Goal: Task Accomplishment & Management: Complete application form

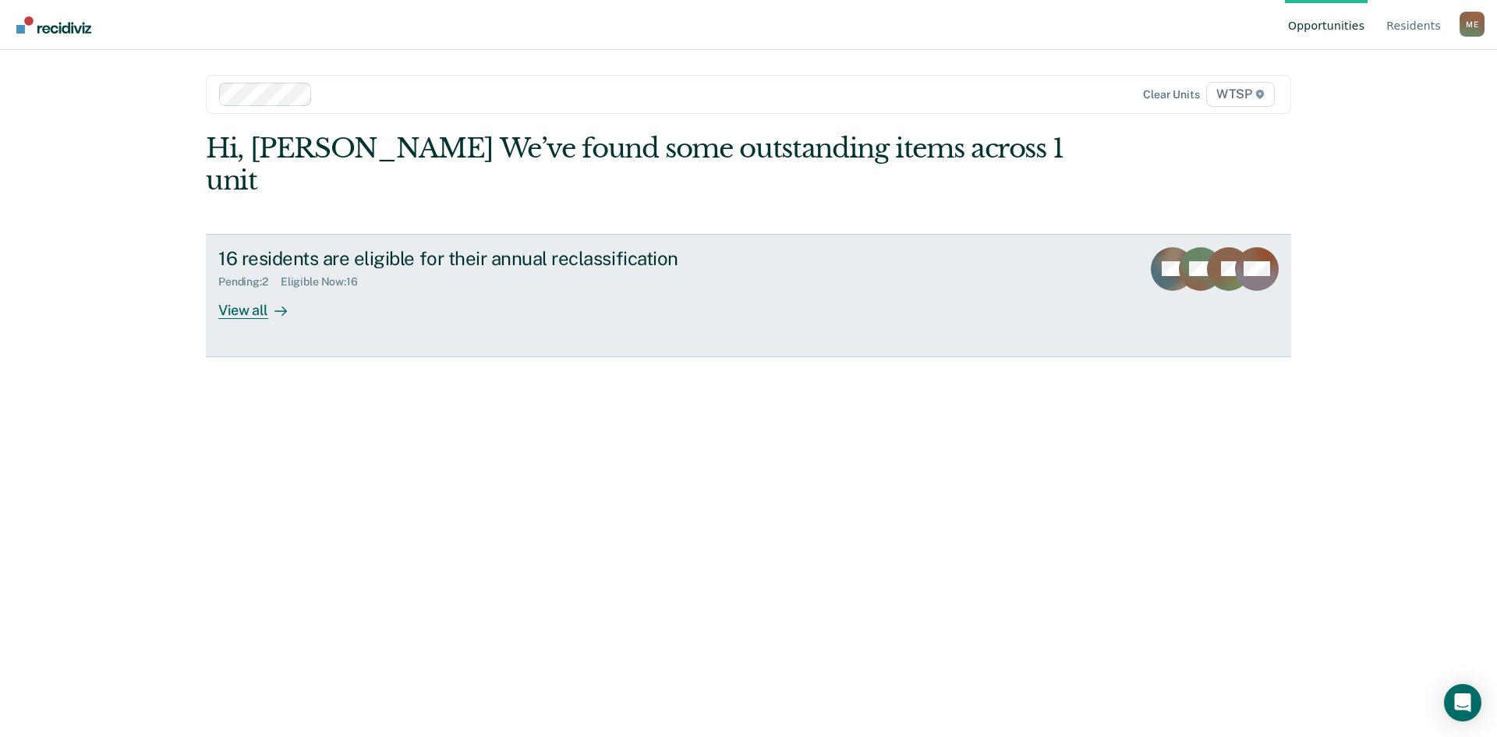
click at [256, 288] on div "View all" at bounding box center [261, 303] width 87 height 30
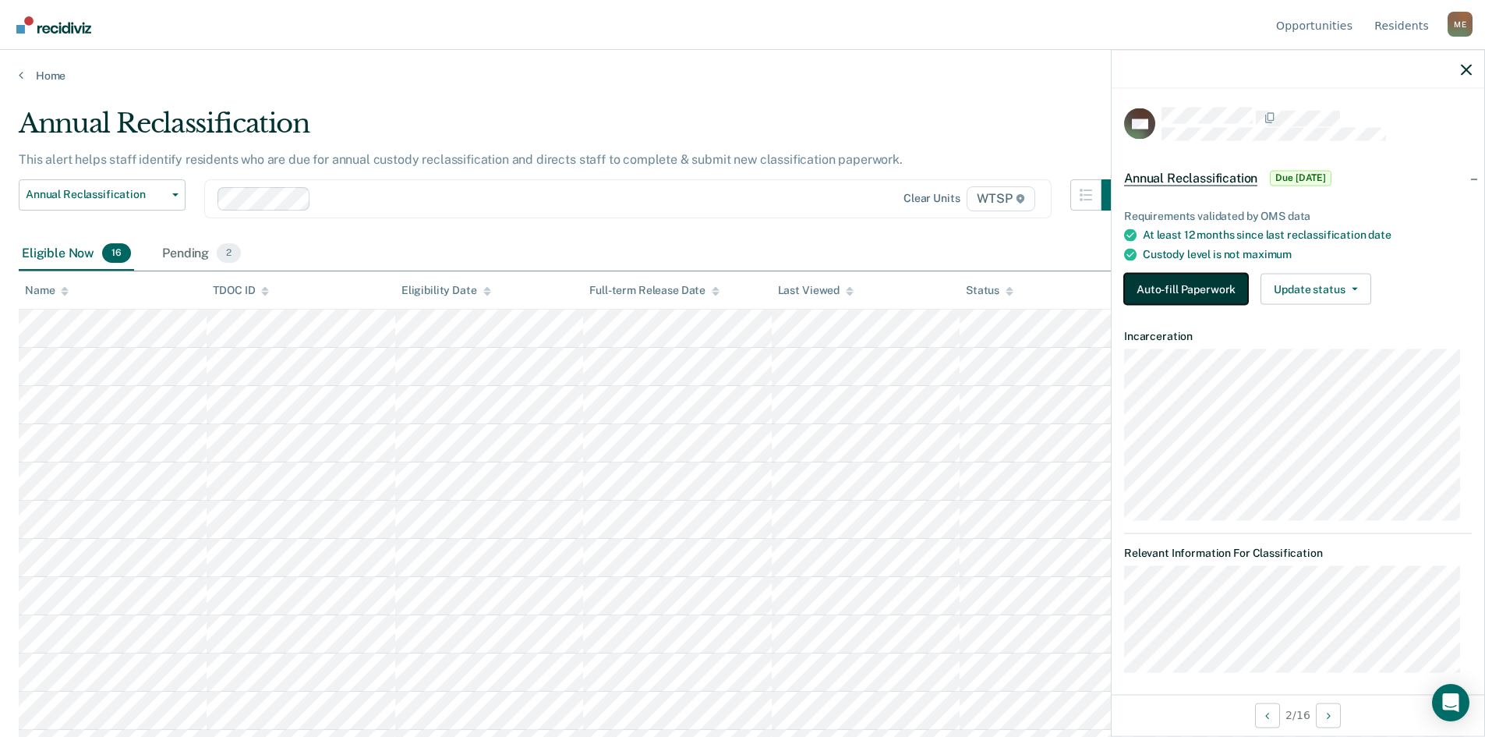
click at [1193, 285] on button "Auto-fill Paperwork" at bounding box center [1186, 289] width 124 height 31
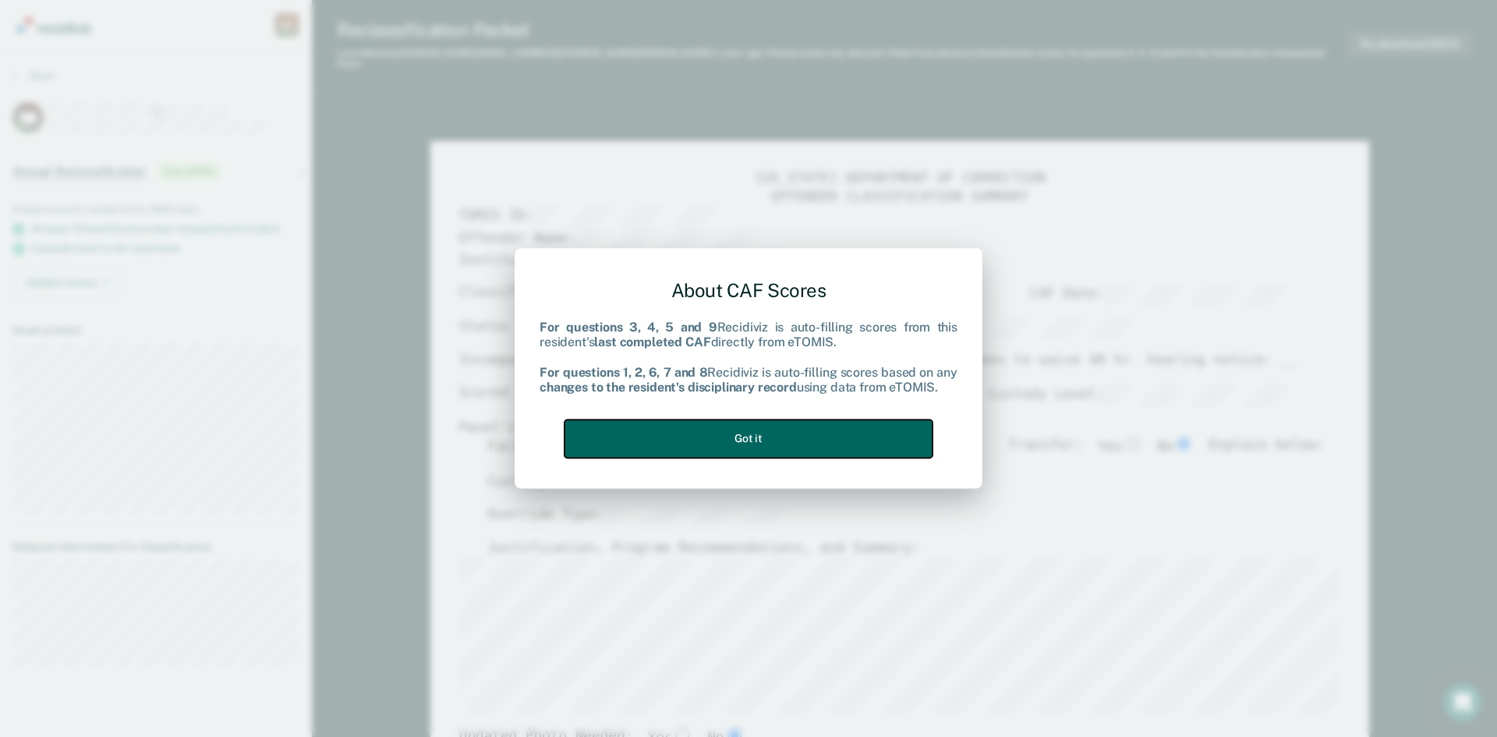
click at [728, 444] on button "Got it" at bounding box center [748, 438] width 368 height 38
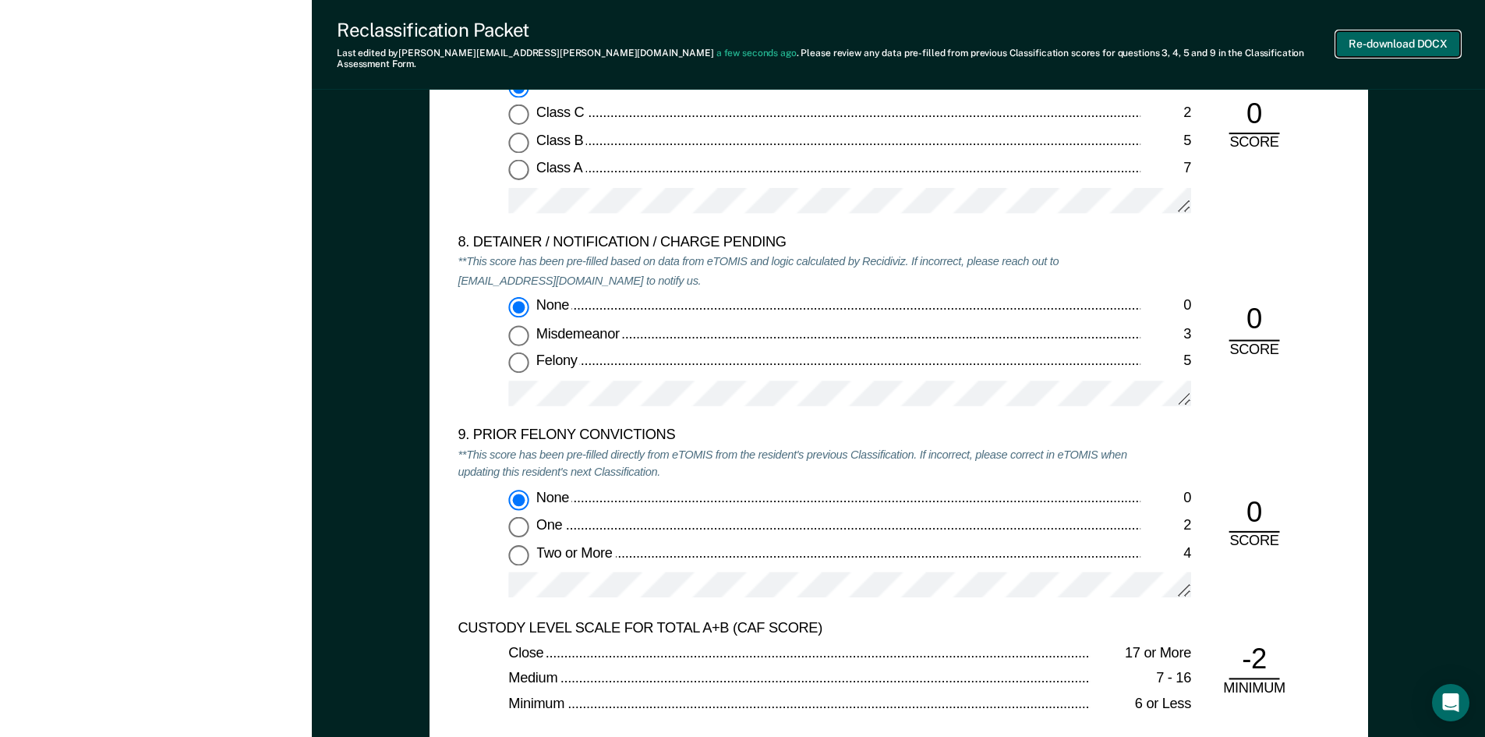
click at [1403, 39] on button "Re-download DOCX" at bounding box center [1398, 44] width 124 height 26
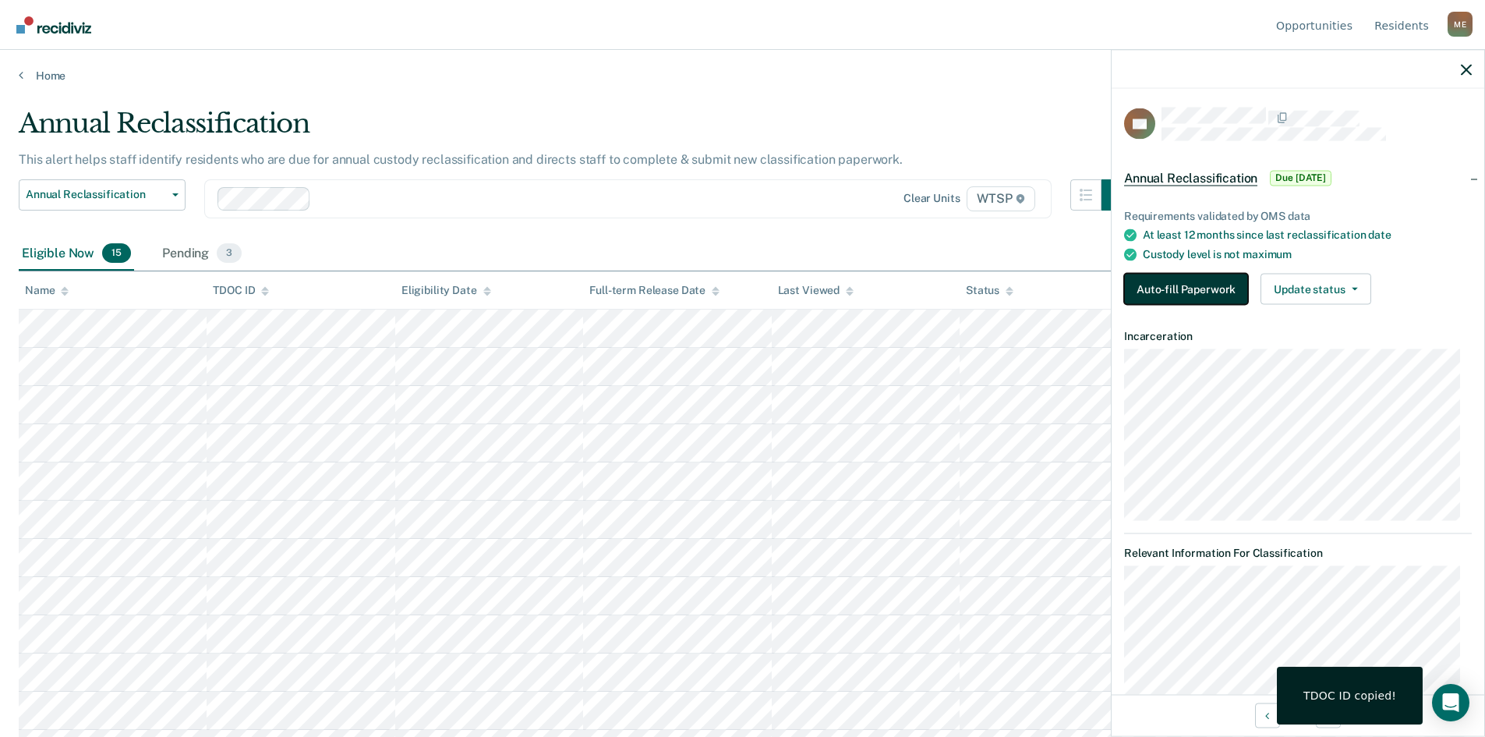
click at [1168, 288] on button "Auto-fill Paperwork" at bounding box center [1186, 289] width 124 height 31
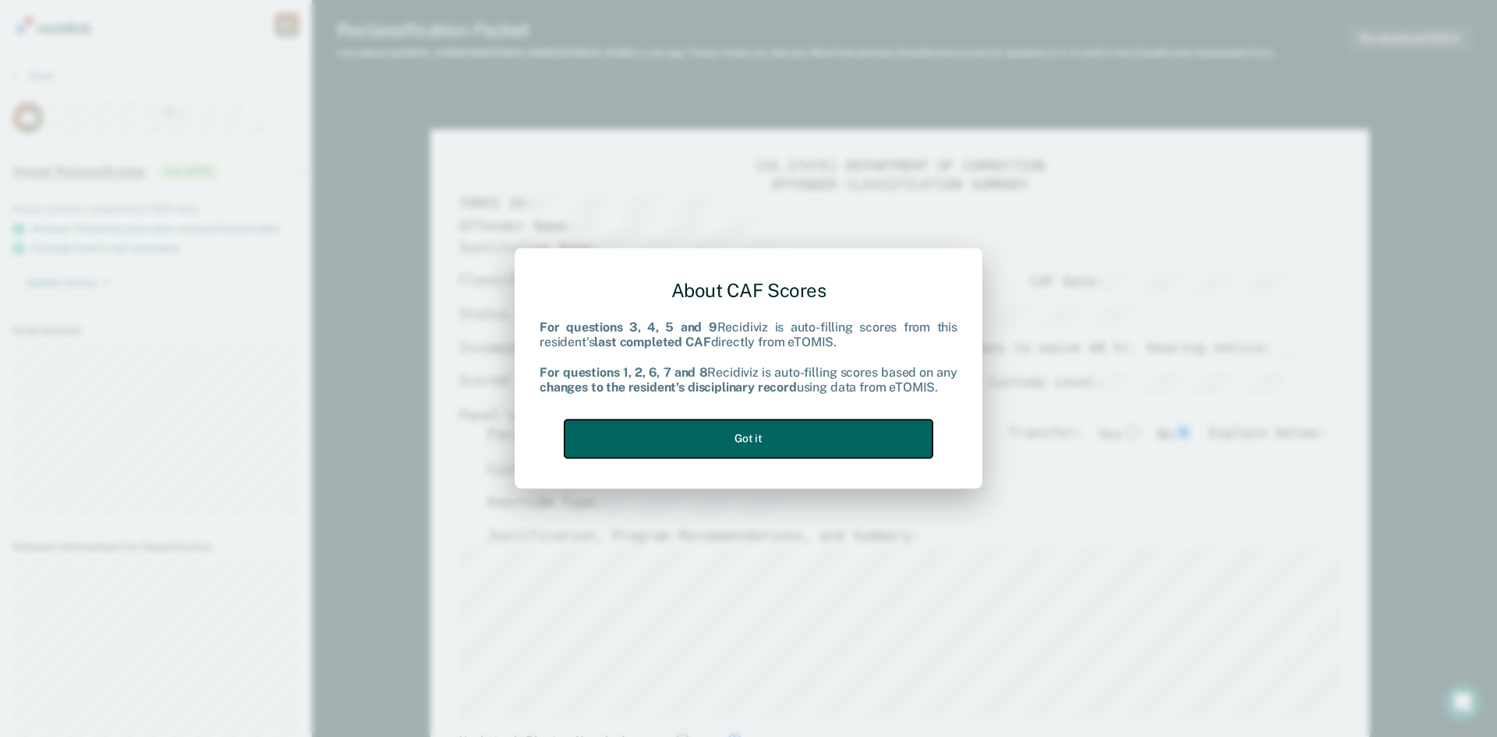
click at [796, 443] on button "Got it" at bounding box center [748, 438] width 368 height 38
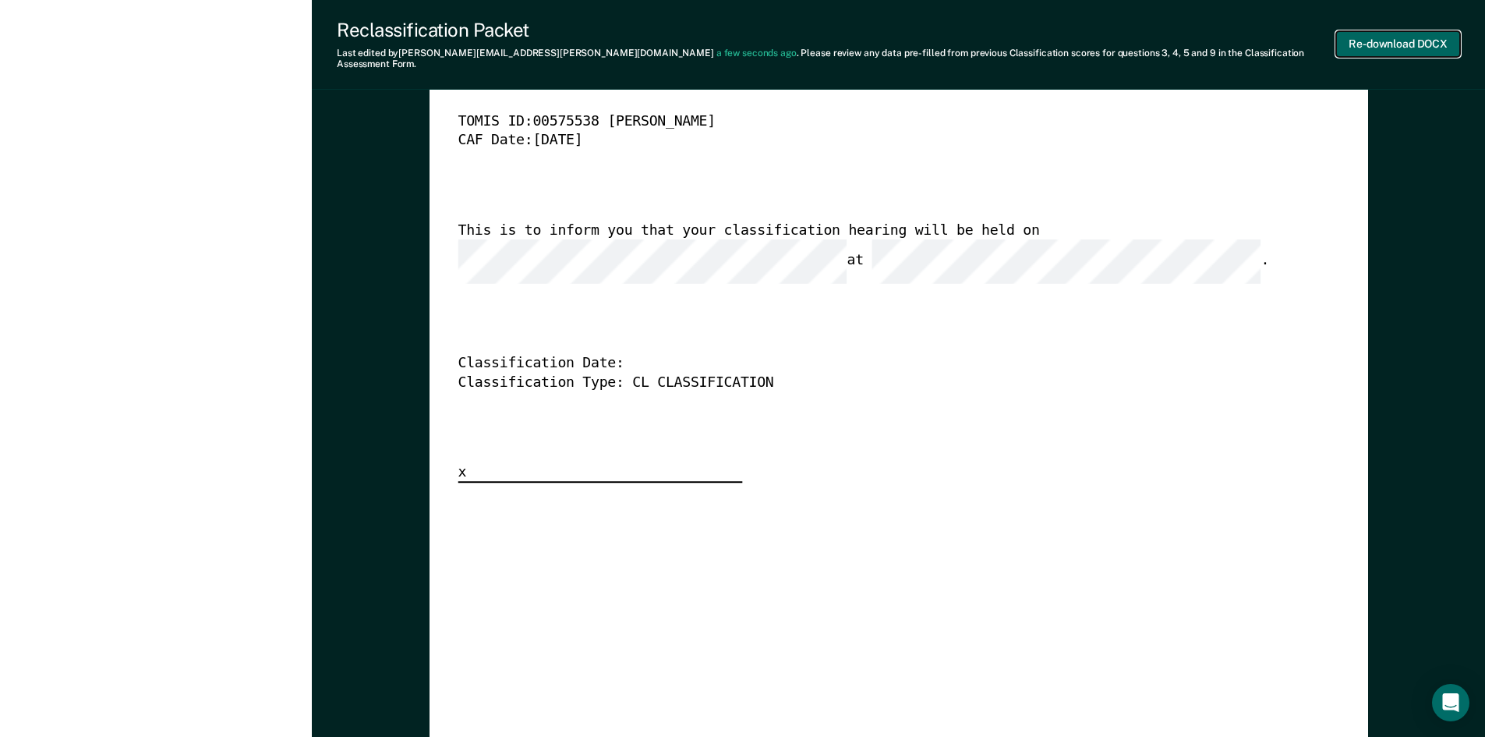
click at [1365, 37] on button "Re-download DOCX" at bounding box center [1398, 44] width 124 height 26
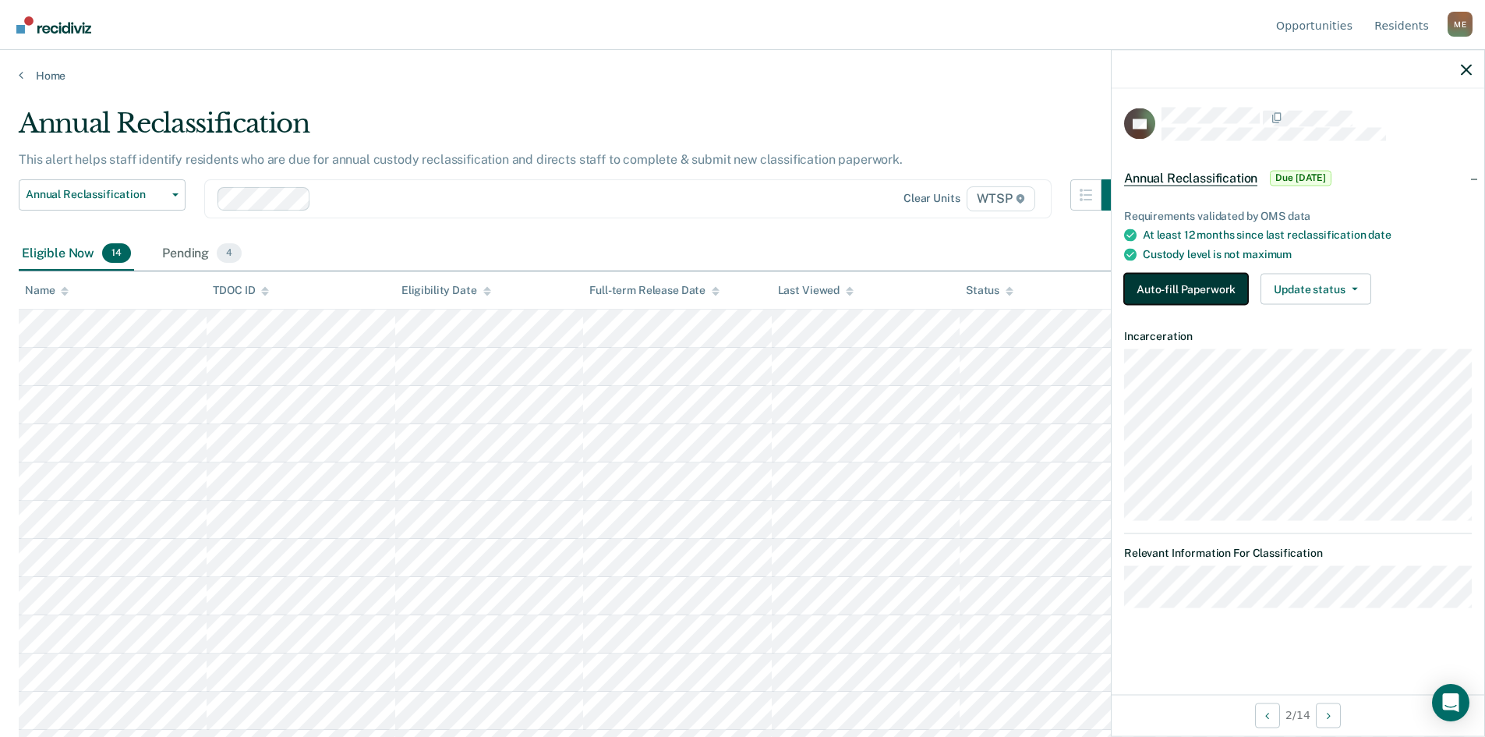
click at [1194, 290] on button "Auto-fill Paperwork" at bounding box center [1186, 289] width 124 height 31
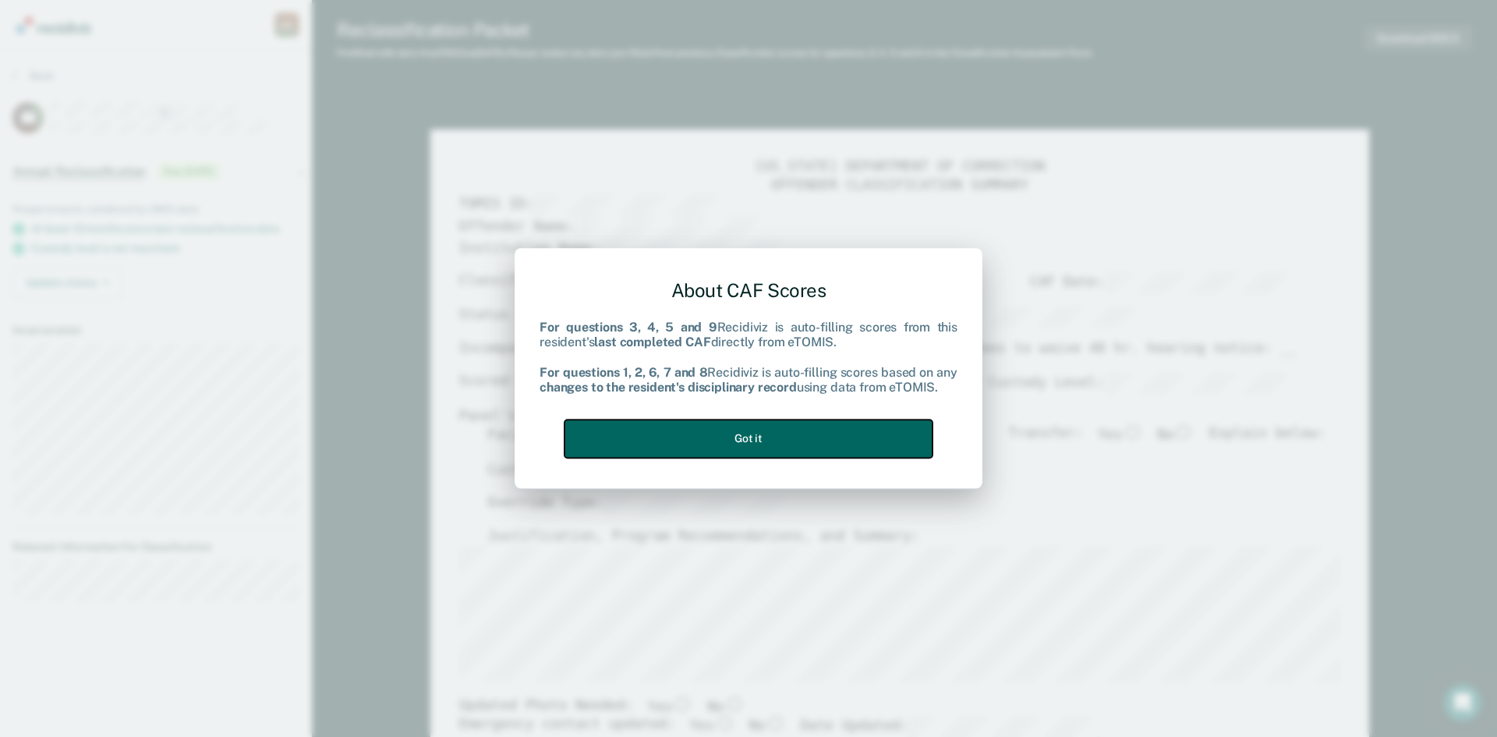
click at [758, 440] on button "Got it" at bounding box center [748, 438] width 368 height 38
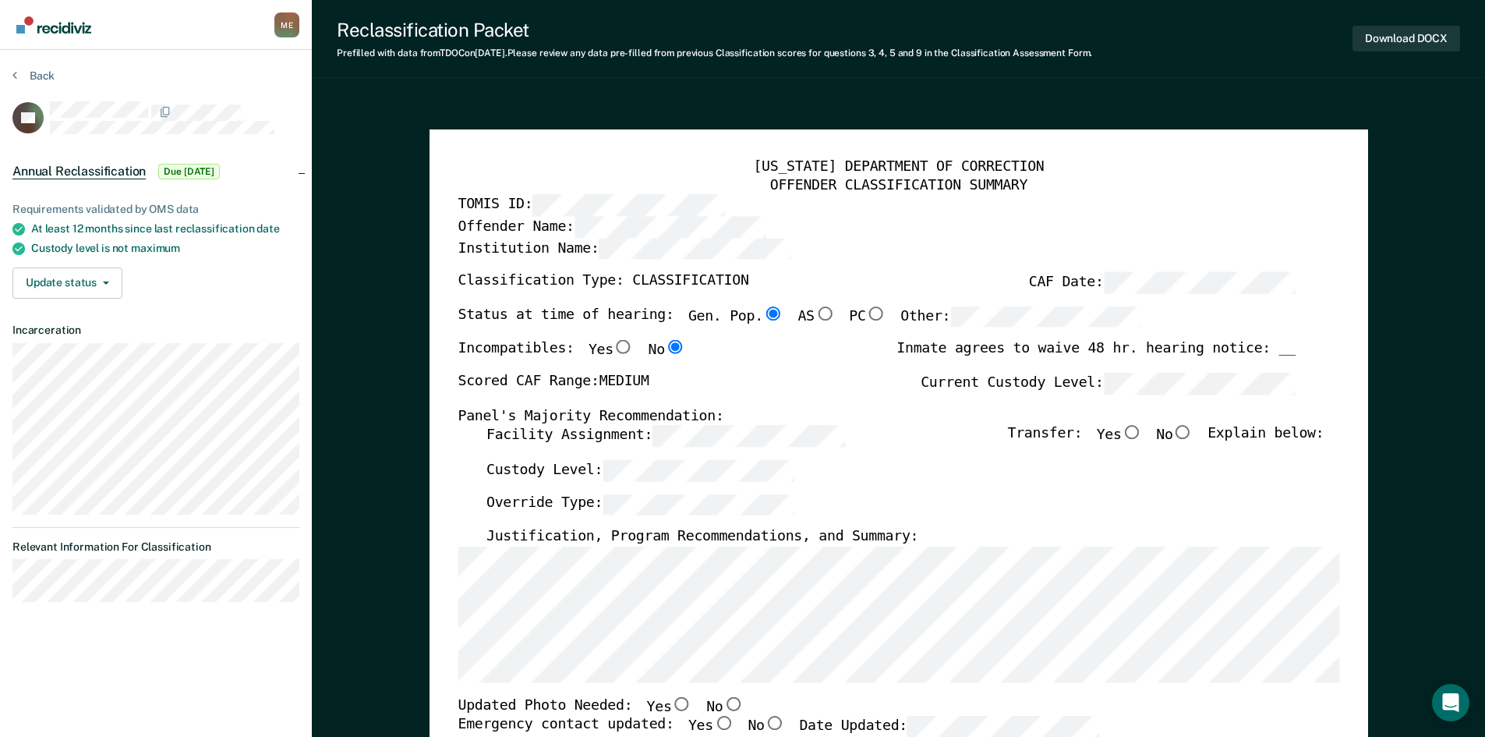
click at [1193, 433] on input "No" at bounding box center [1182, 433] width 20 height 14
type textarea "x"
radio input "true"
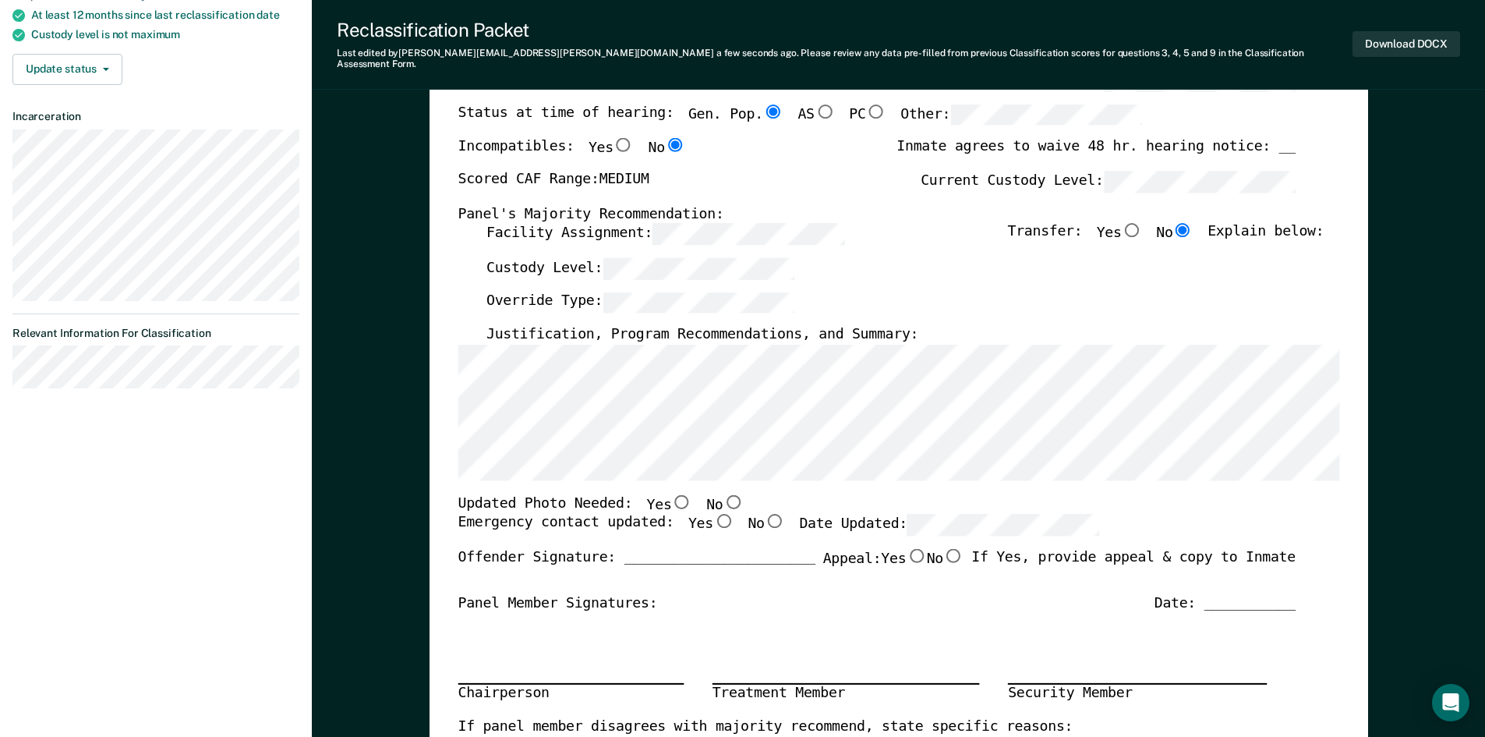
scroll to position [234, 0]
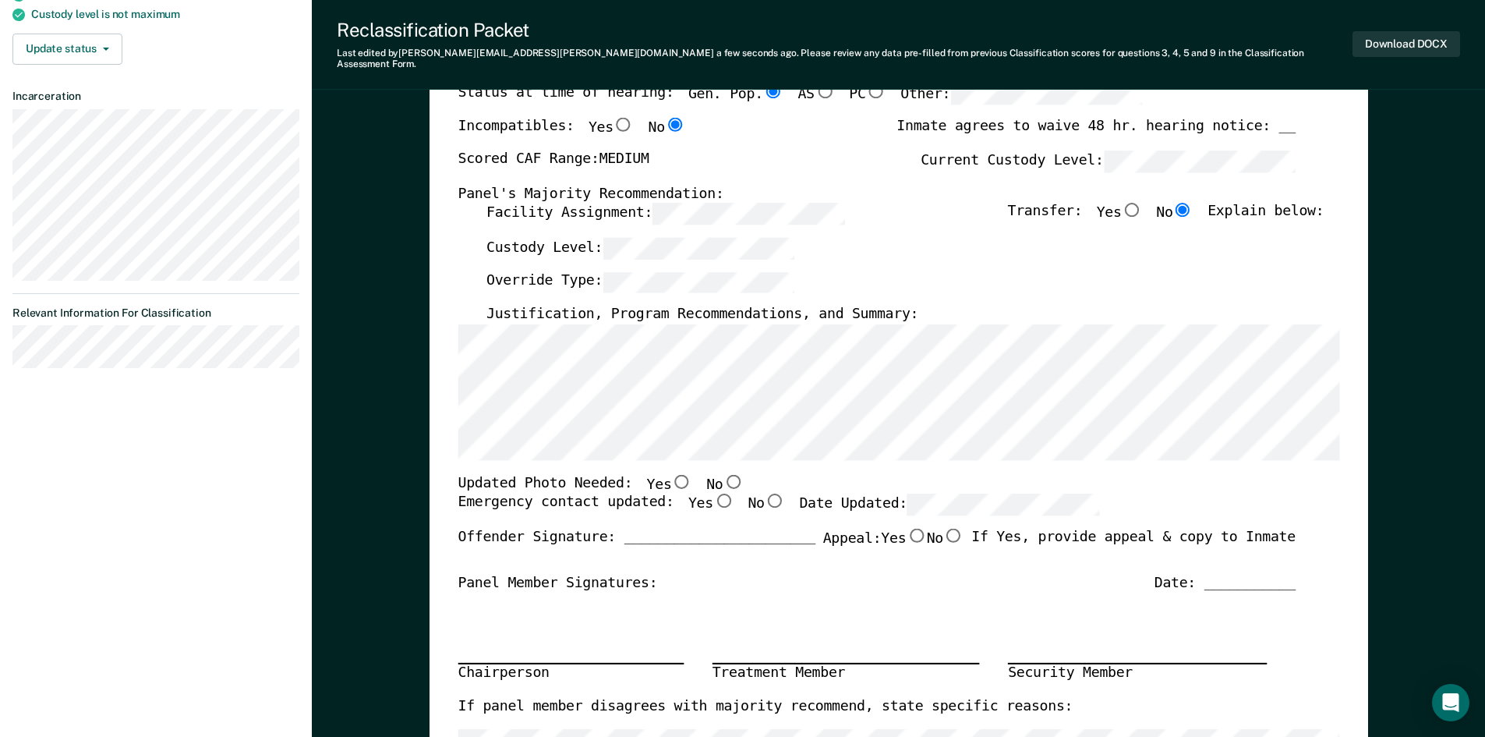
click at [723, 474] on input "No" at bounding box center [733, 481] width 20 height 14
type textarea "x"
radio input "true"
click at [713, 497] on input "Yes" at bounding box center [723, 501] width 20 height 14
type textarea "x"
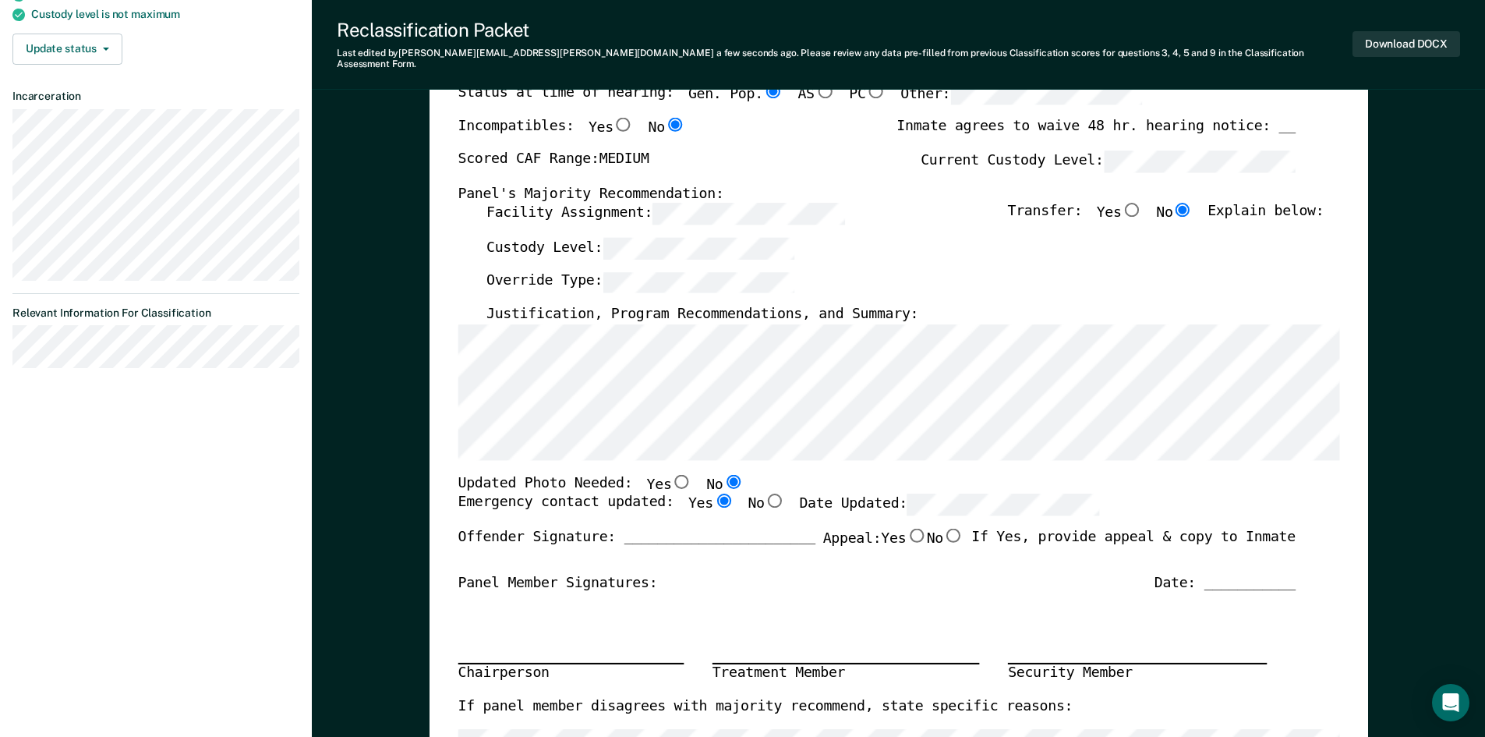
radio input "true"
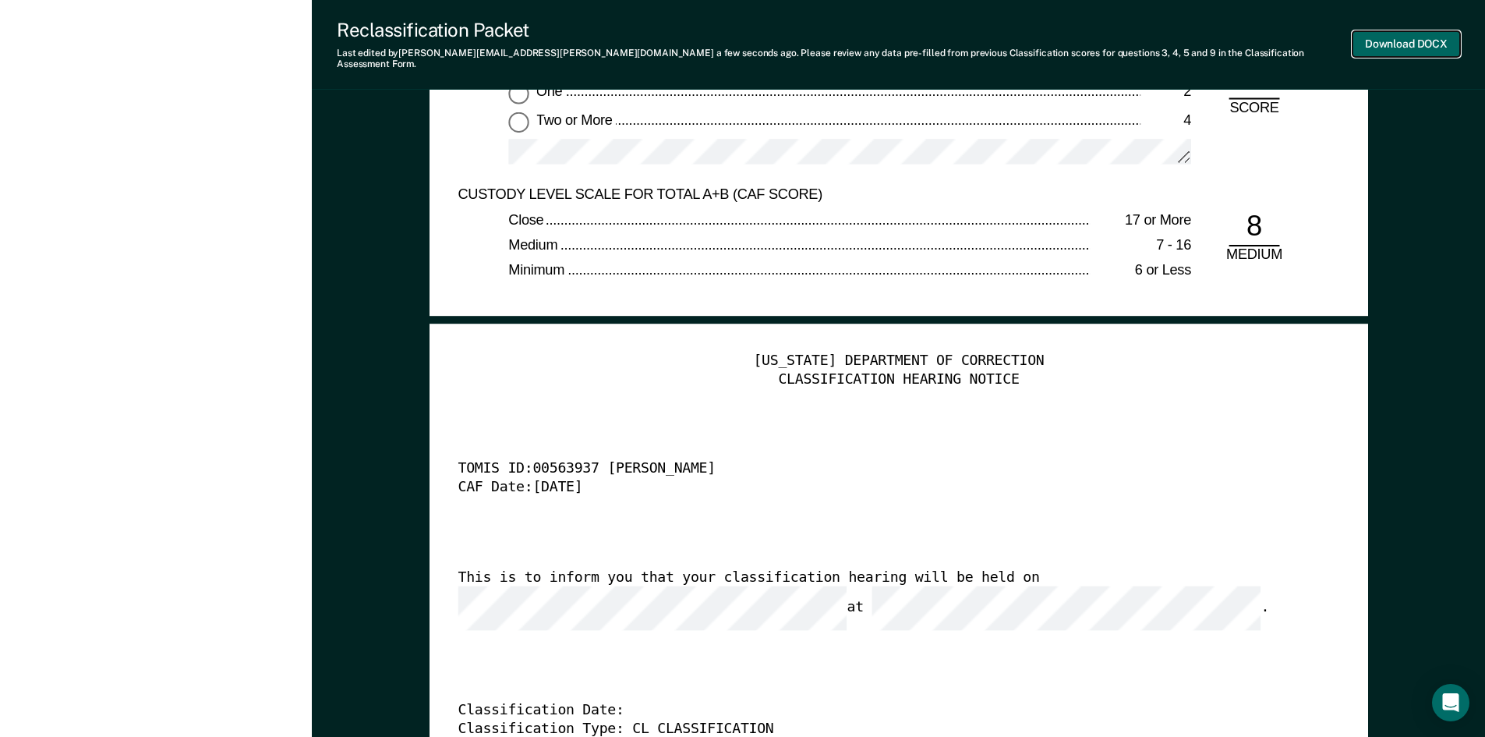
scroll to position [0, 0]
click at [1396, 42] on button "Download DOCX" at bounding box center [1407, 44] width 108 height 26
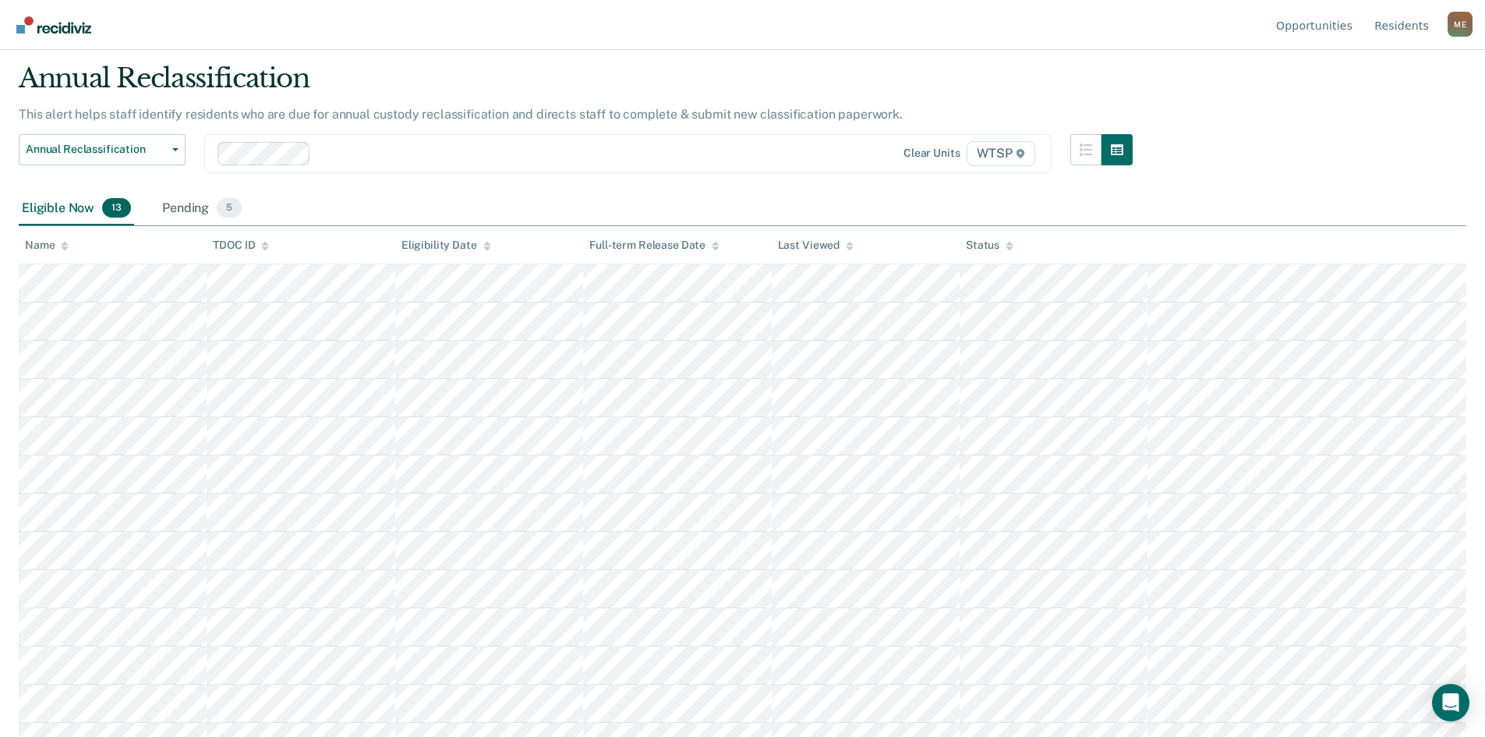
scroll to position [69, 0]
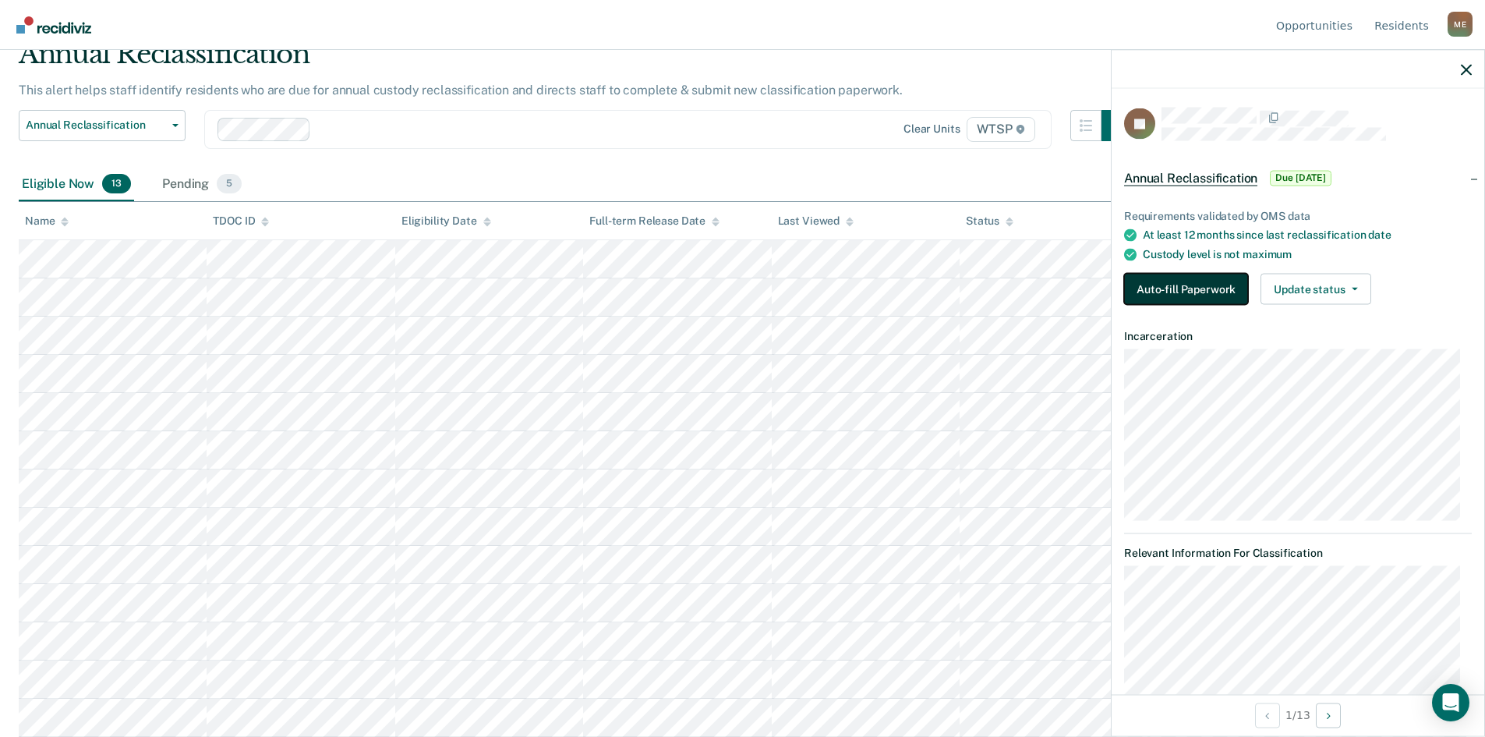
click at [1201, 288] on button "Auto-fill Paperwork" at bounding box center [1186, 289] width 124 height 31
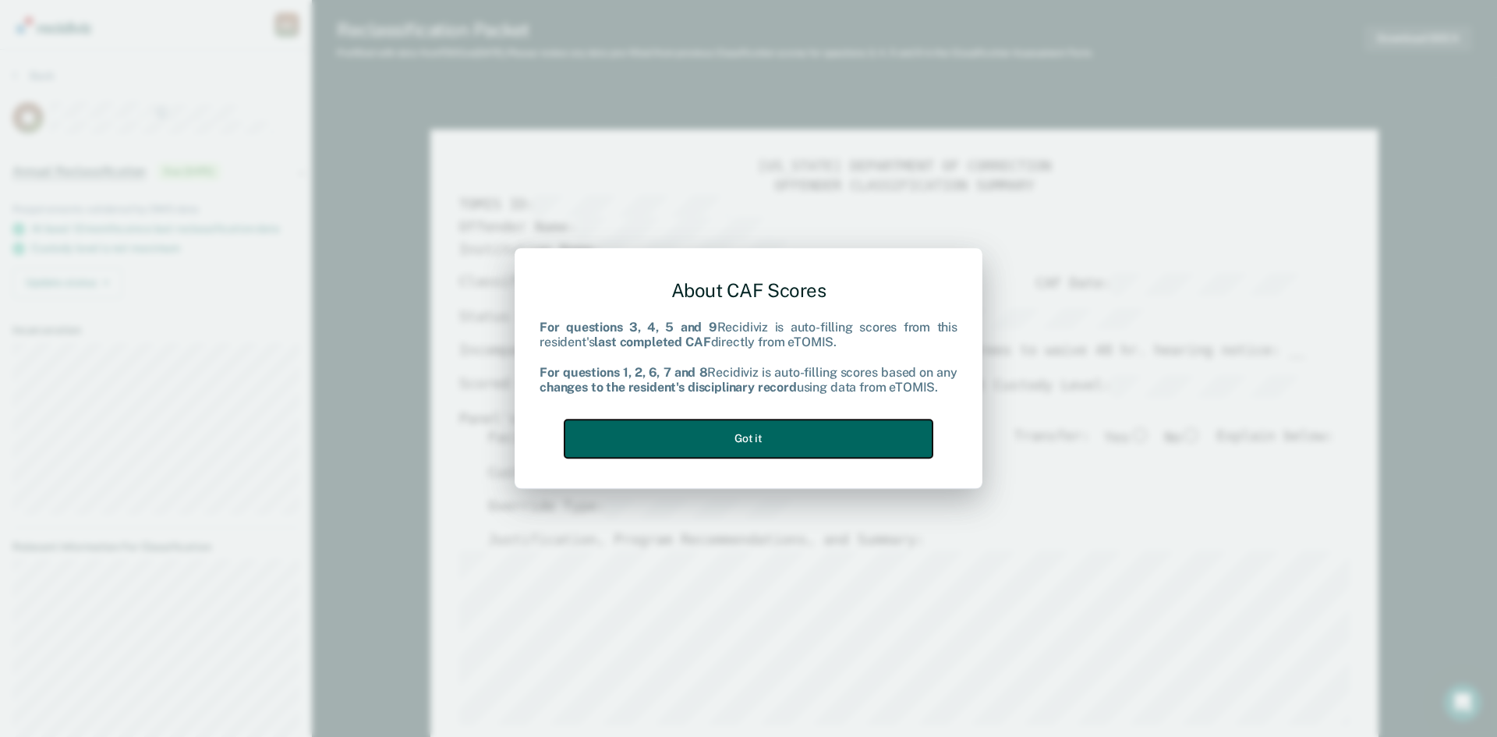
click at [738, 437] on button "Got it" at bounding box center [748, 438] width 368 height 38
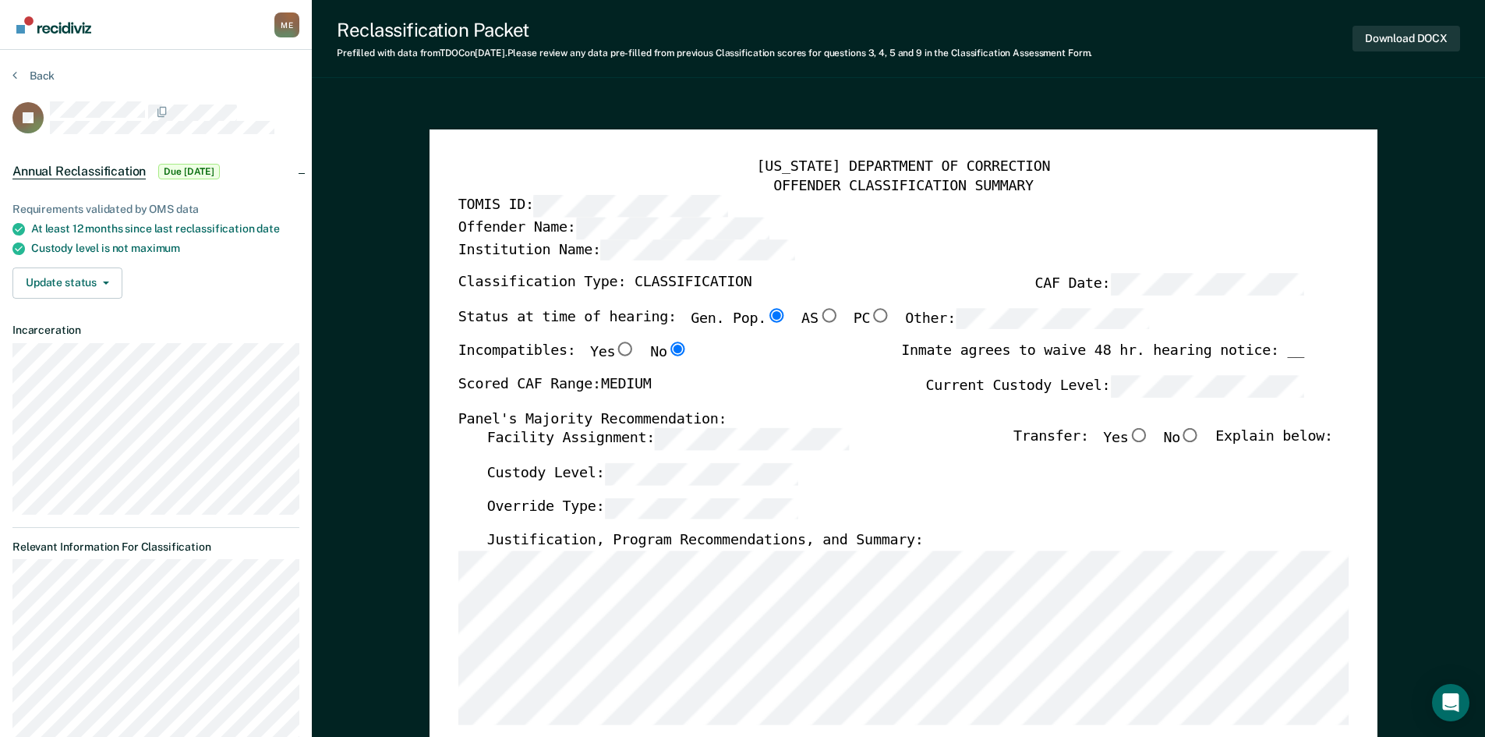
scroll to position [69, 0]
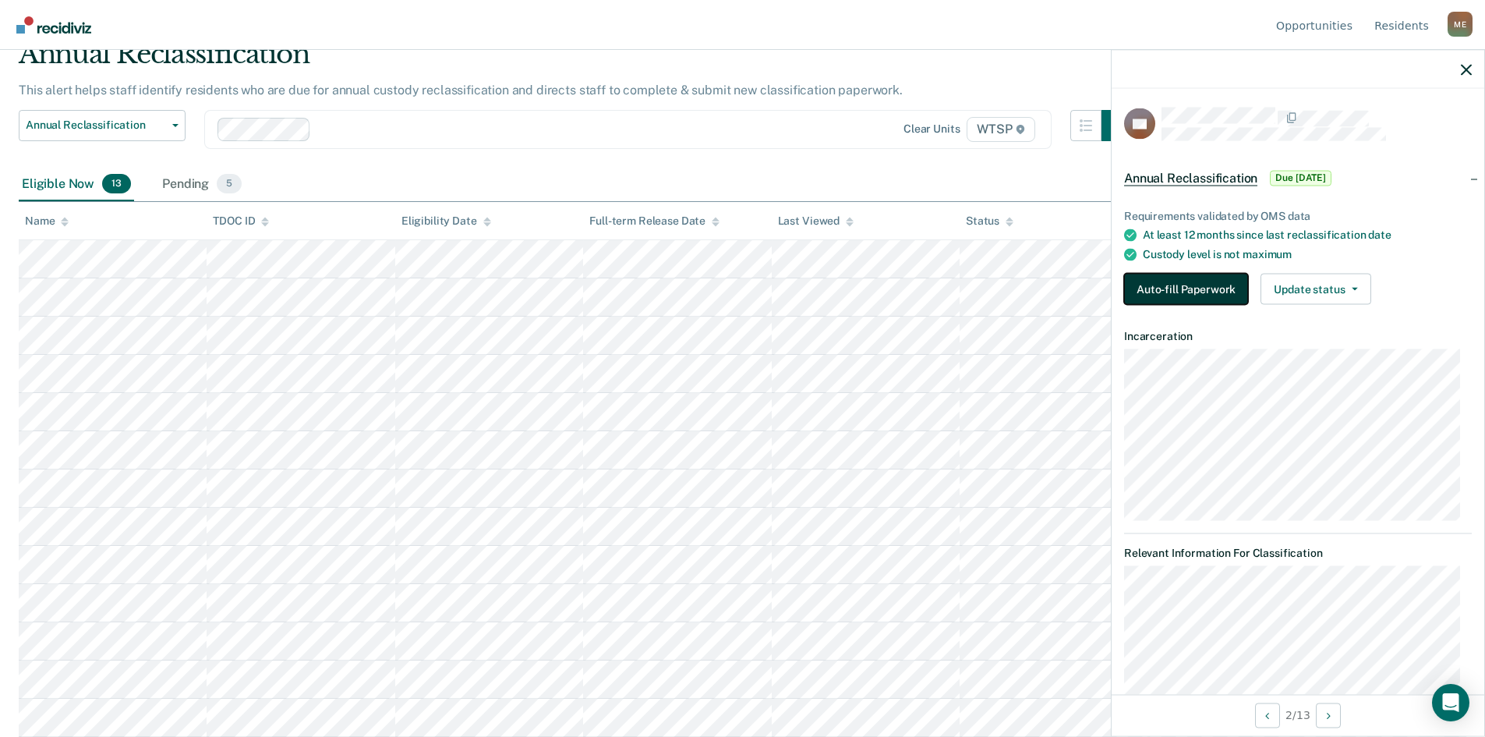
click at [1161, 287] on button "Auto-fill Paperwork" at bounding box center [1186, 289] width 124 height 31
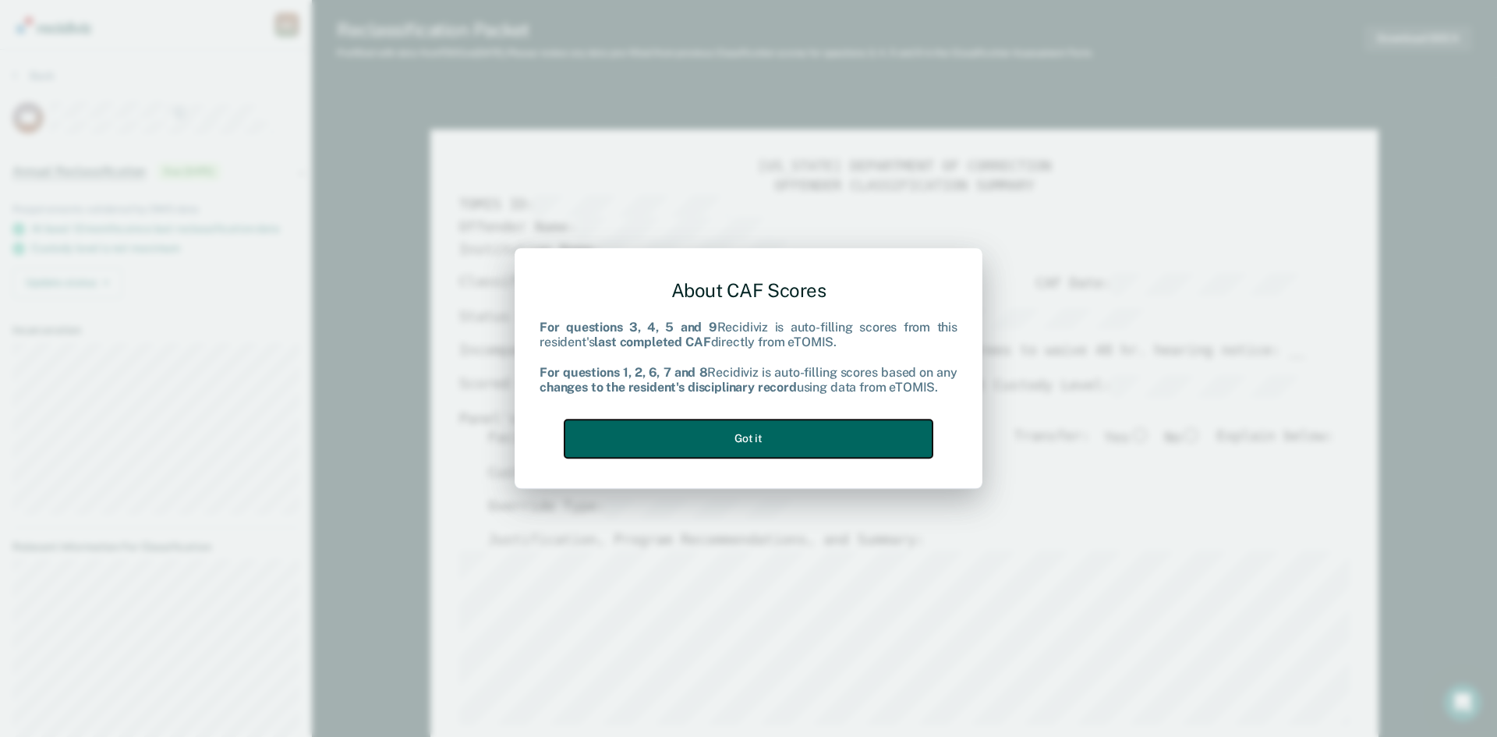
click at [748, 444] on button "Got it" at bounding box center [748, 438] width 368 height 38
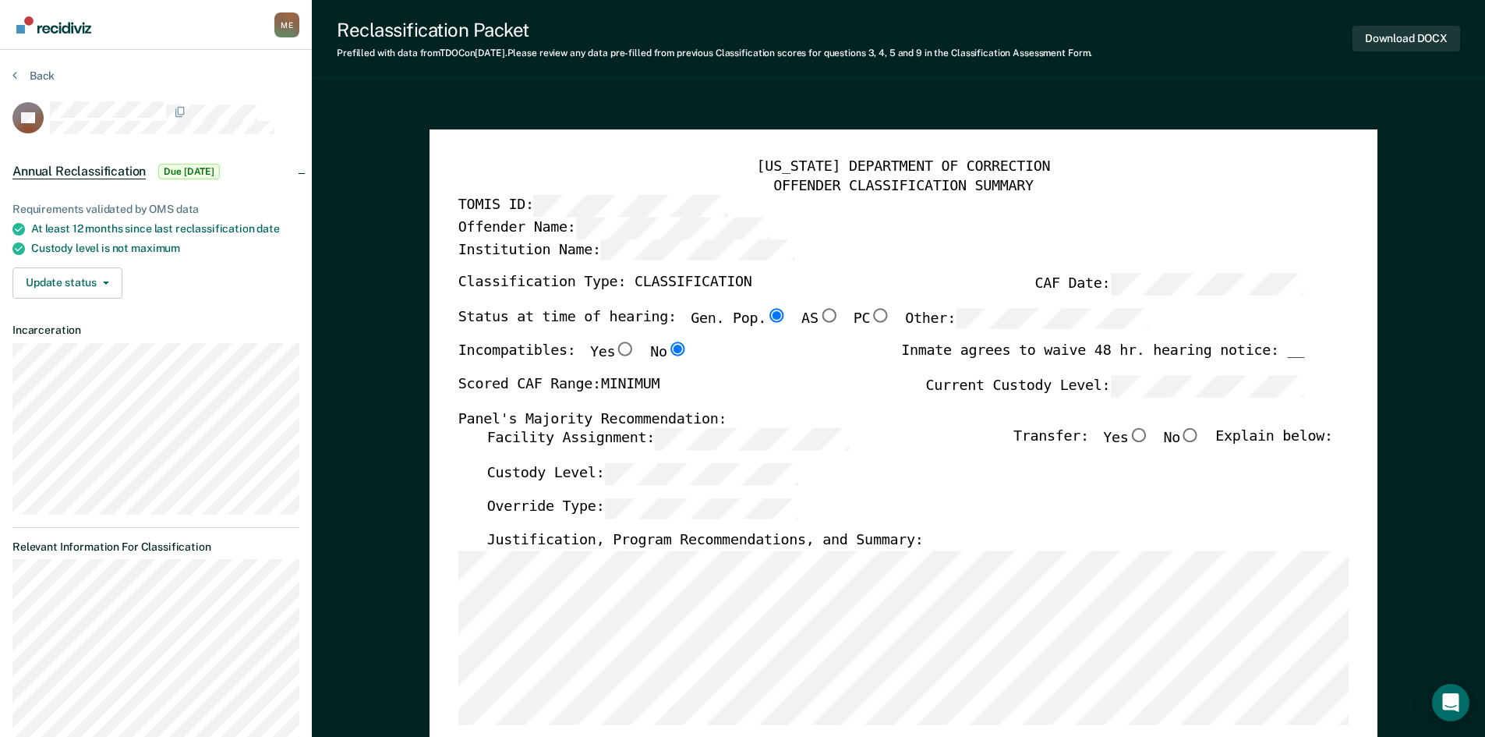
click at [1198, 433] on input "No" at bounding box center [1190, 436] width 21 height 14
type textarea "x"
radio input "true"
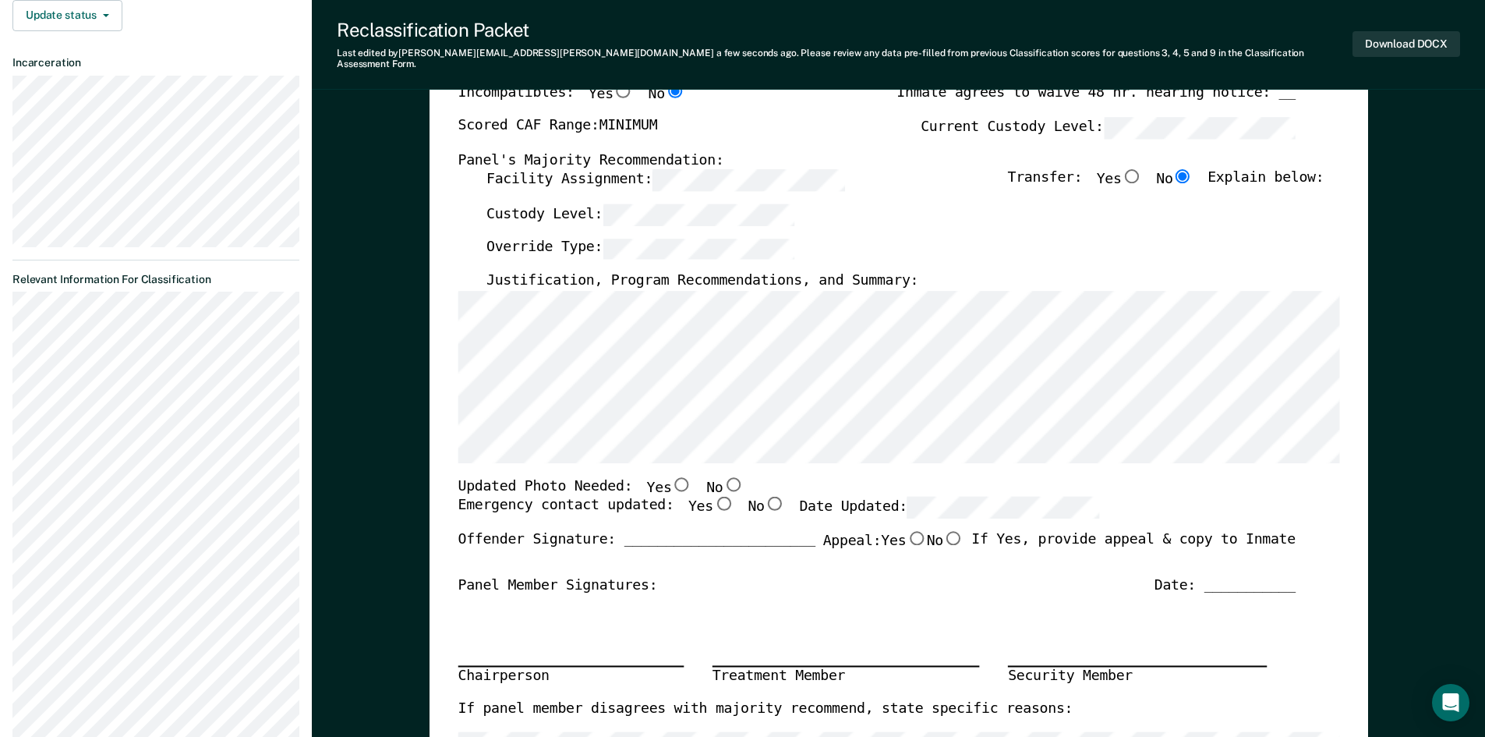
scroll to position [312, 0]
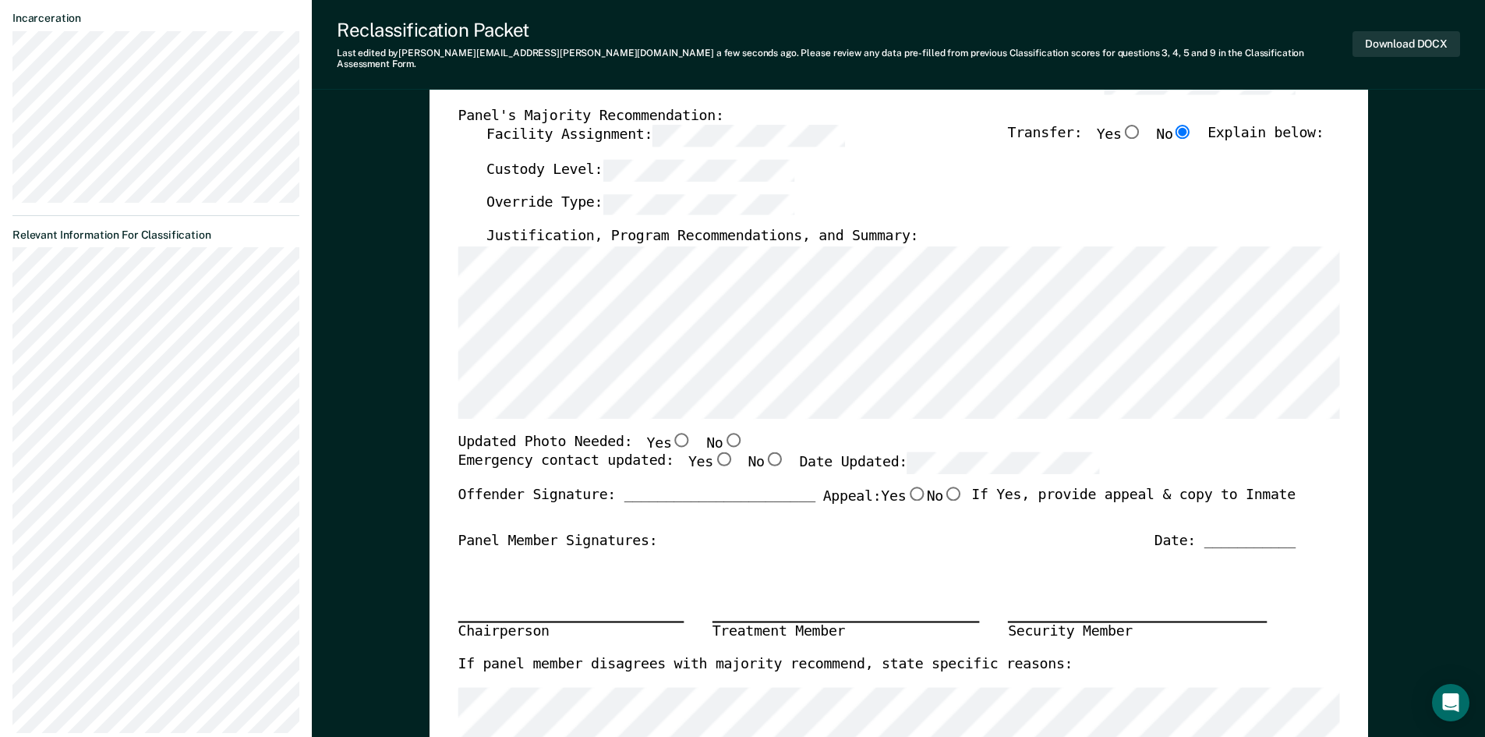
click at [723, 432] on input "No" at bounding box center [733, 439] width 20 height 14
type textarea "x"
radio input "true"
click at [713, 452] on input "Yes" at bounding box center [723, 459] width 20 height 14
type textarea "x"
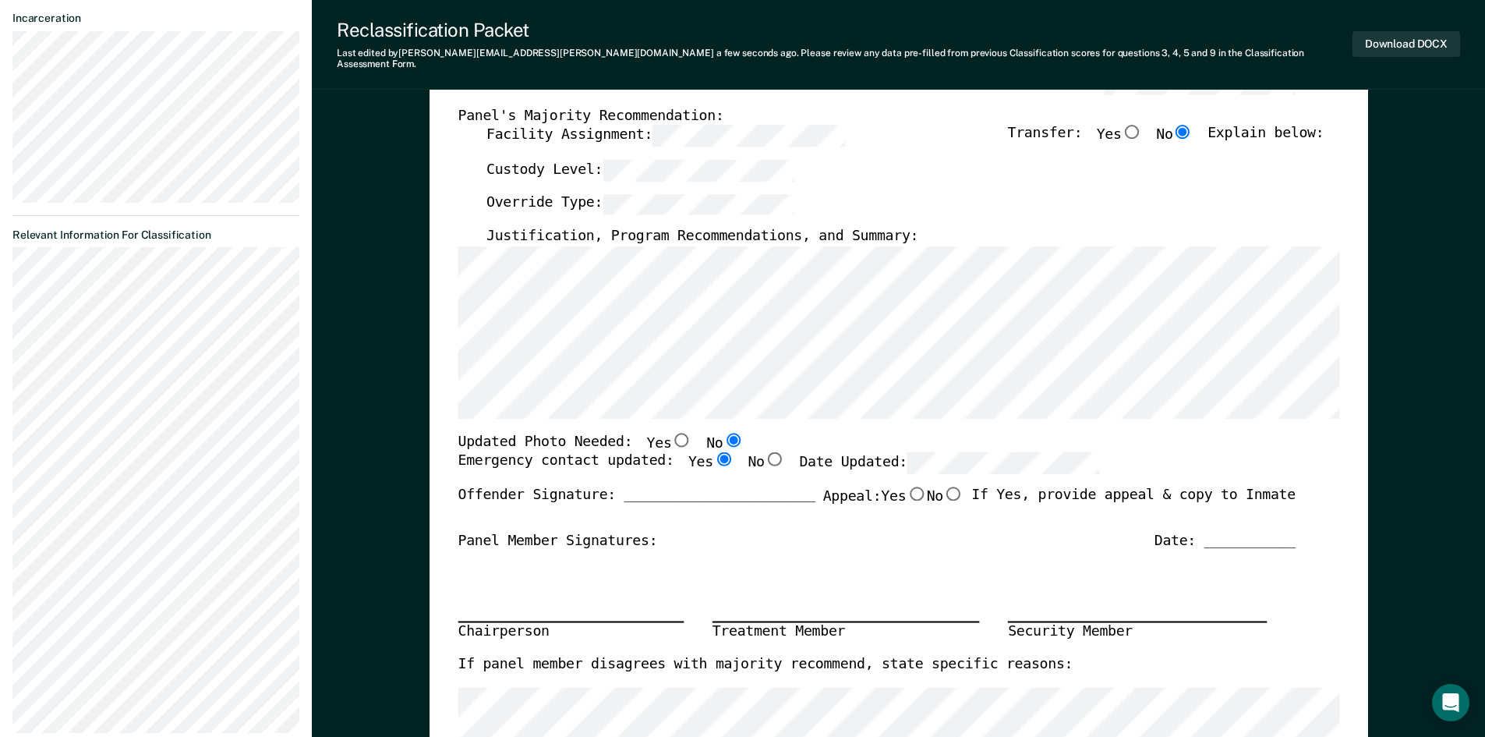
radio input "true"
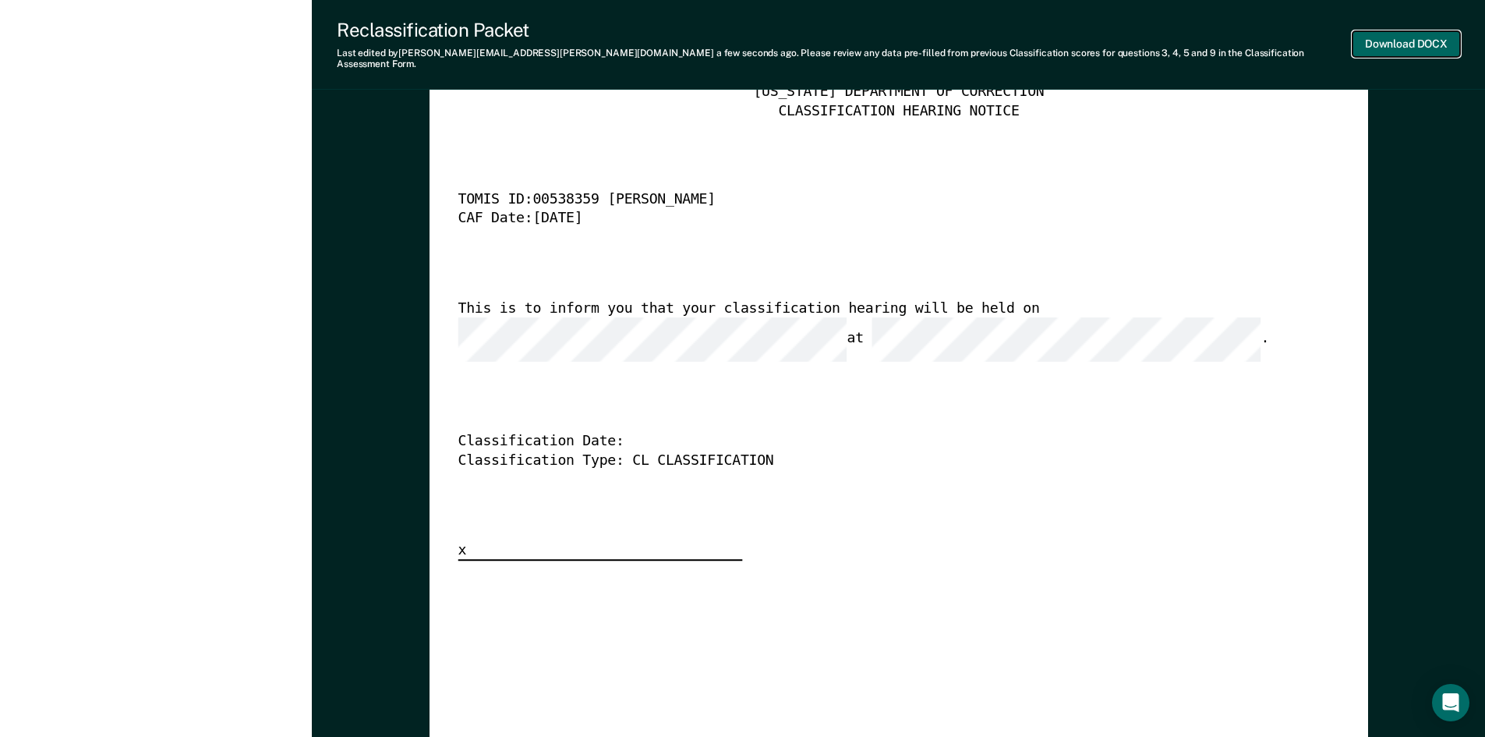
scroll to position [0, 0]
click at [1408, 31] on button "Download DOCX" at bounding box center [1407, 44] width 108 height 26
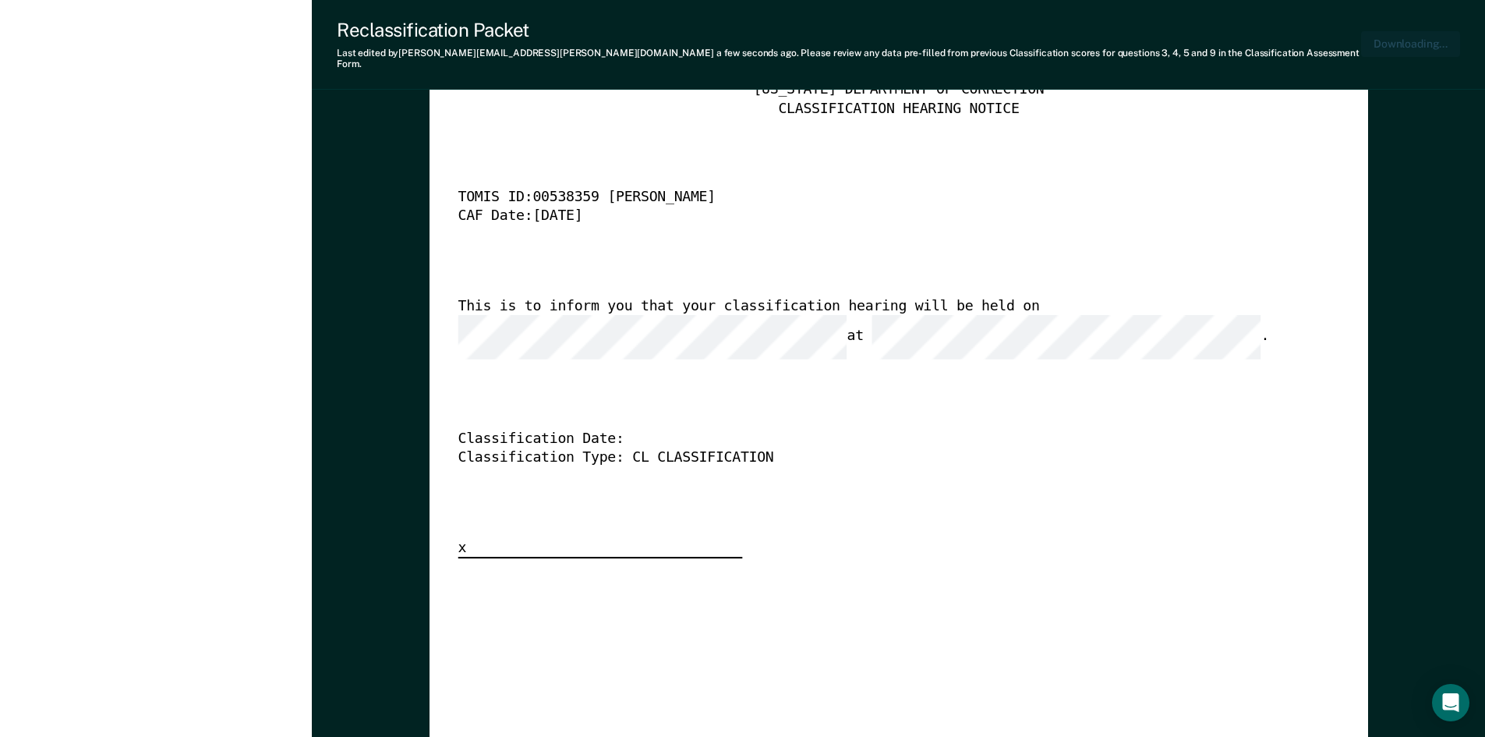
scroll to position [3586, 0]
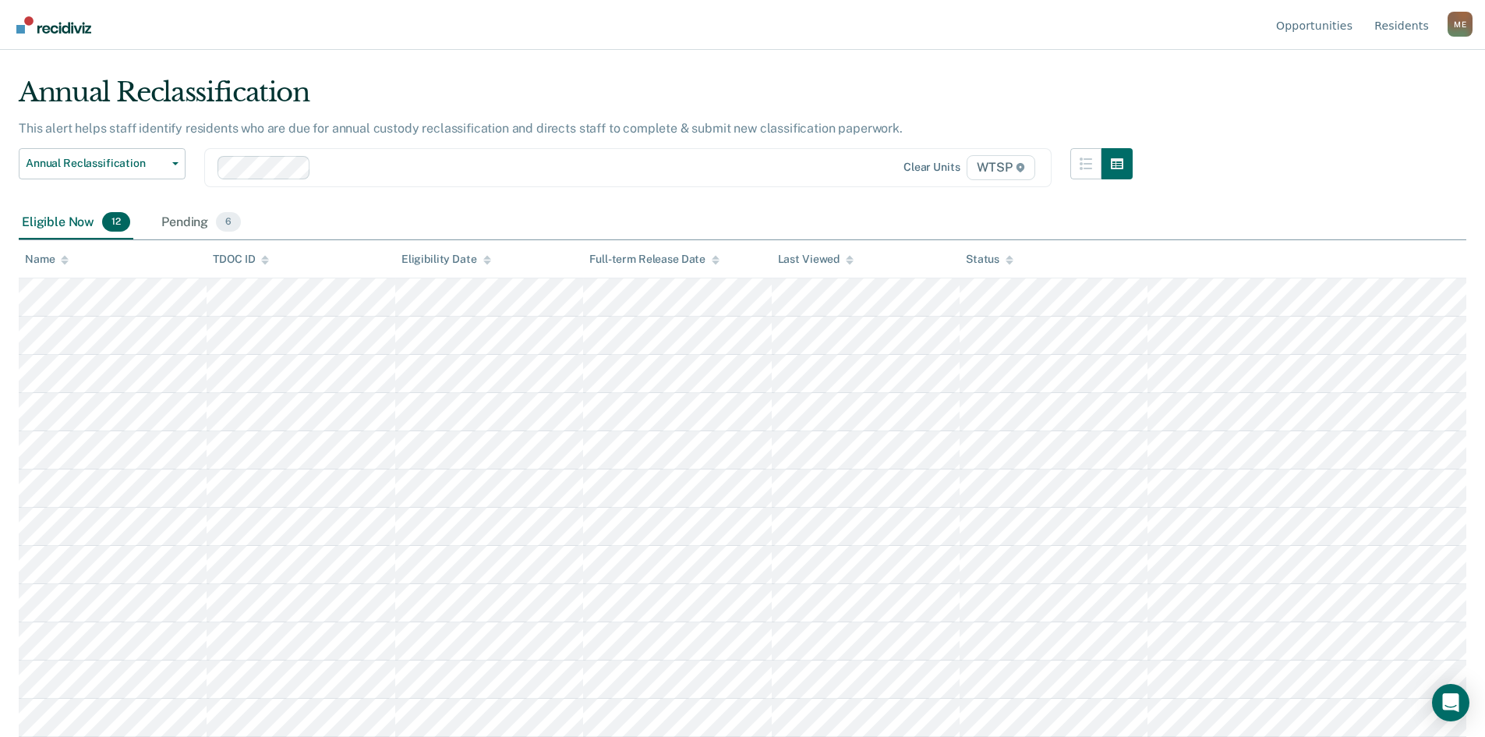
scroll to position [31, 0]
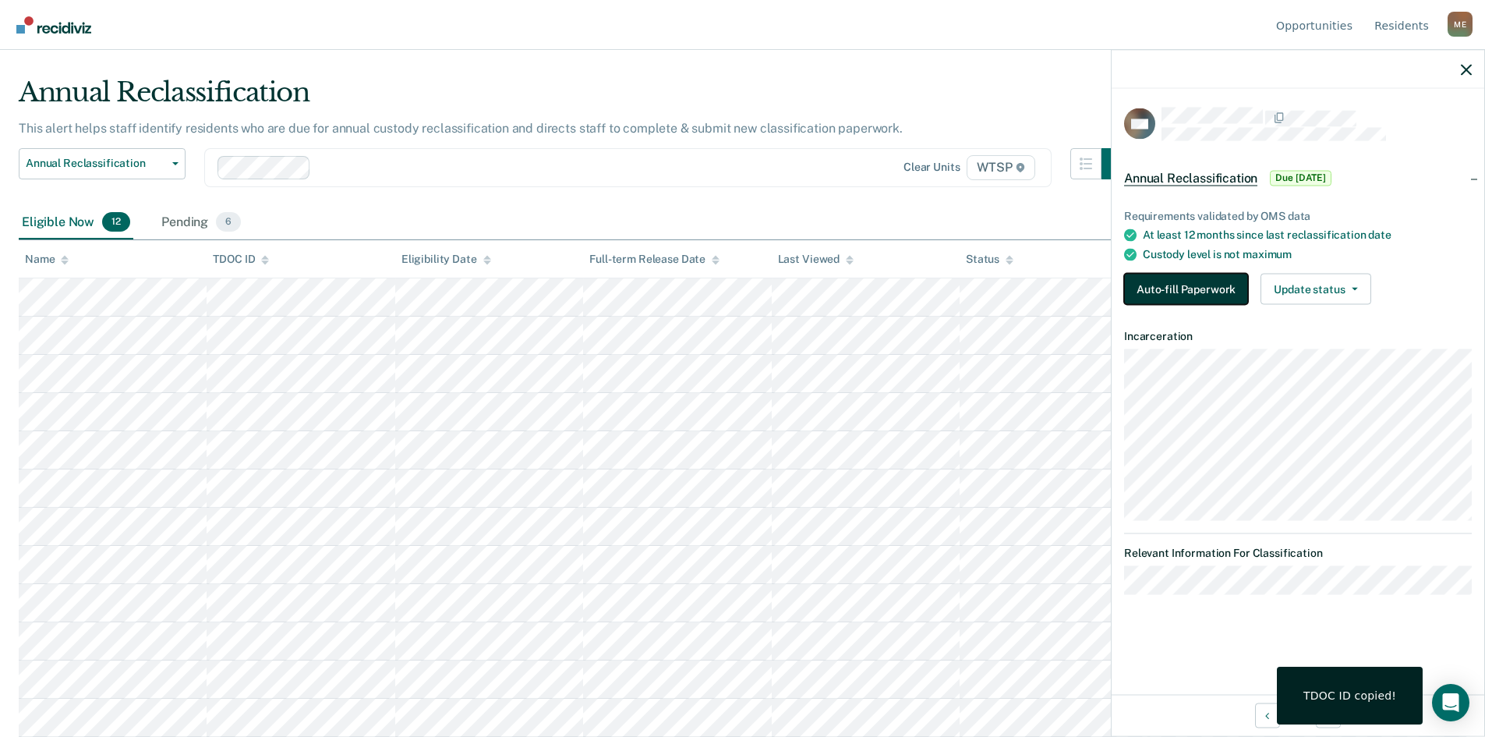
click at [1172, 286] on button "Auto-fill Paperwork" at bounding box center [1186, 289] width 124 height 31
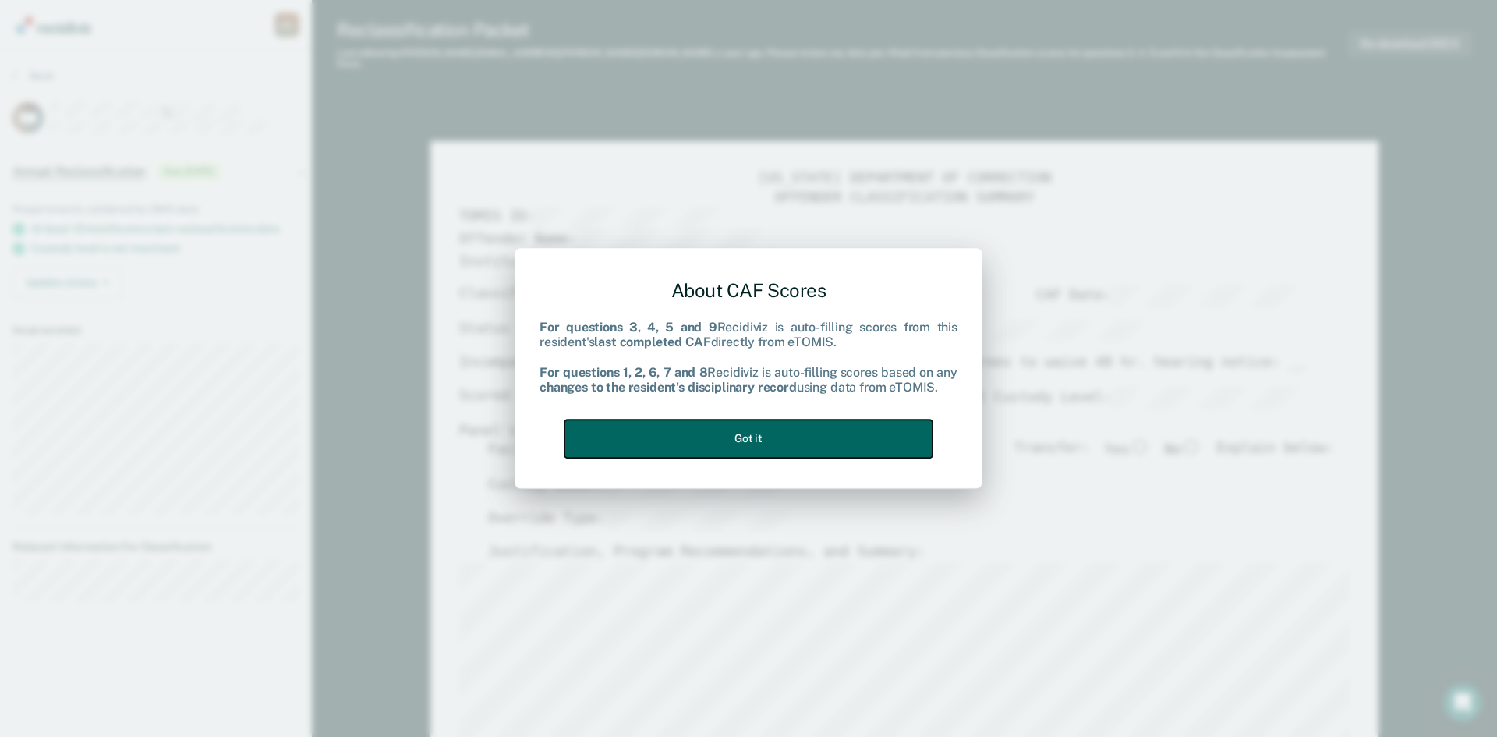
click at [773, 437] on button "Got it" at bounding box center [748, 438] width 368 height 38
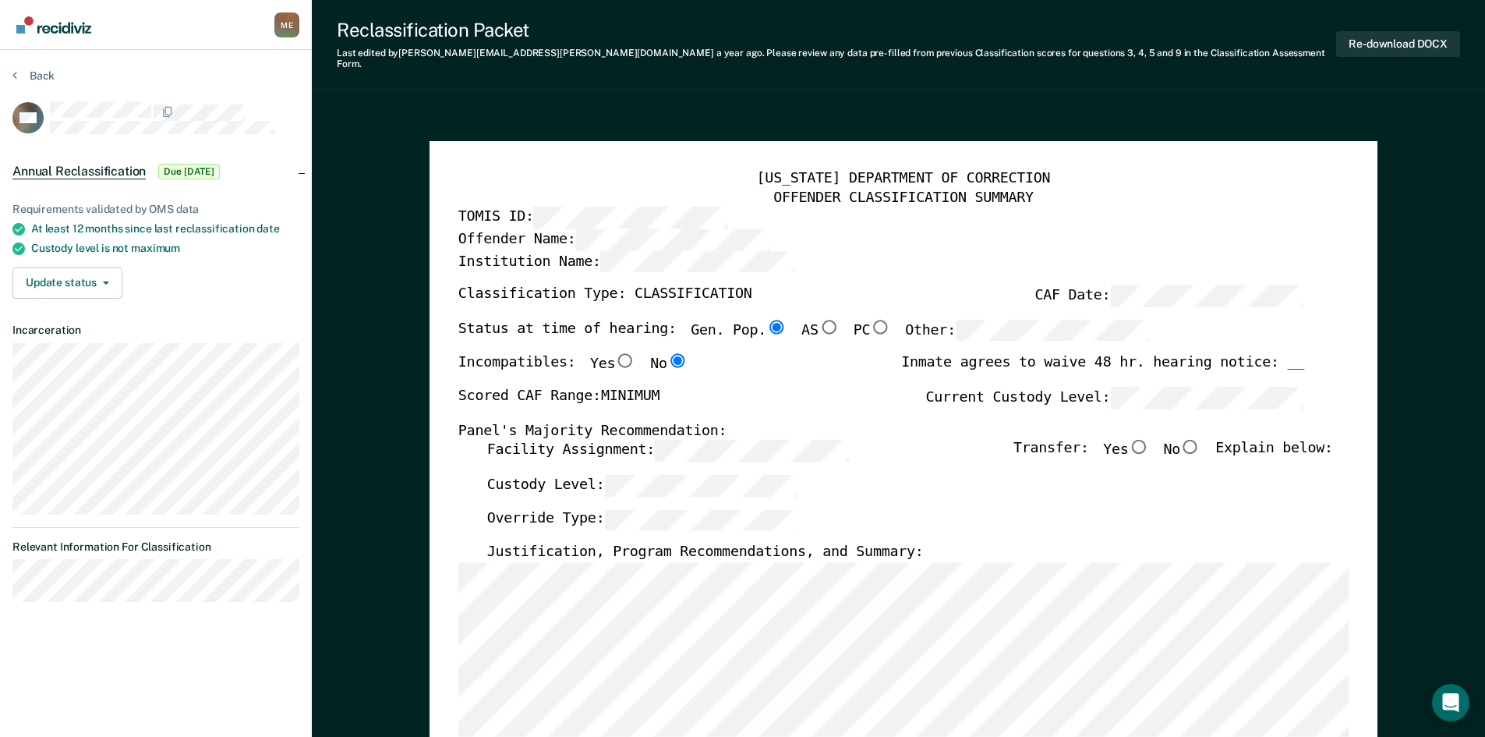
click at [1196, 440] on input "No" at bounding box center [1190, 447] width 21 height 14
type textarea "x"
radio input "true"
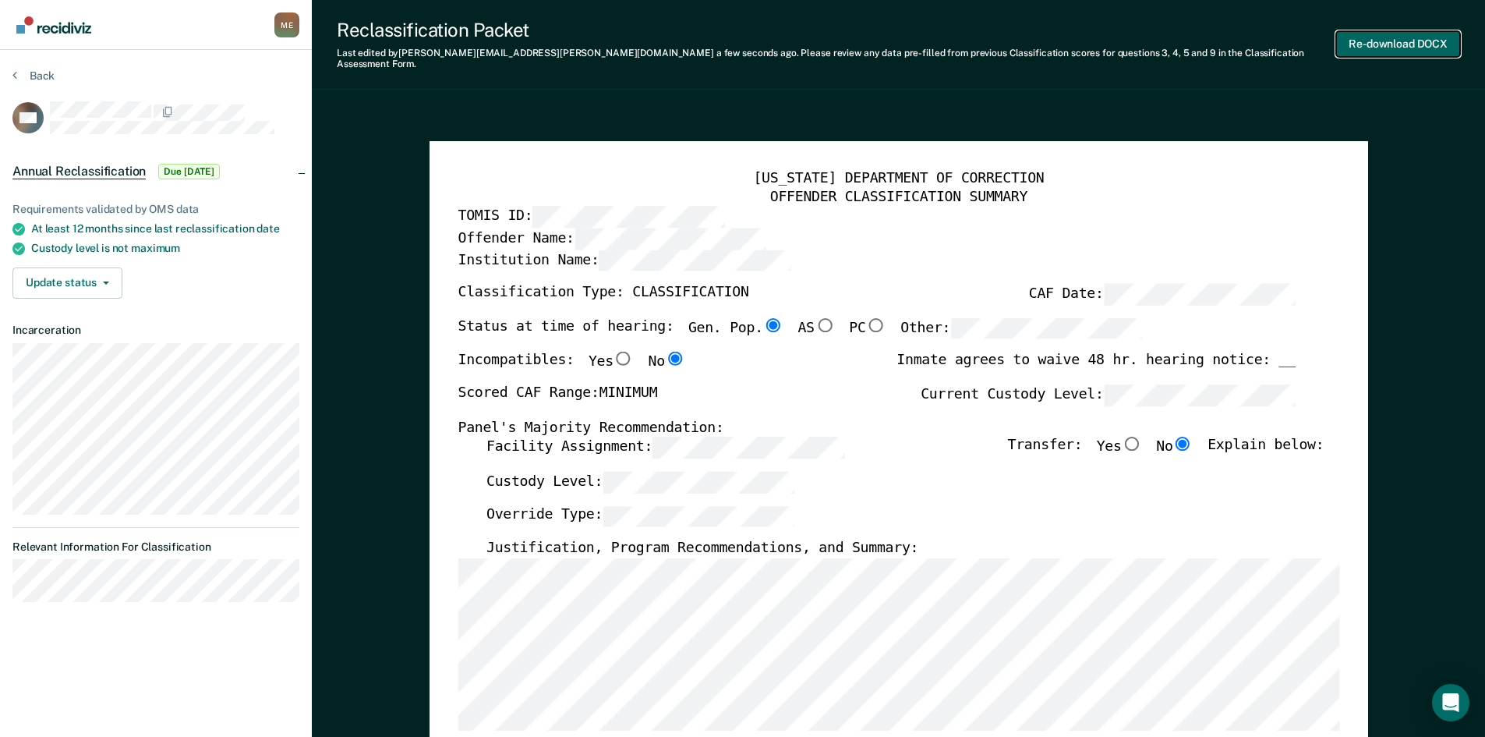
click at [1389, 37] on button "Re-download DOCX" at bounding box center [1398, 44] width 124 height 26
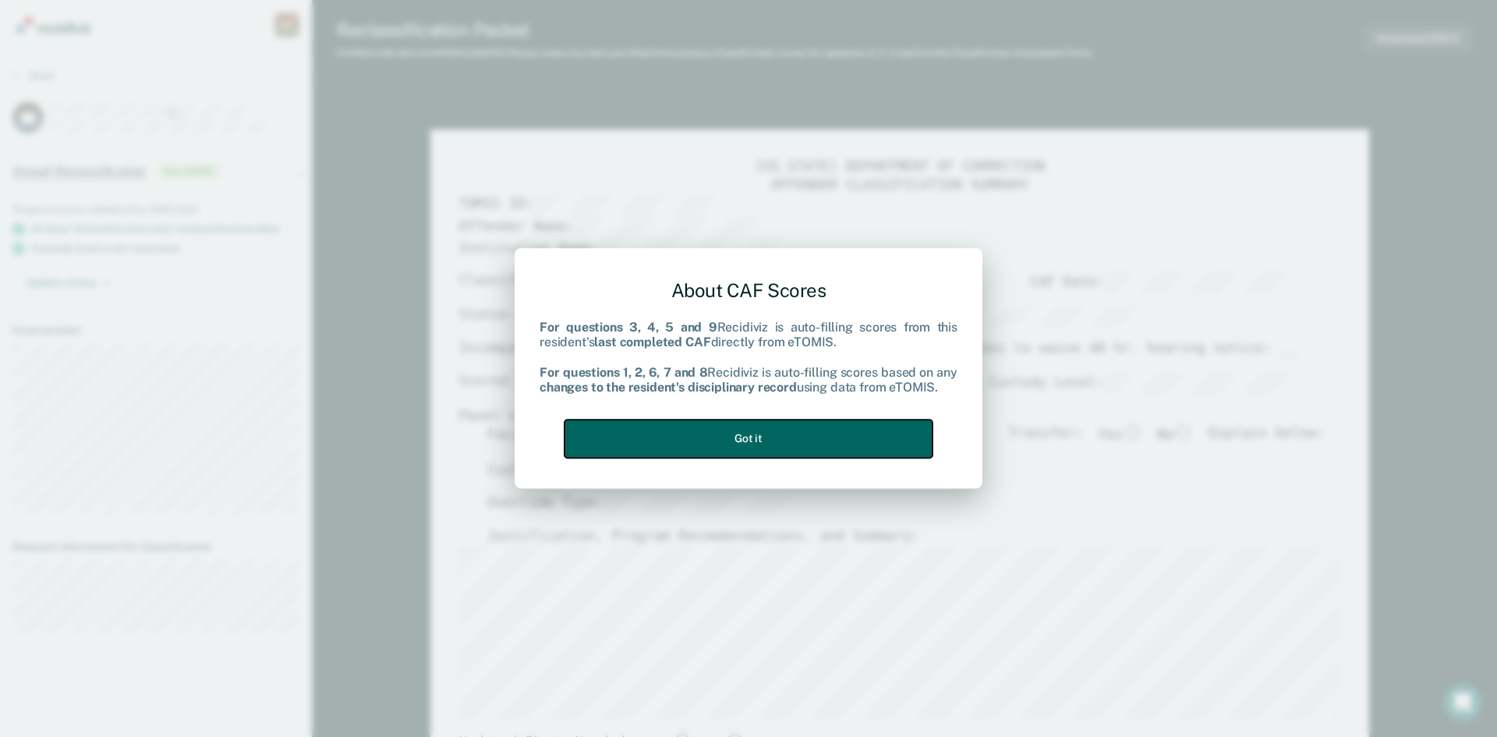
click at [734, 439] on button "Got it" at bounding box center [748, 438] width 368 height 38
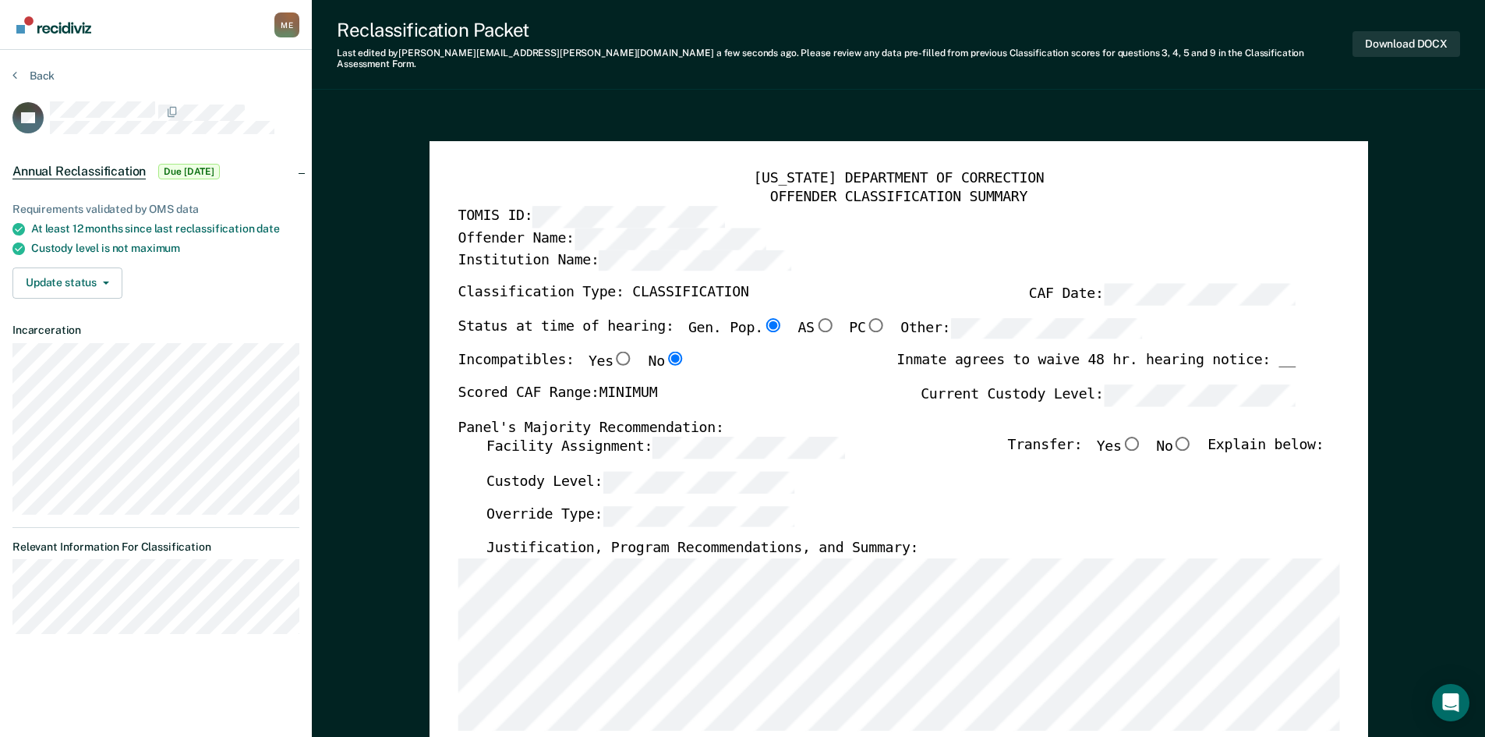
click at [1189, 437] on input "No" at bounding box center [1182, 444] width 20 height 14
type textarea "x"
radio input "true"
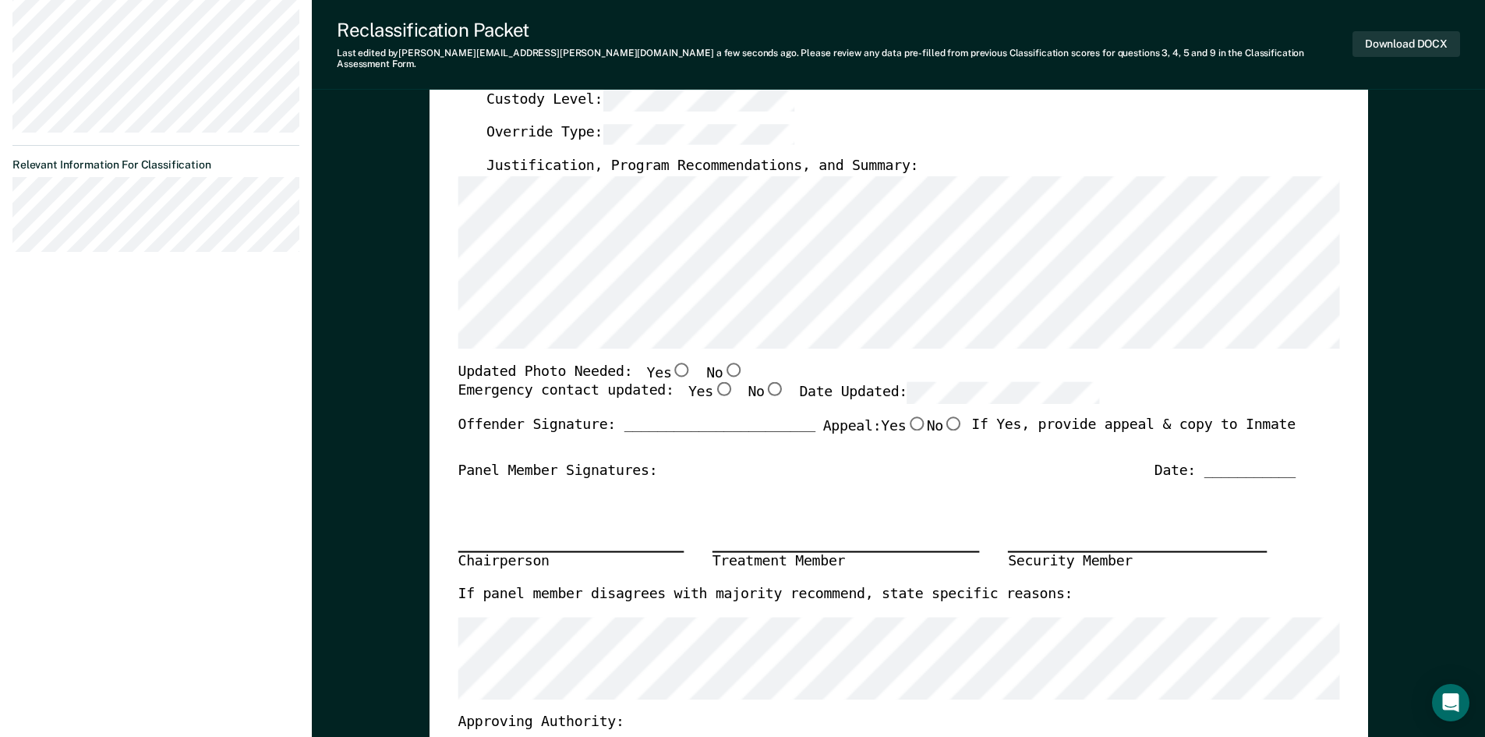
scroll to position [390, 0]
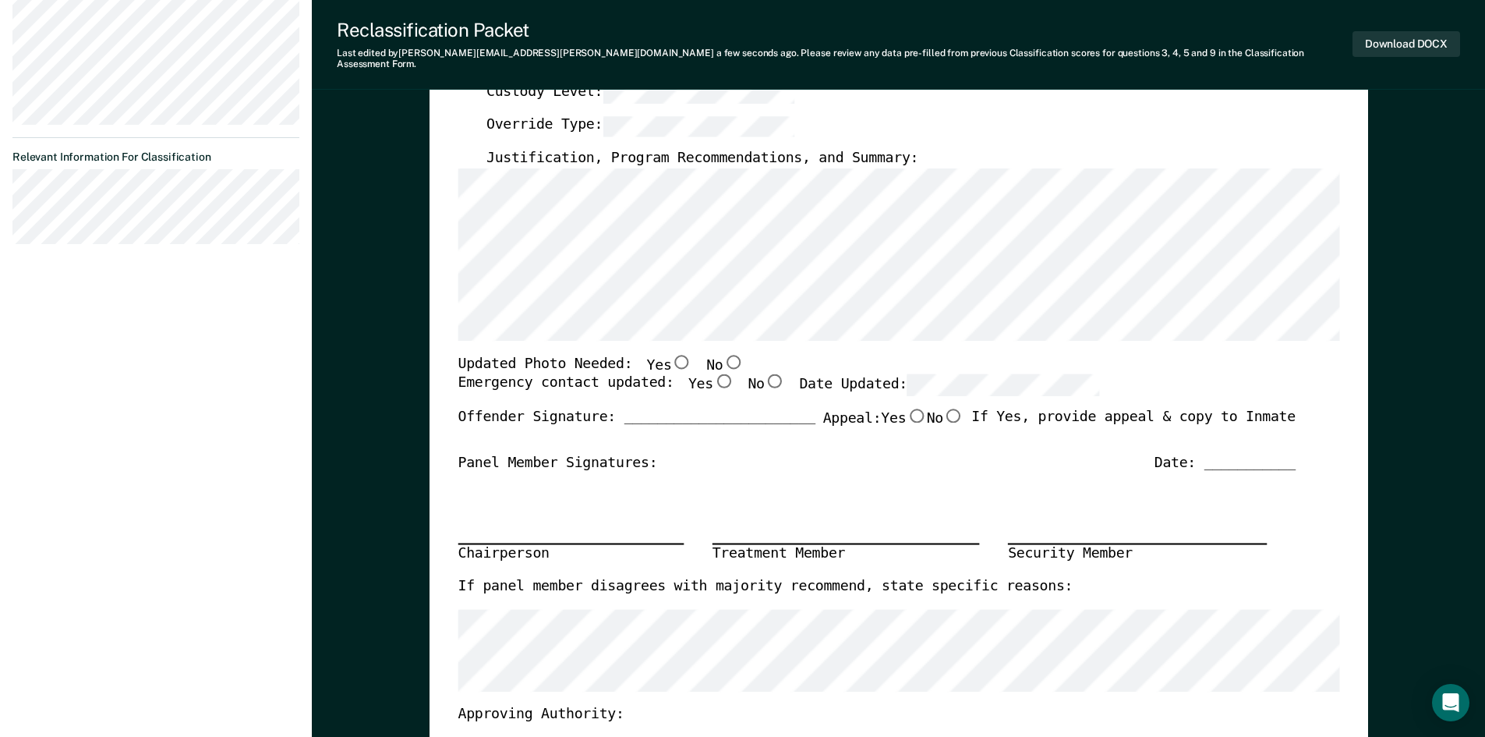
click at [723, 354] on input "No" at bounding box center [733, 361] width 20 height 14
type textarea "x"
radio input "true"
click at [713, 374] on input "Yes" at bounding box center [723, 381] width 20 height 14
type textarea "x"
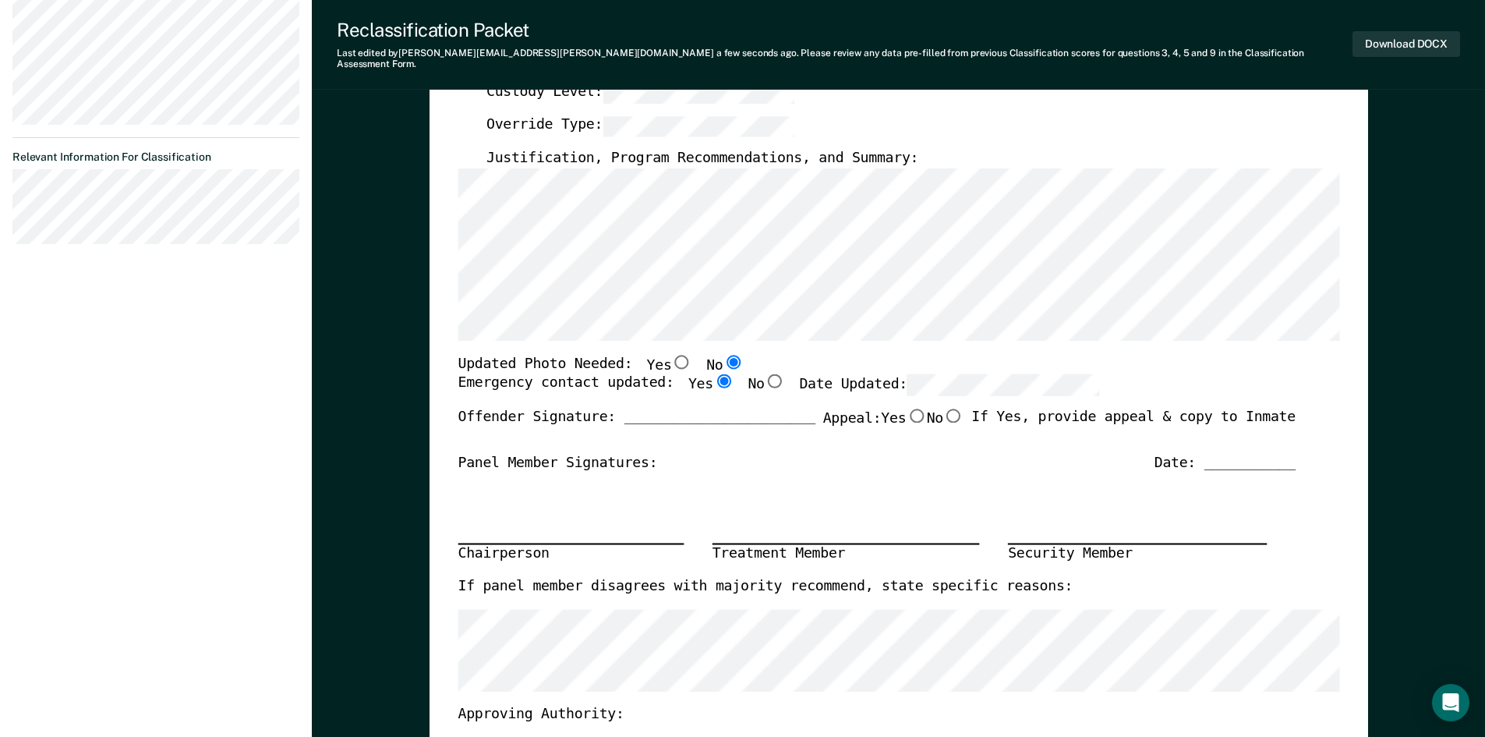
radio input "true"
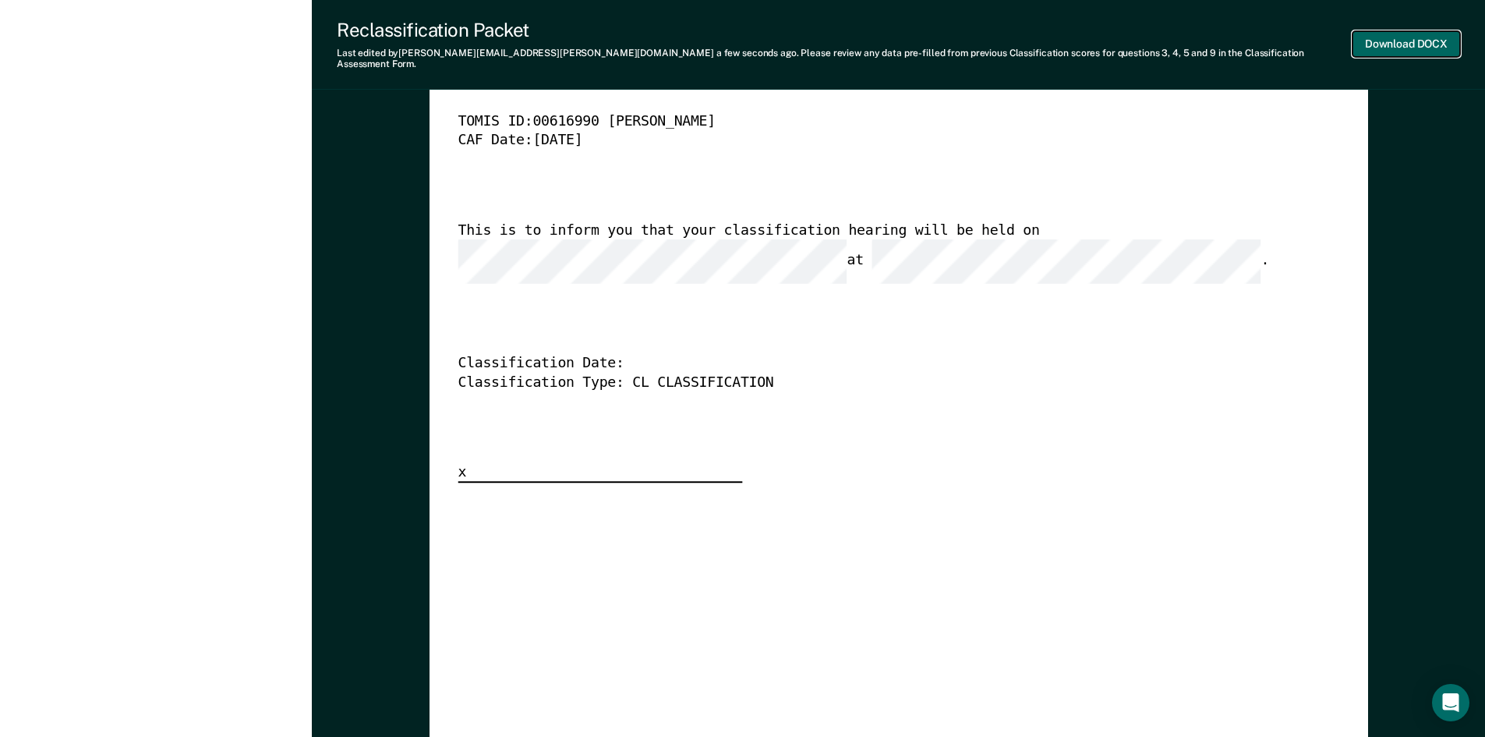
scroll to position [0, 0]
click at [1402, 37] on button "Download DOCX" at bounding box center [1407, 44] width 108 height 26
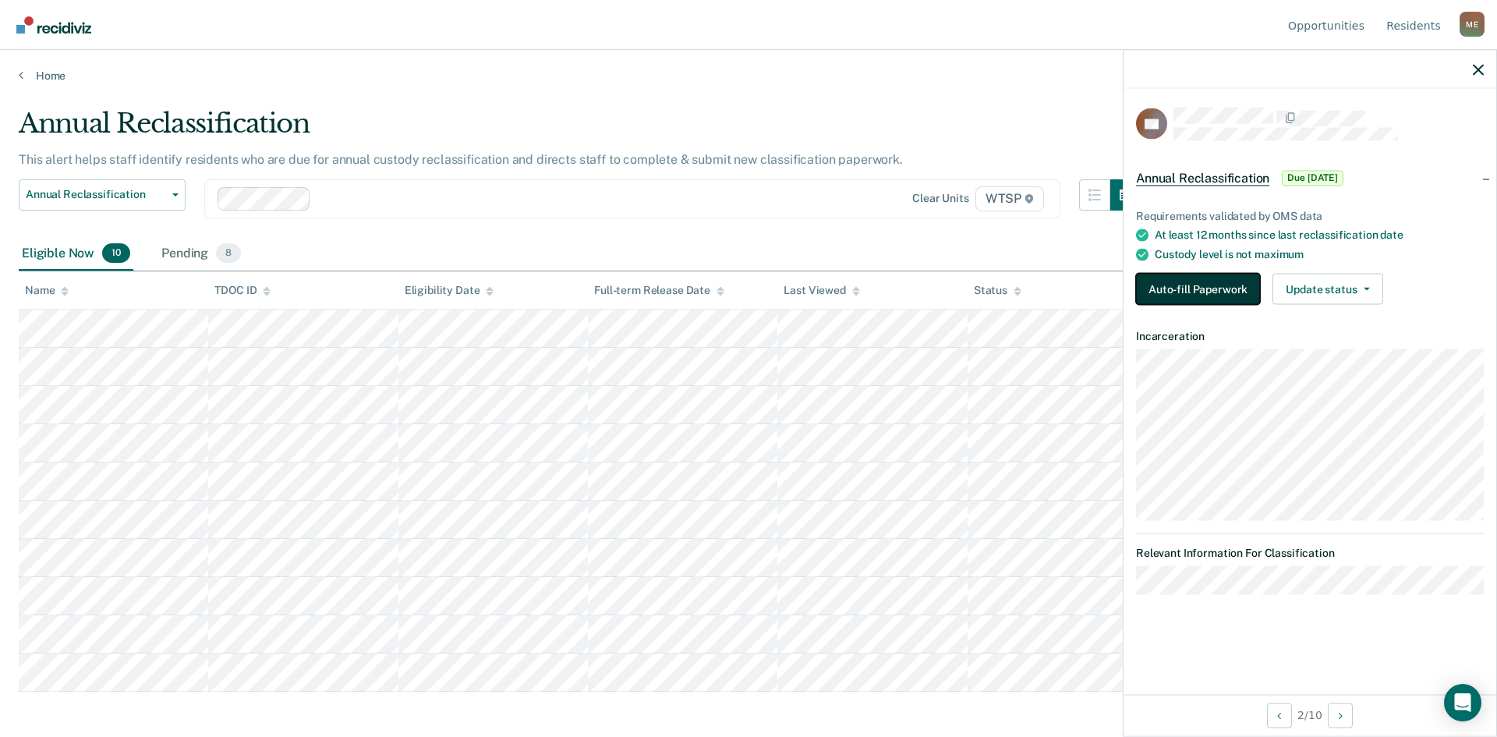
click at [1216, 290] on button "Auto-fill Paperwork" at bounding box center [1198, 289] width 124 height 31
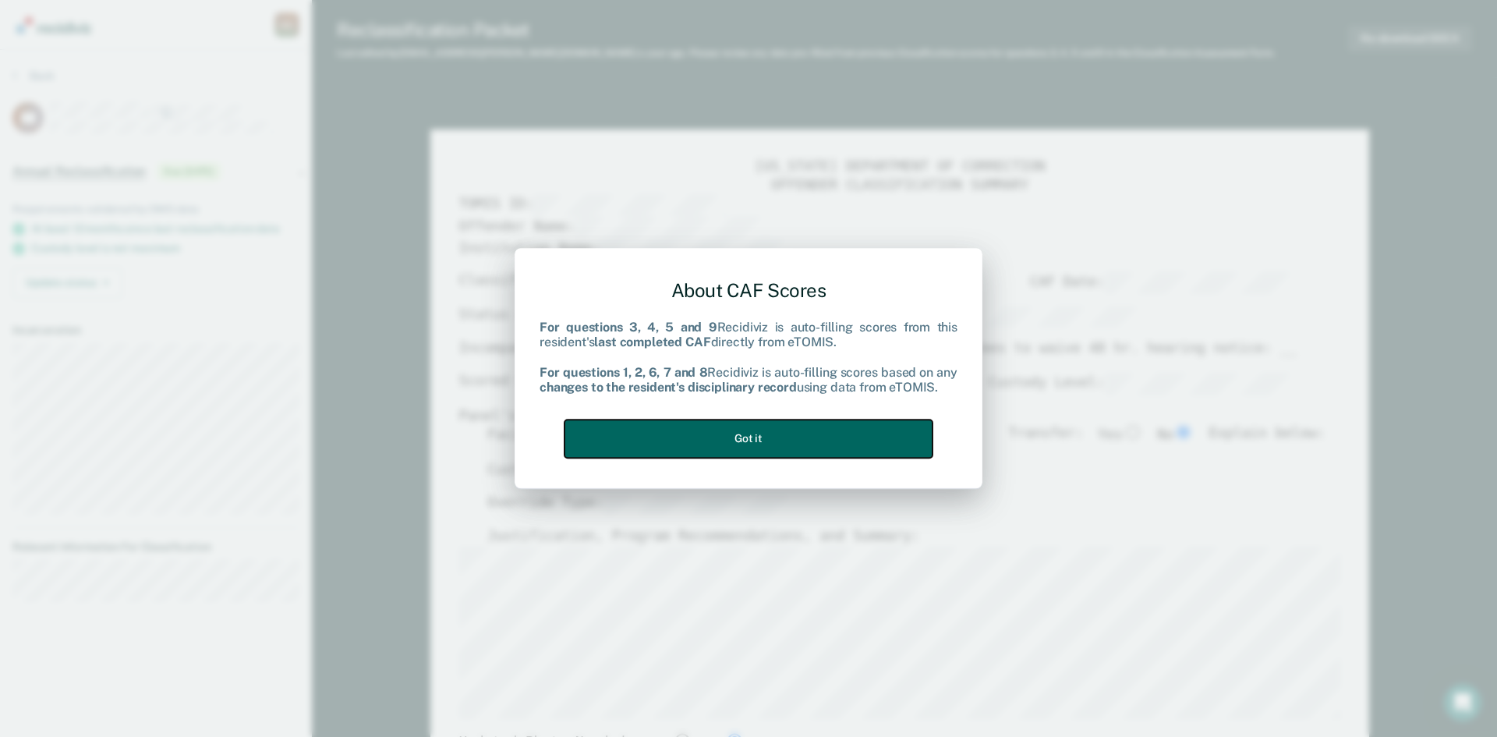
click at [742, 440] on button "Got it" at bounding box center [748, 438] width 368 height 38
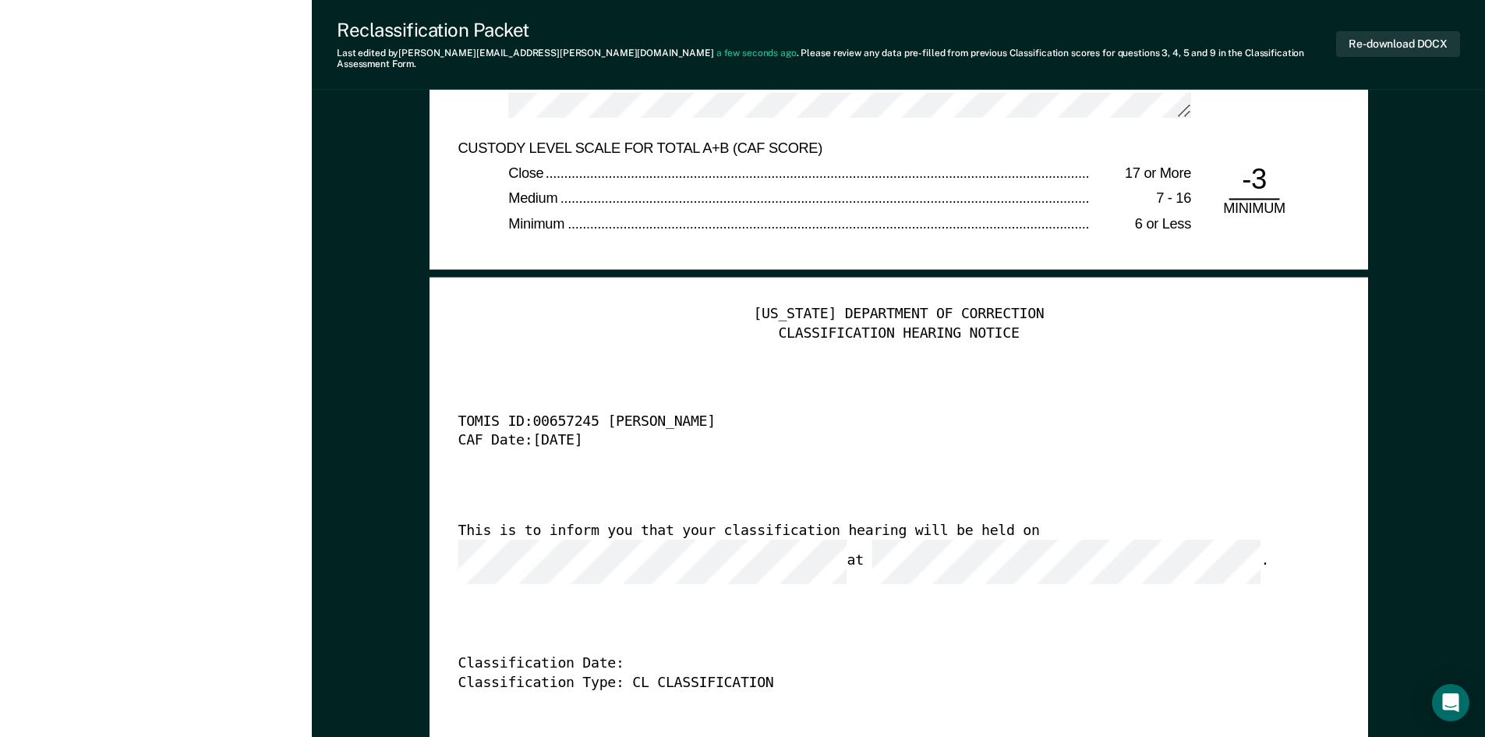
scroll to position [3586, 0]
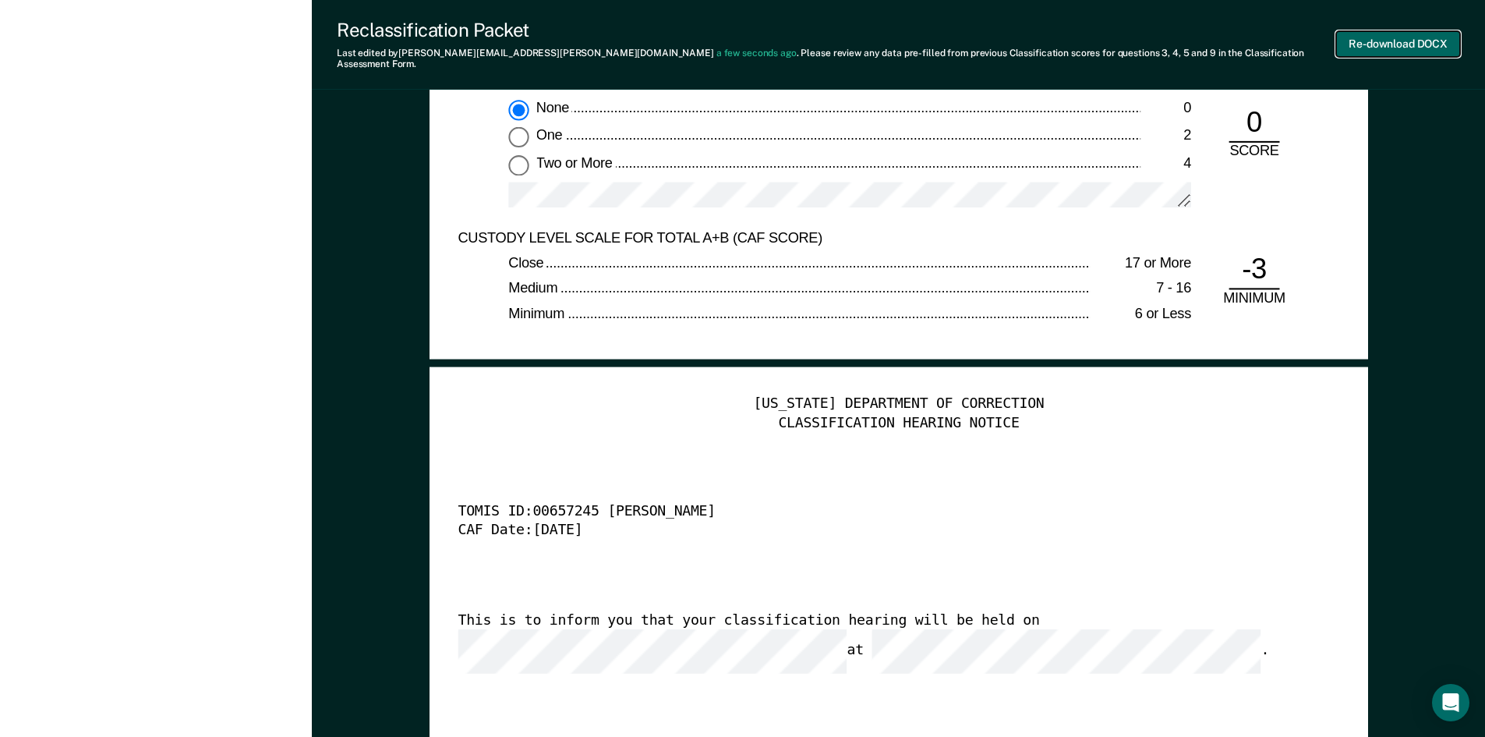
click at [1386, 36] on button "Re-download DOCX" at bounding box center [1398, 44] width 124 height 26
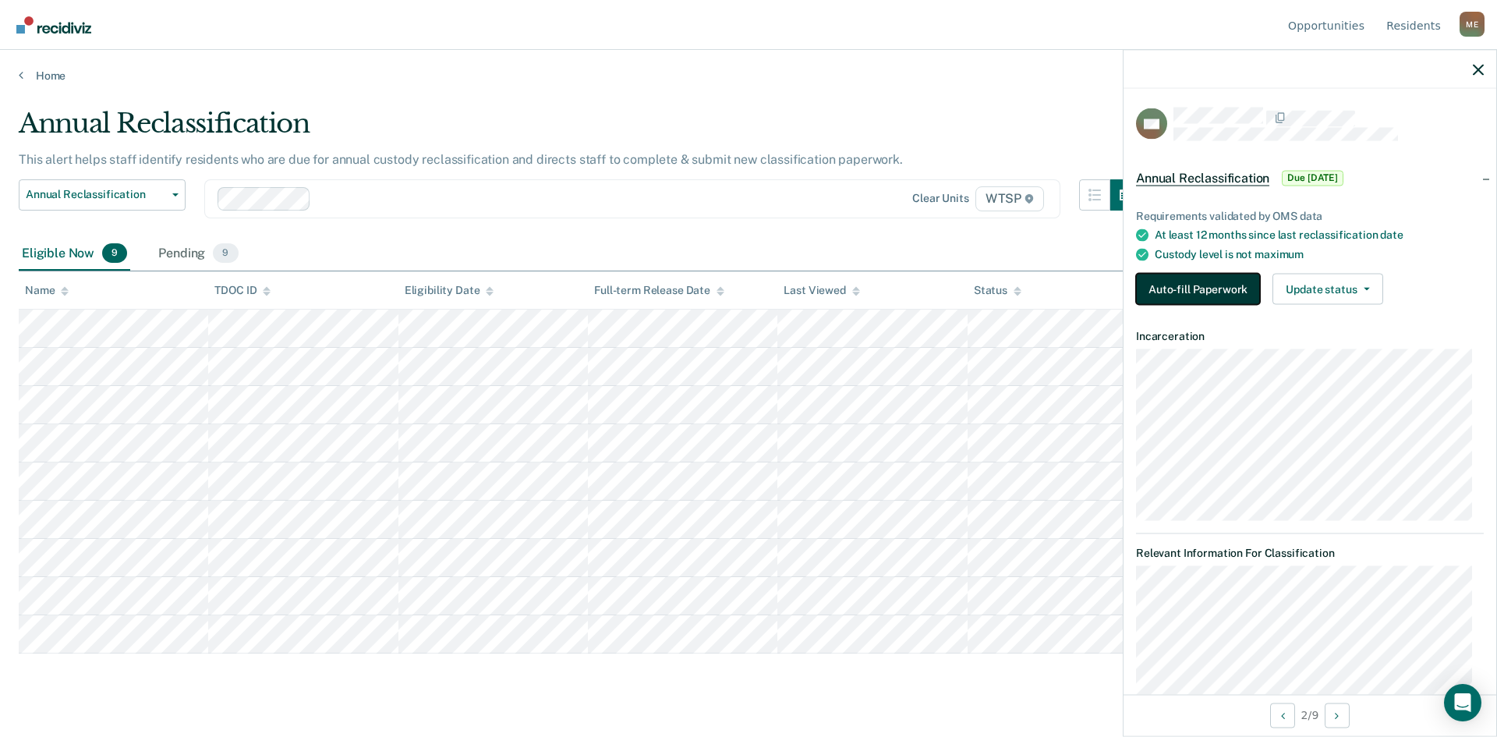
click at [1194, 285] on button "Auto-fill Paperwork" at bounding box center [1198, 289] width 124 height 31
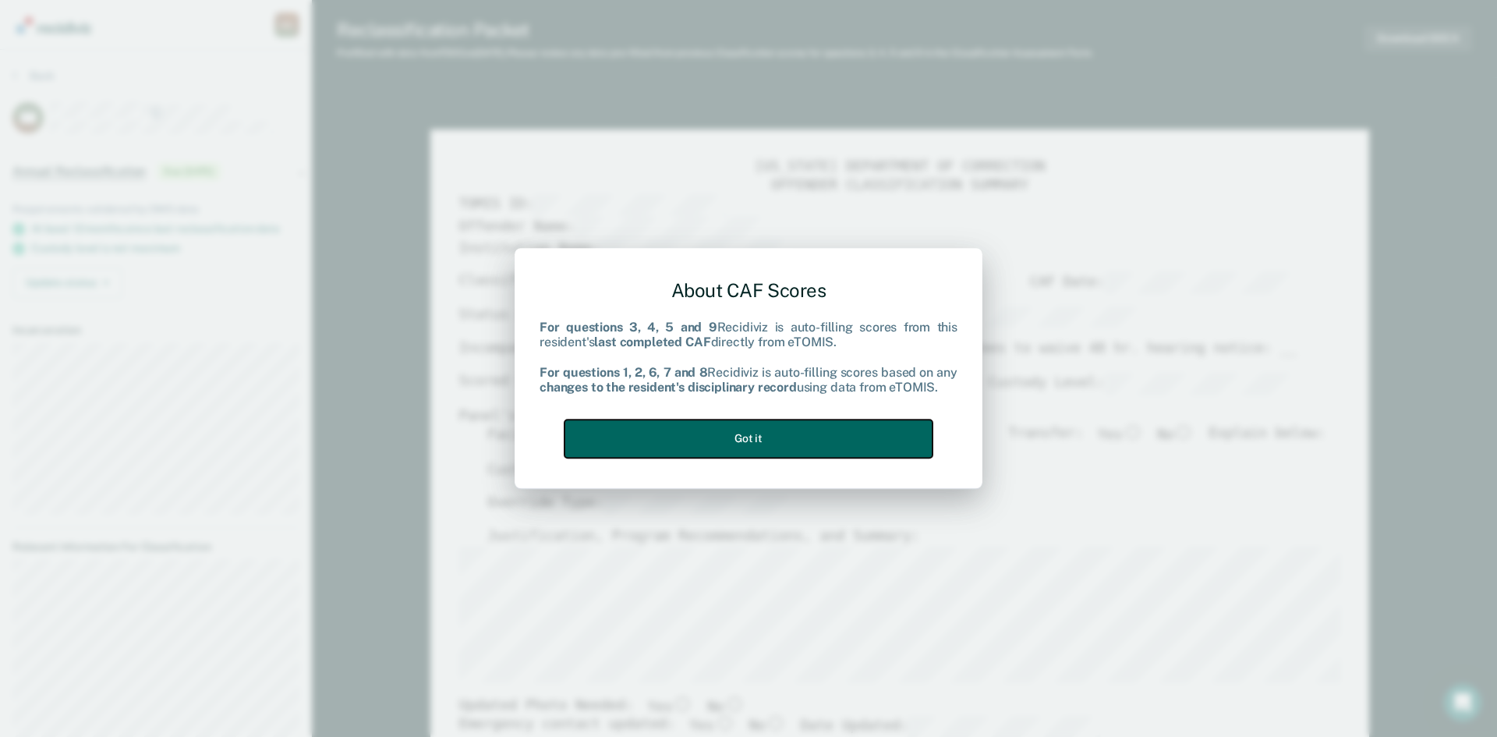
click at [734, 450] on button "Got it" at bounding box center [748, 438] width 368 height 38
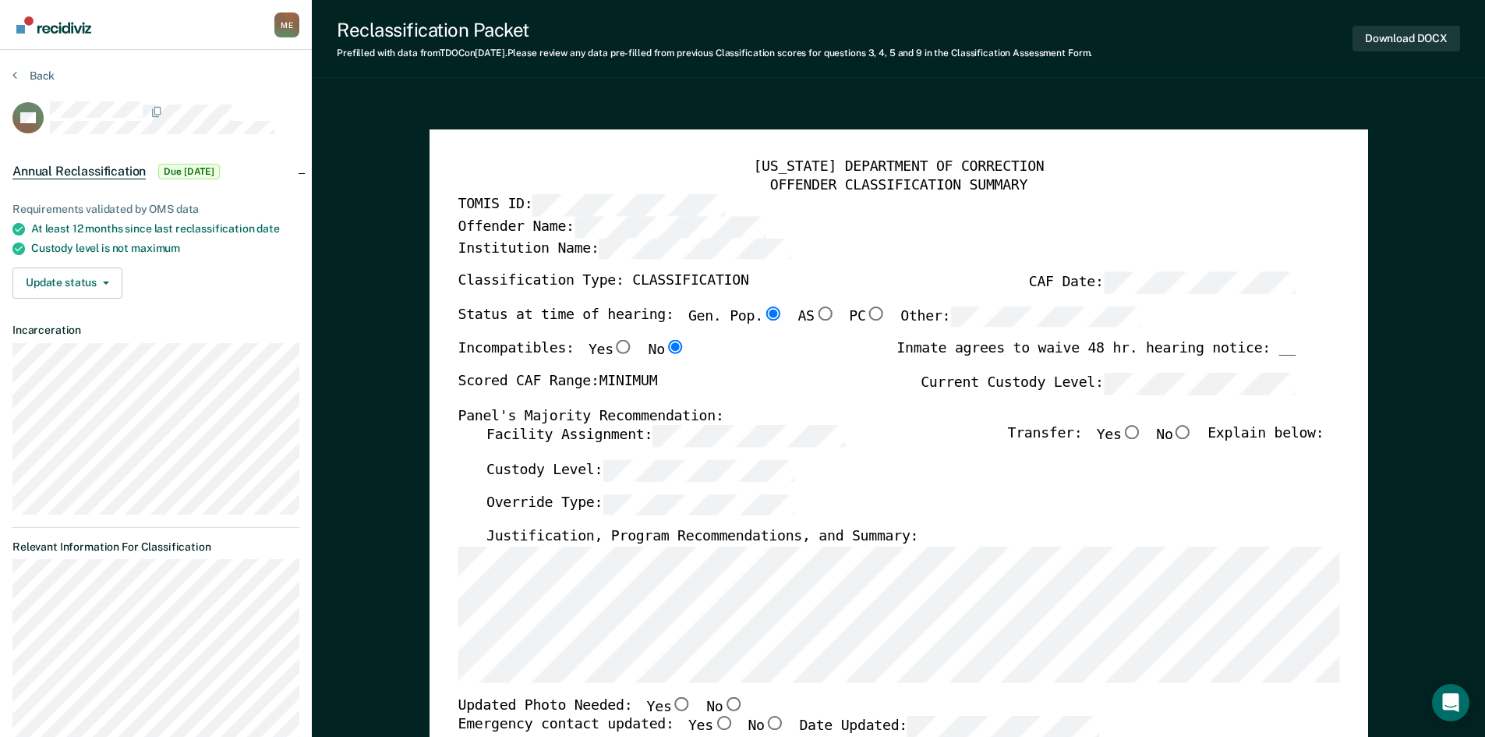
click at [1190, 433] on input "No" at bounding box center [1182, 433] width 20 height 14
type textarea "x"
radio input "true"
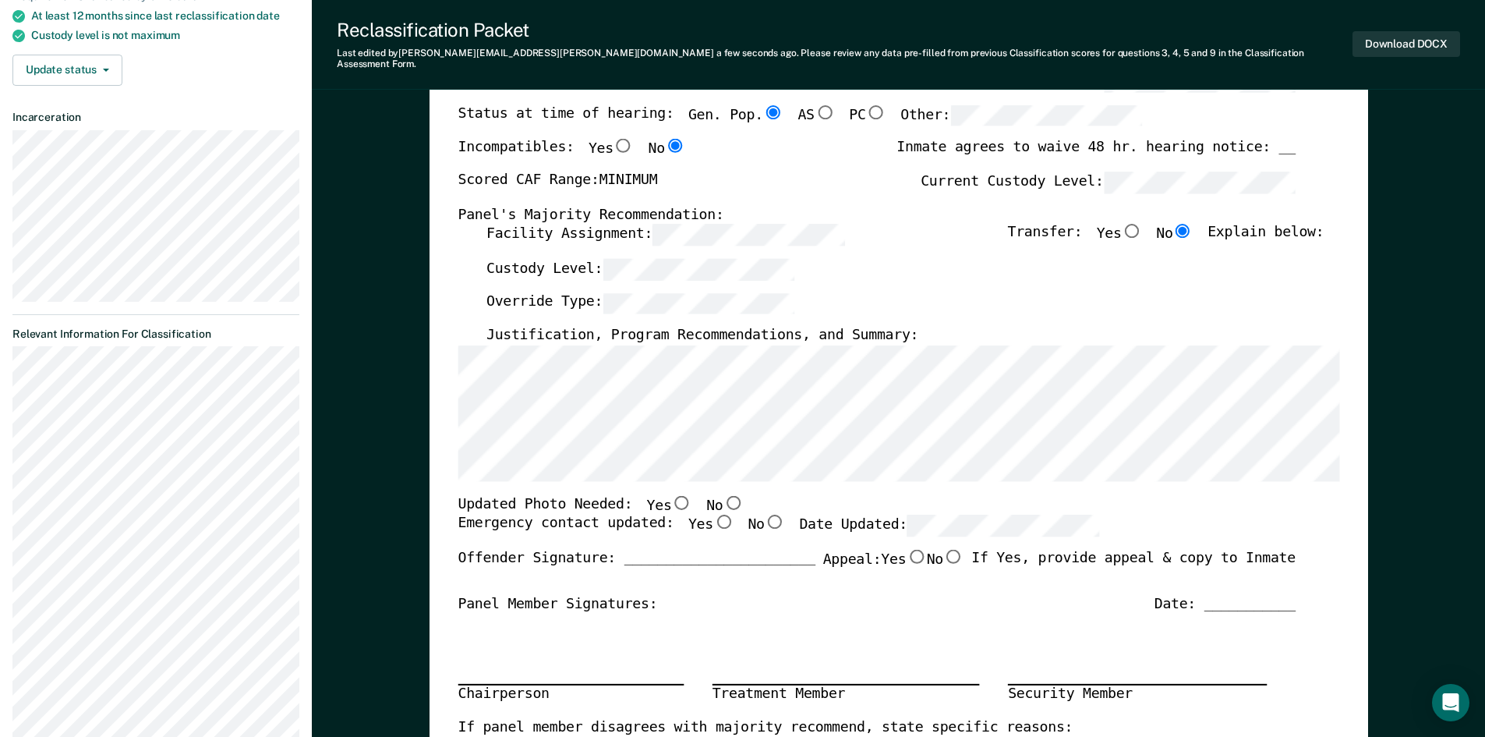
scroll to position [234, 0]
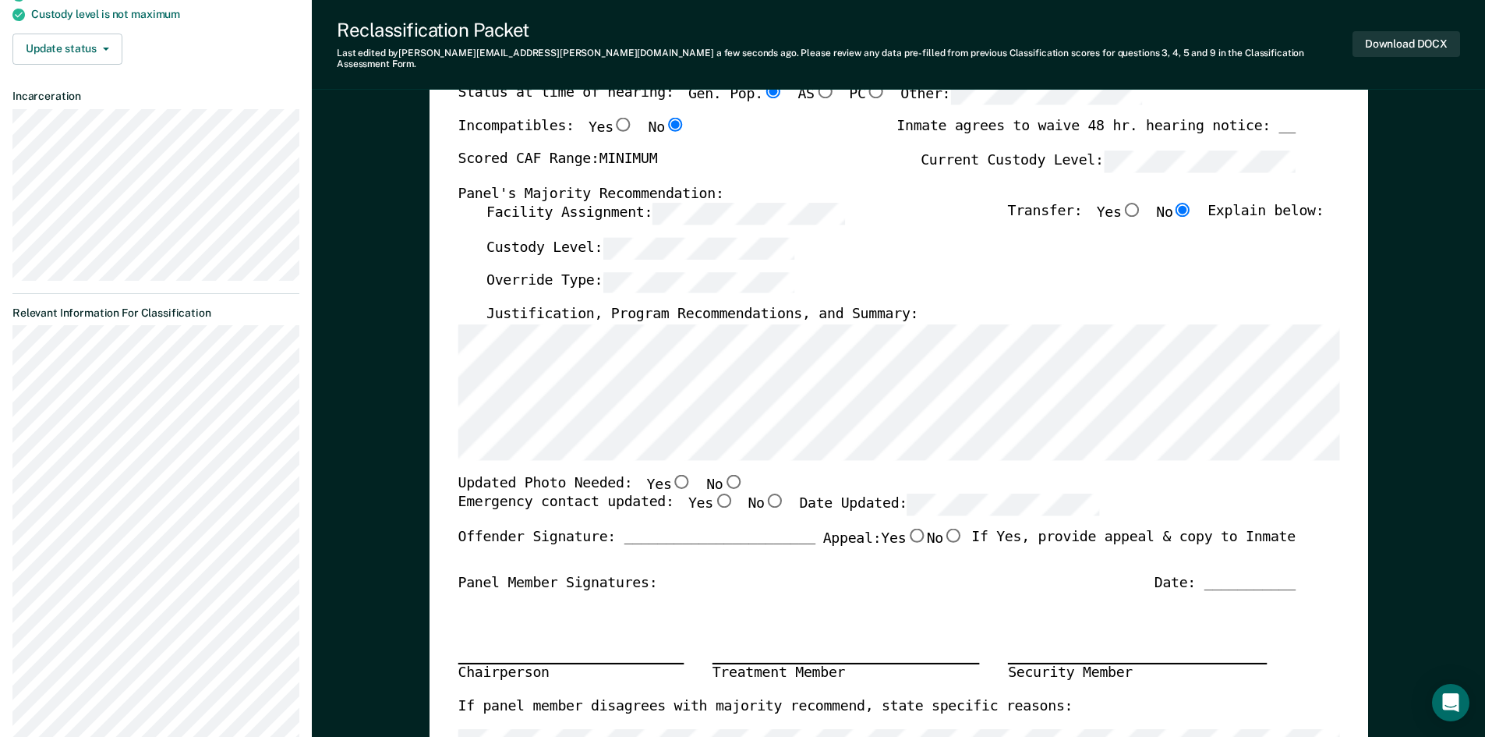
click at [723, 474] on input "No" at bounding box center [733, 481] width 20 height 14
type textarea "x"
radio input "true"
drag, startPoint x: 706, startPoint y: 488, endPoint x: 739, endPoint y: 492, distance: 33.7
click at [713, 494] on input "Yes" at bounding box center [723, 501] width 20 height 14
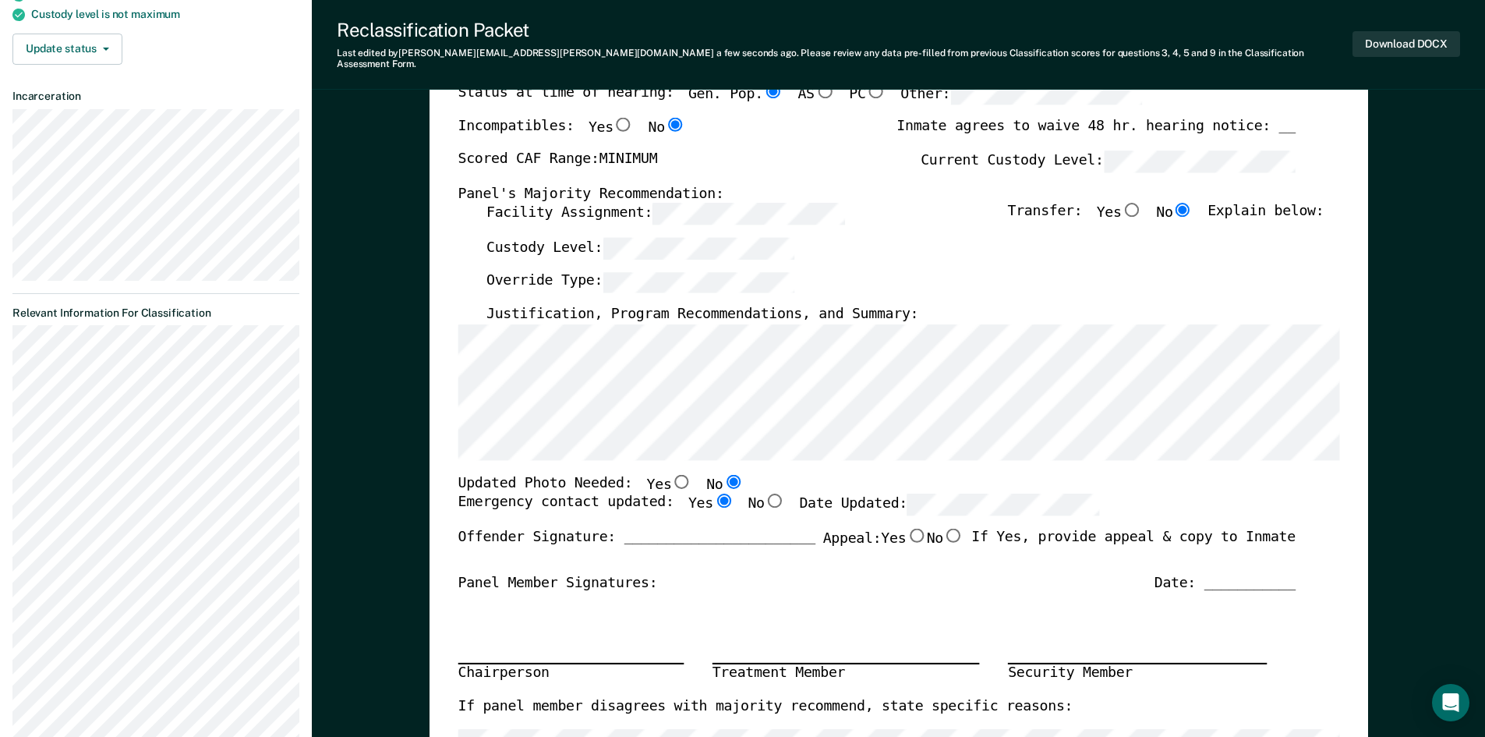
type textarea "x"
radio input "true"
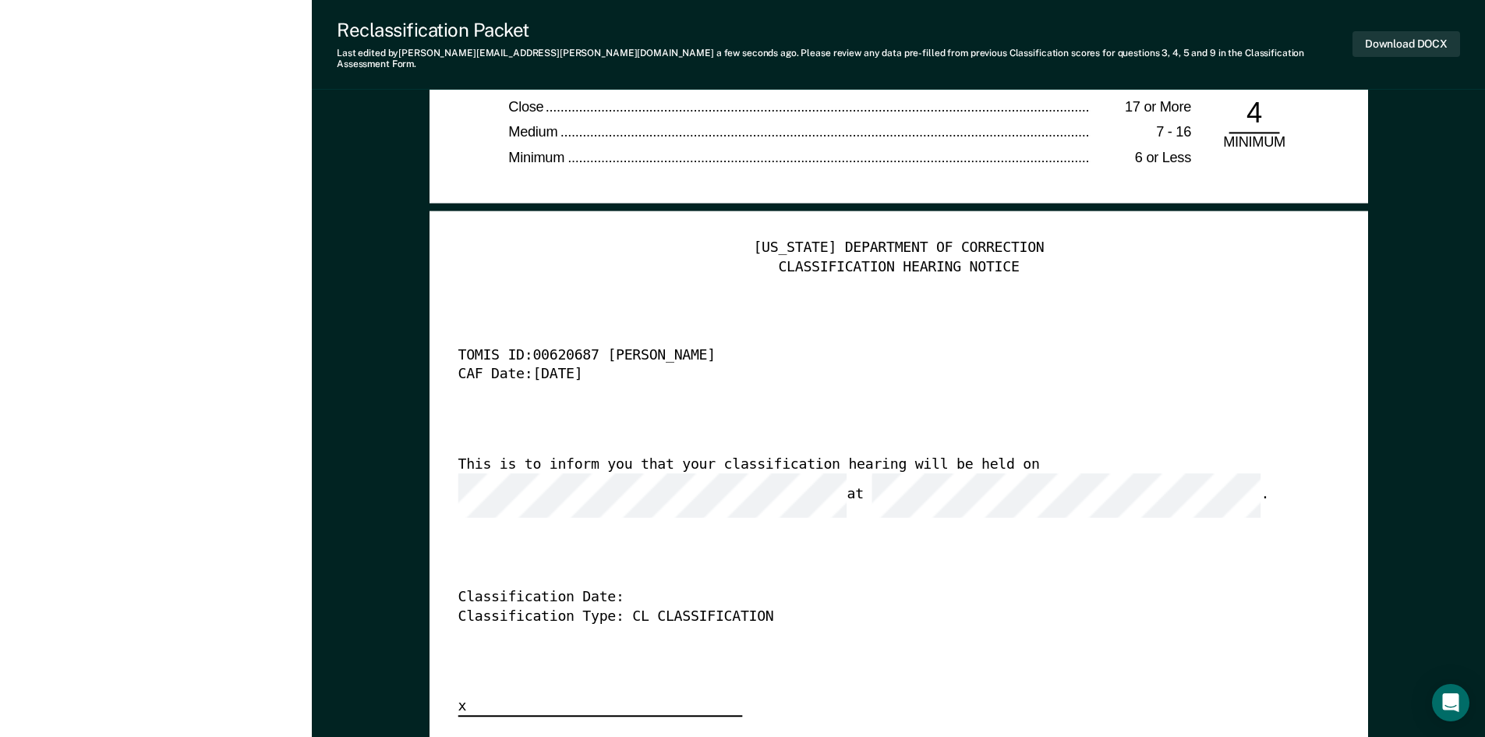
scroll to position [0, 22]
click at [1407, 41] on button "Download DOCX" at bounding box center [1407, 44] width 108 height 26
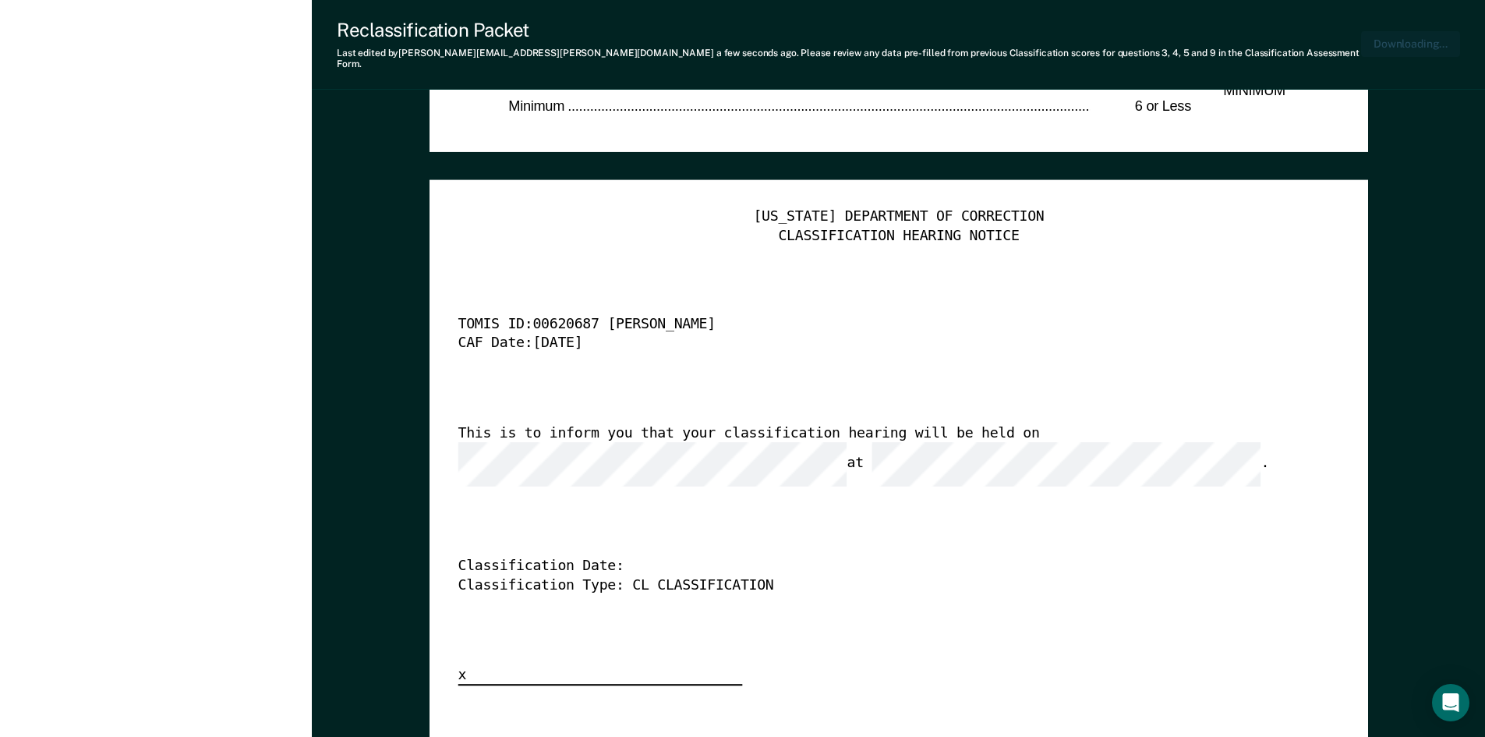
scroll to position [0, 0]
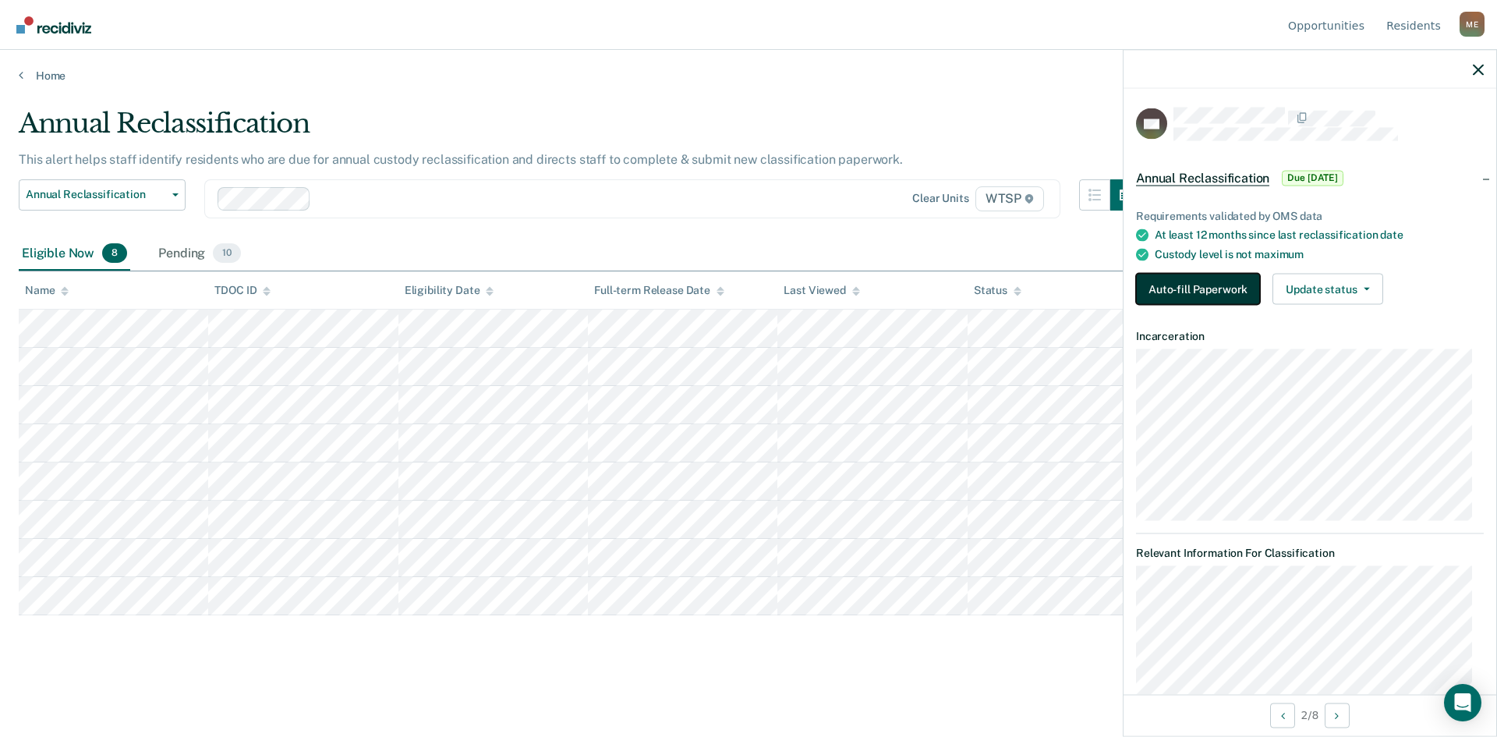
click at [1194, 278] on button "Auto-fill Paperwork" at bounding box center [1198, 289] width 124 height 31
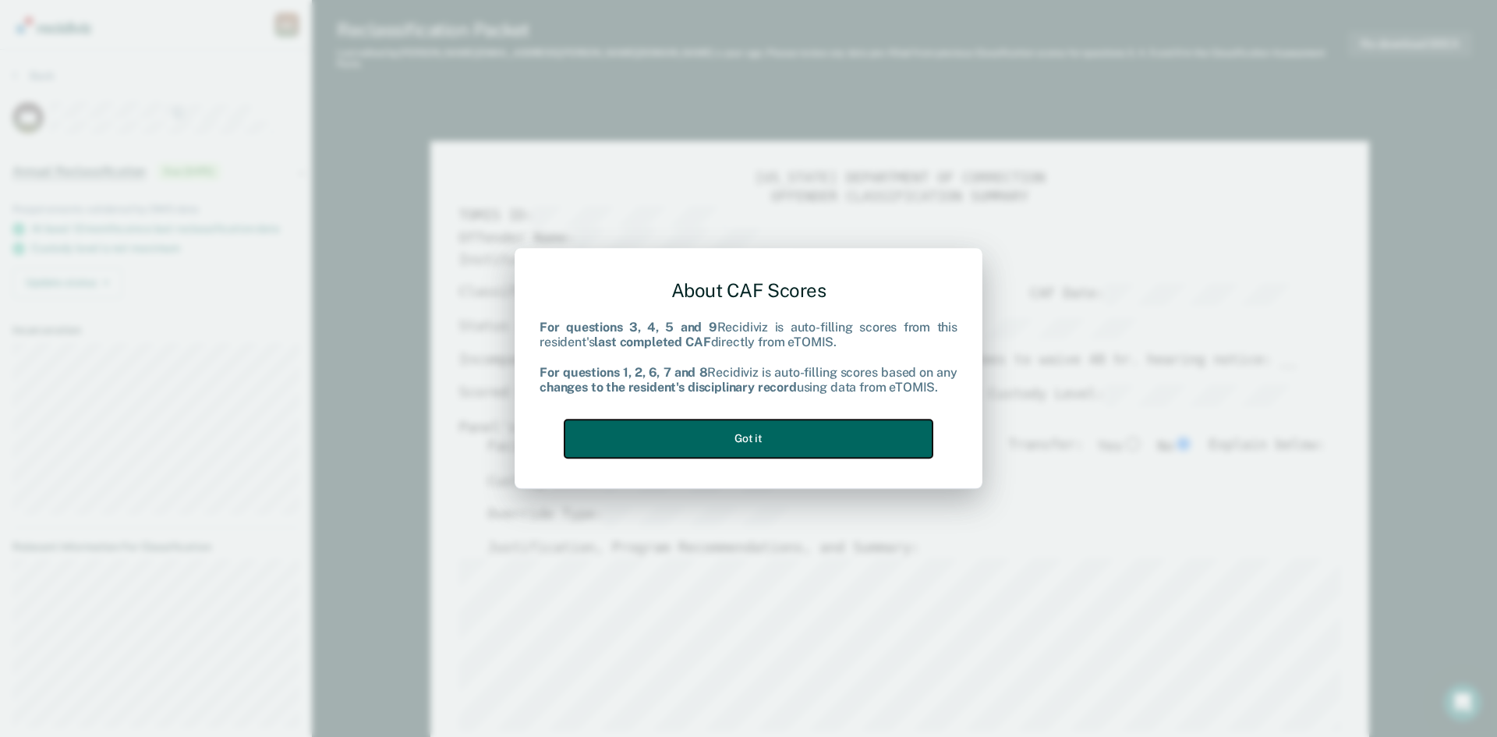
click at [720, 436] on button "Got it" at bounding box center [748, 438] width 368 height 38
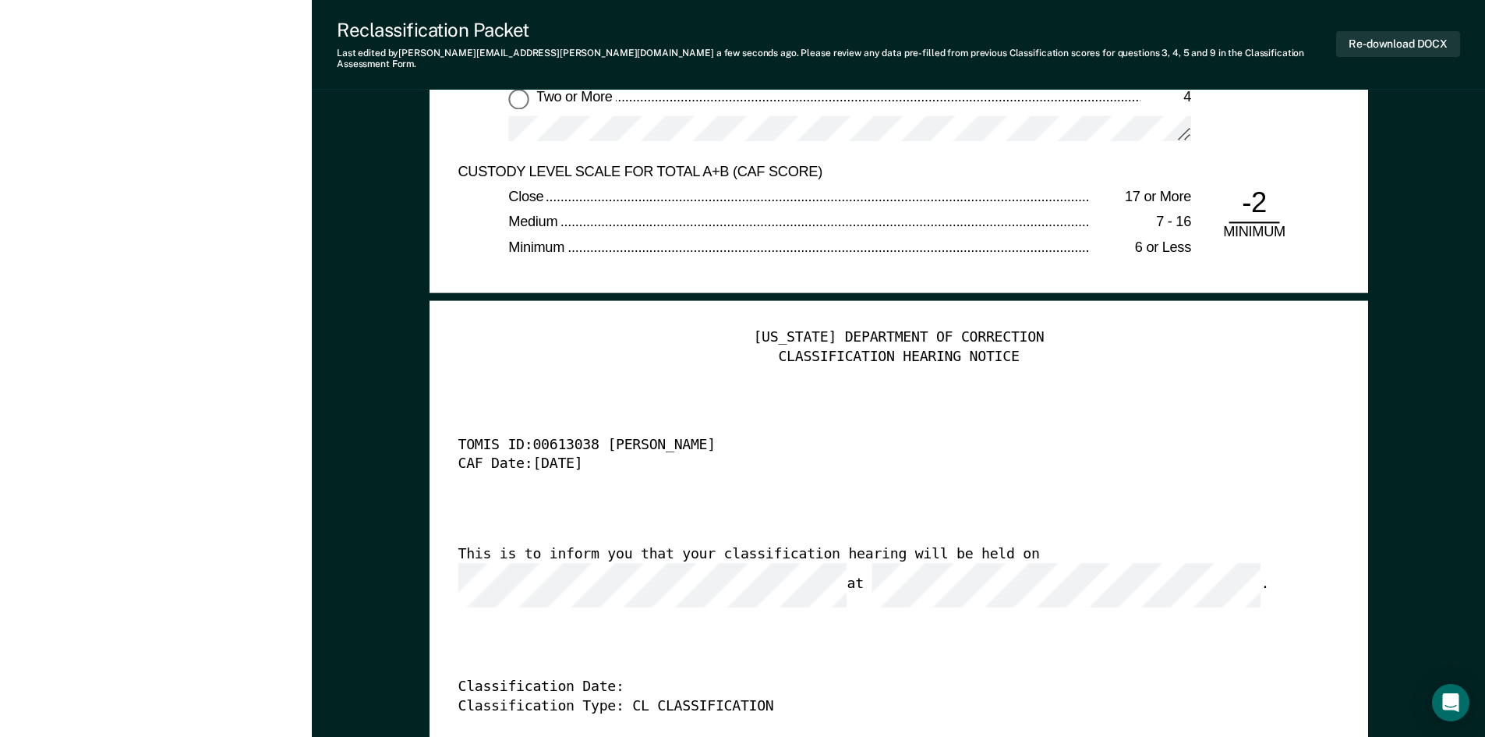
scroll to position [3898, 0]
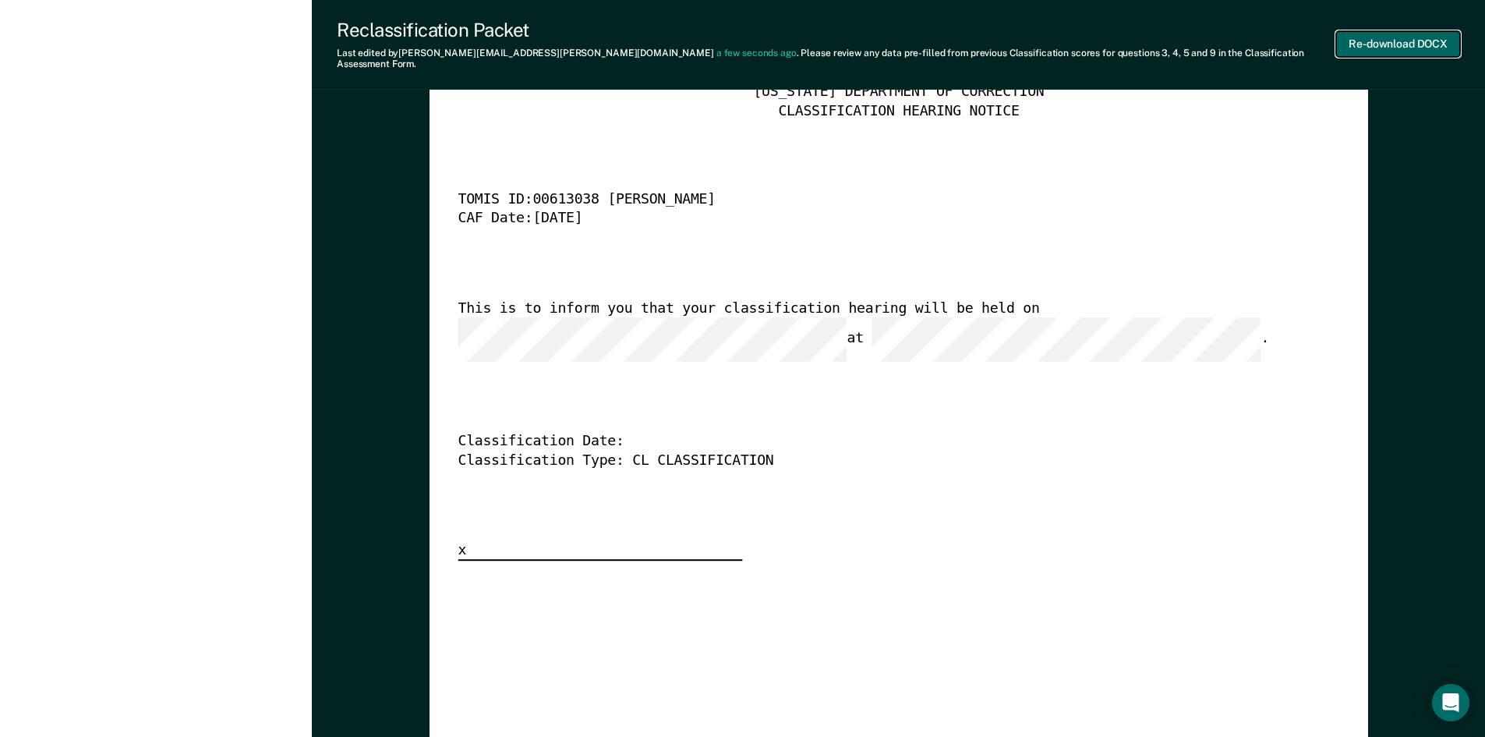
click at [1396, 34] on button "Re-download DOCX" at bounding box center [1398, 44] width 124 height 26
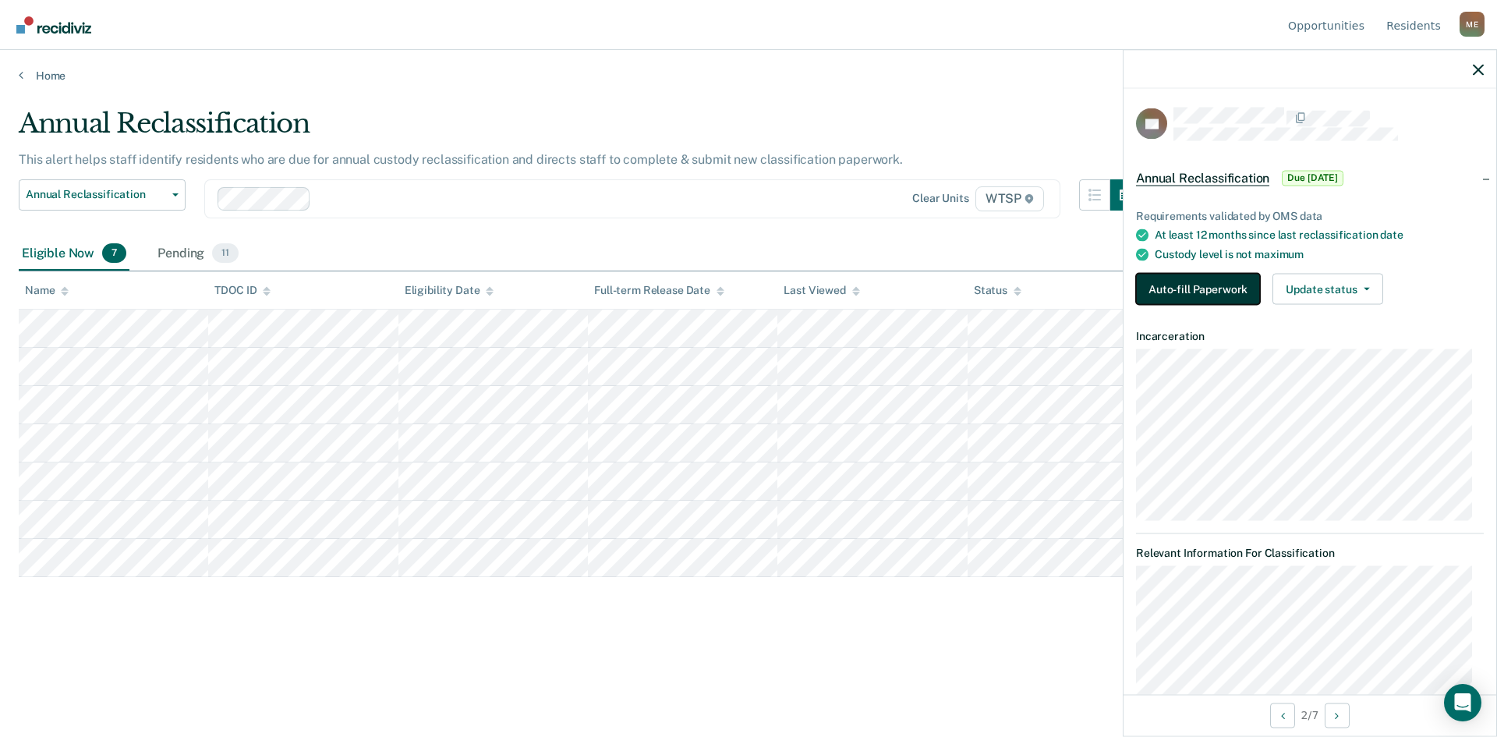
click at [1174, 284] on button "Auto-fill Paperwork" at bounding box center [1198, 289] width 124 height 31
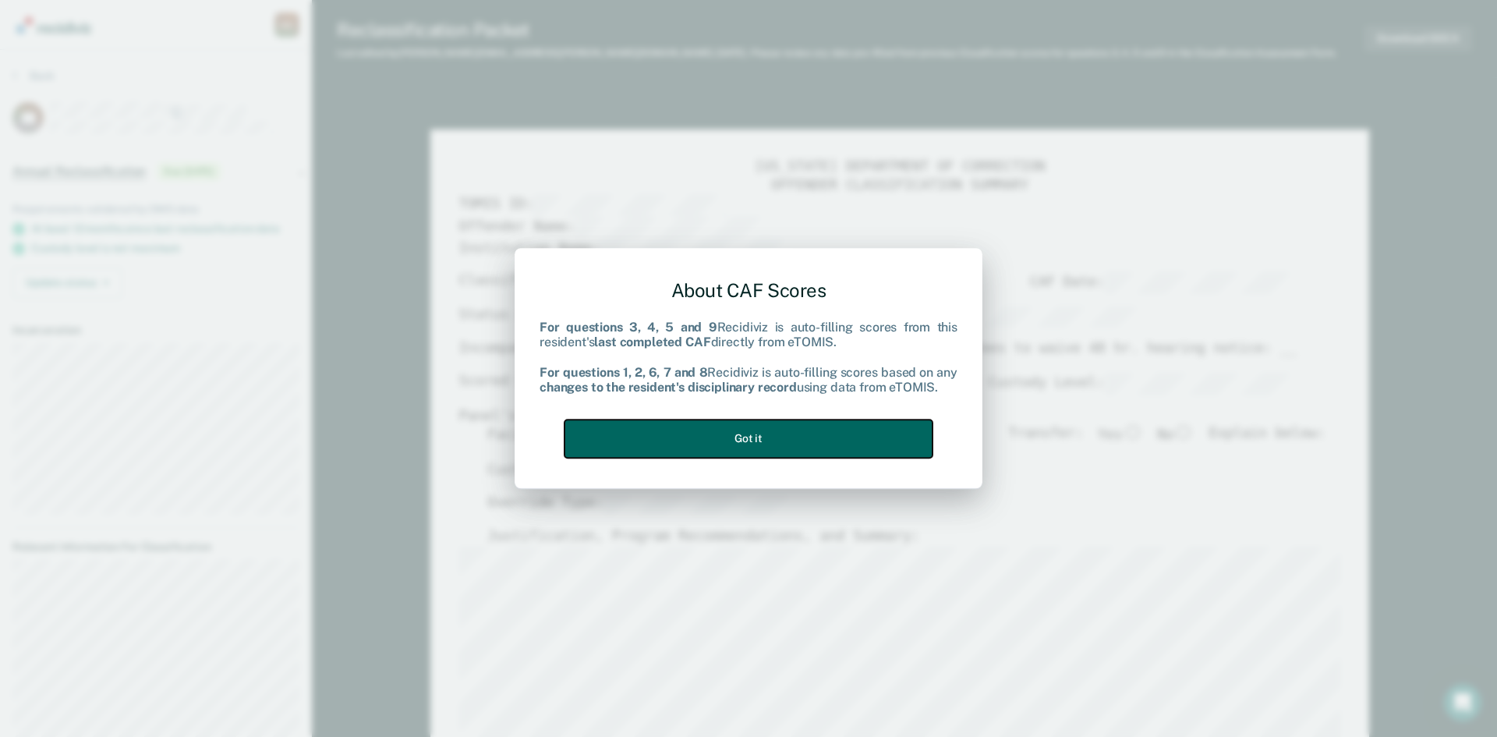
click at [718, 429] on button "Got it" at bounding box center [748, 438] width 368 height 38
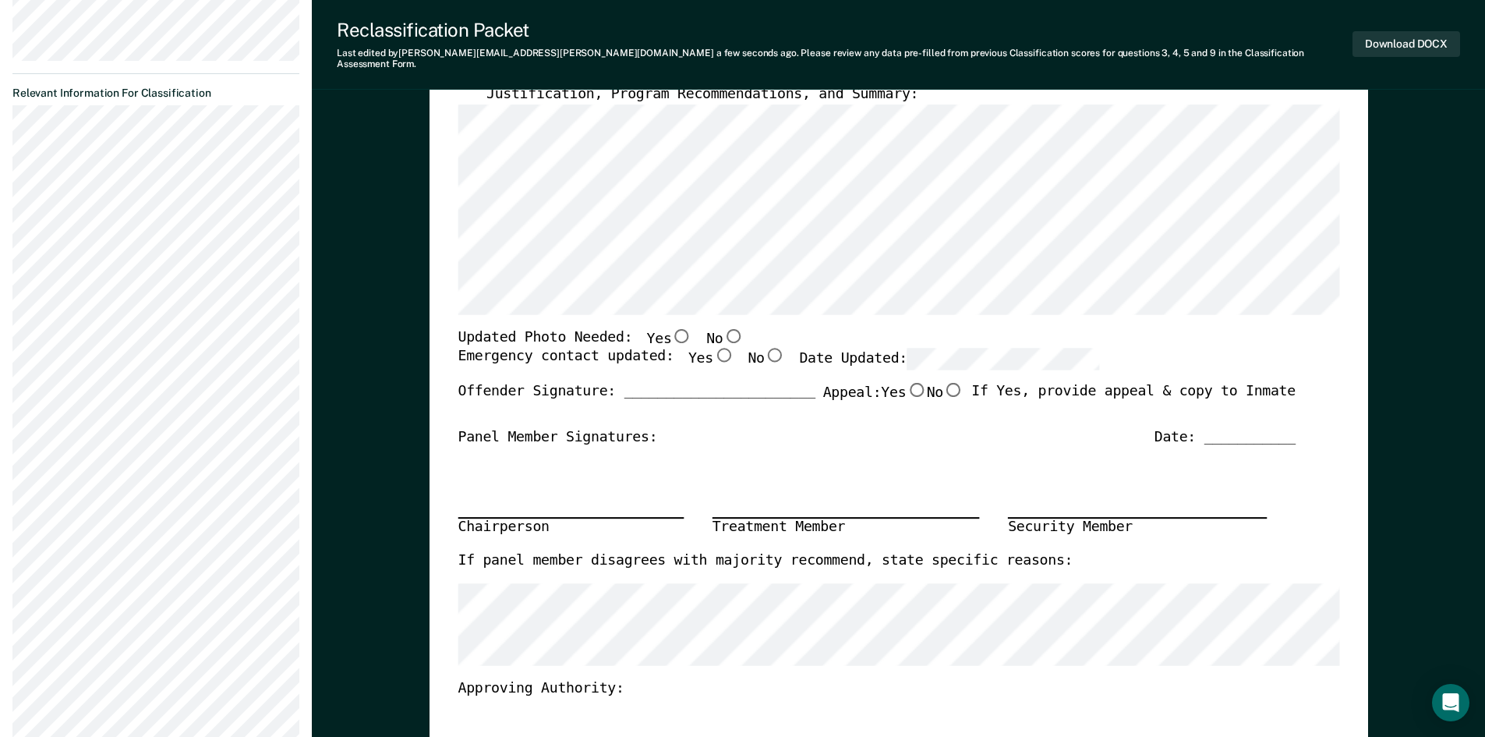
scroll to position [468, 0]
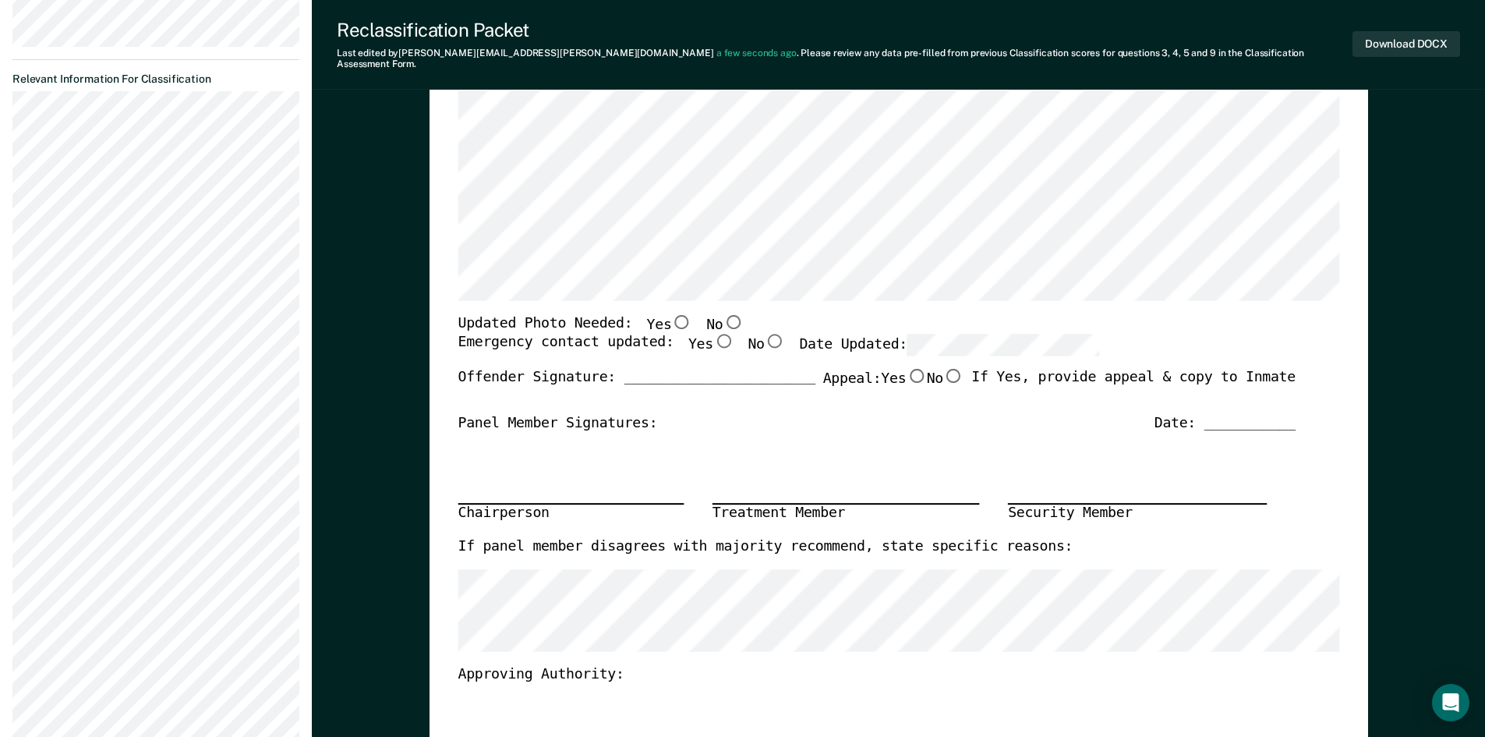
click at [723, 314] on input "No" at bounding box center [733, 321] width 20 height 14
type textarea "x"
radio input "true"
click at [713, 334] on input "Yes" at bounding box center [723, 341] width 20 height 14
type textarea "x"
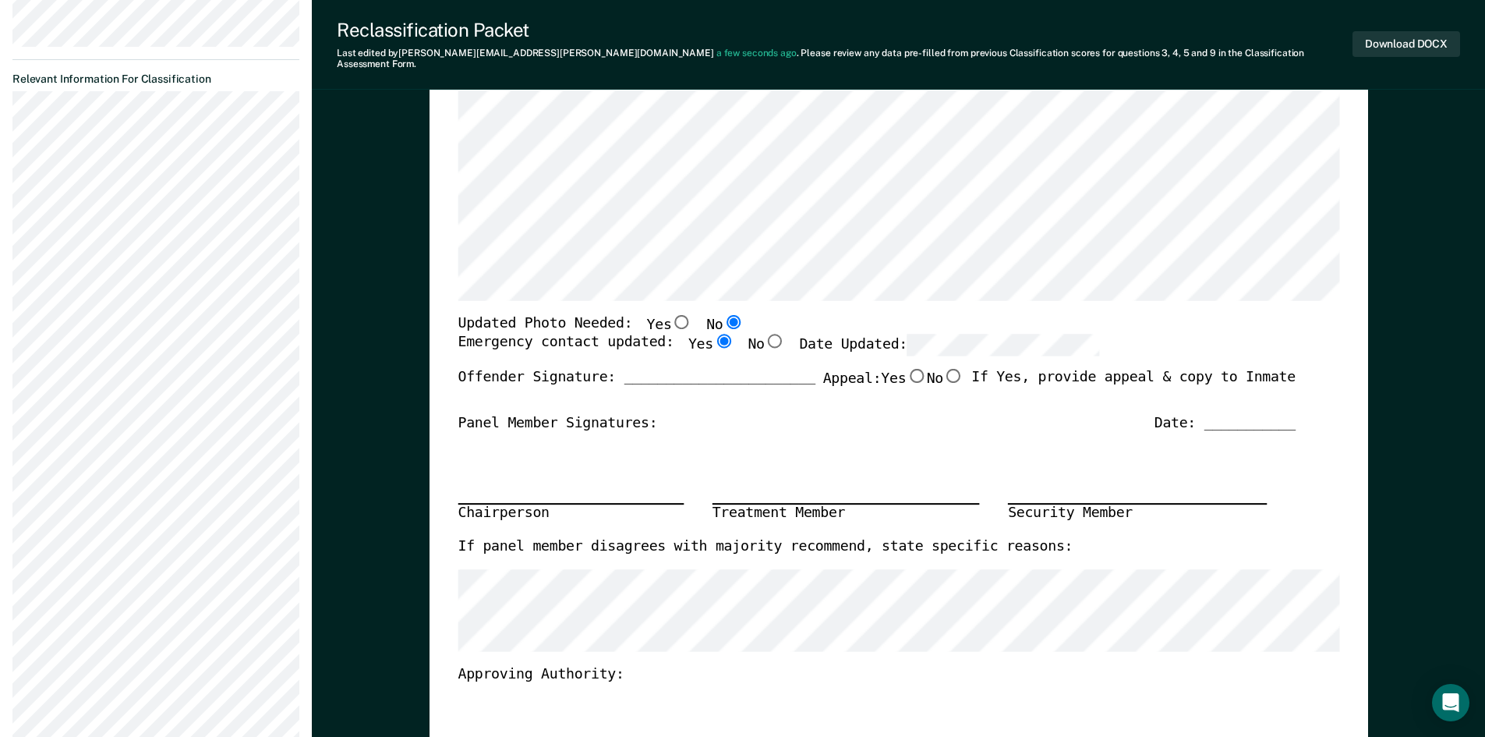
radio input "true"
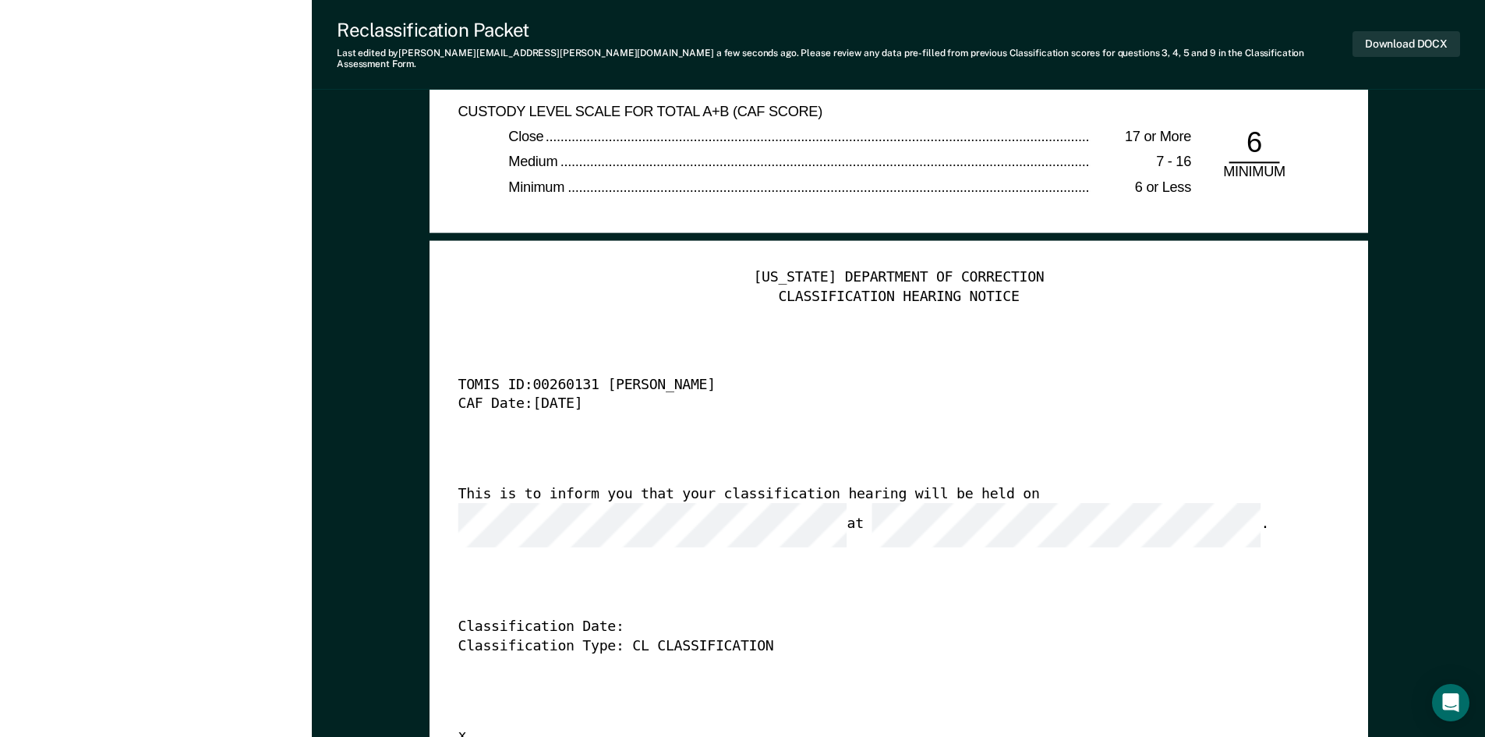
scroll to position [3664, 0]
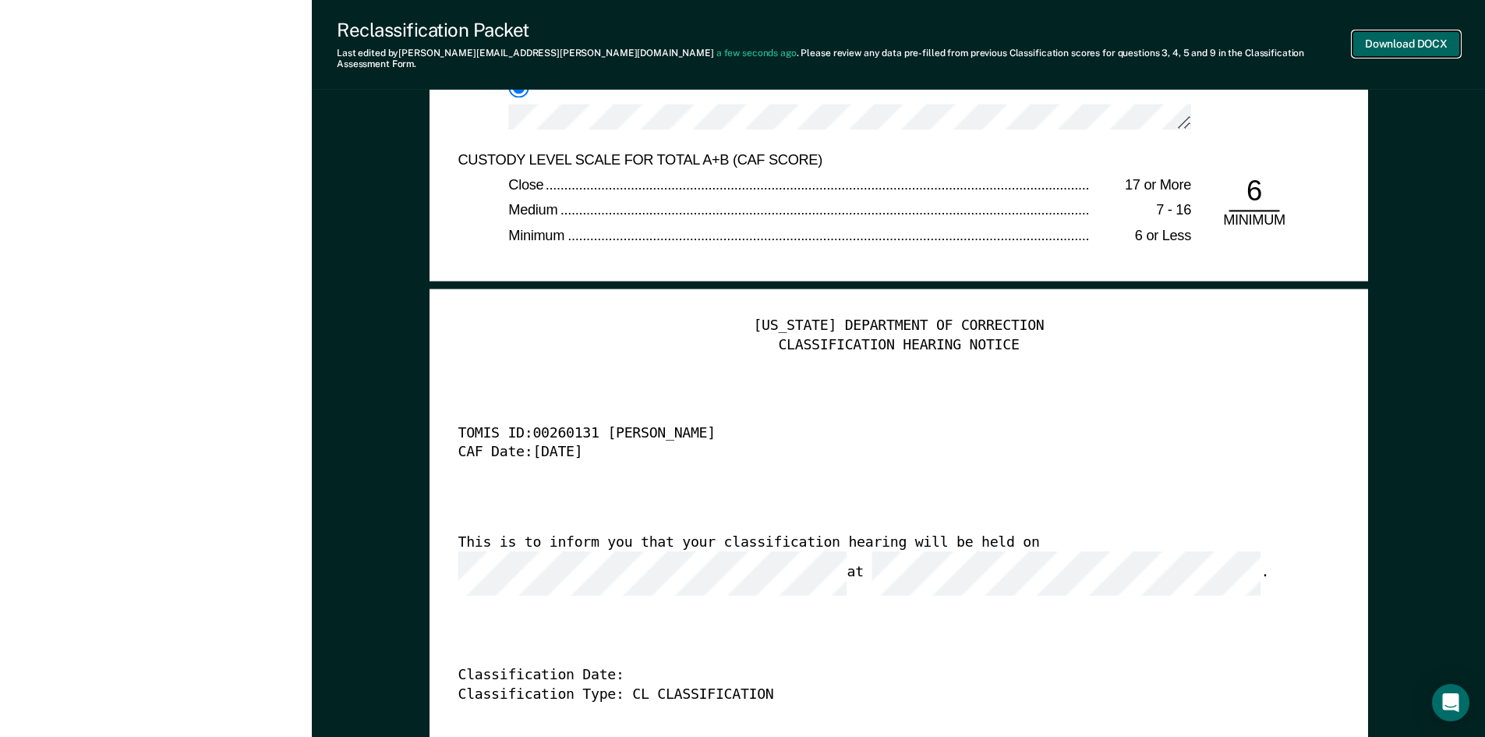
click at [1399, 41] on button "Download DOCX" at bounding box center [1407, 44] width 108 height 26
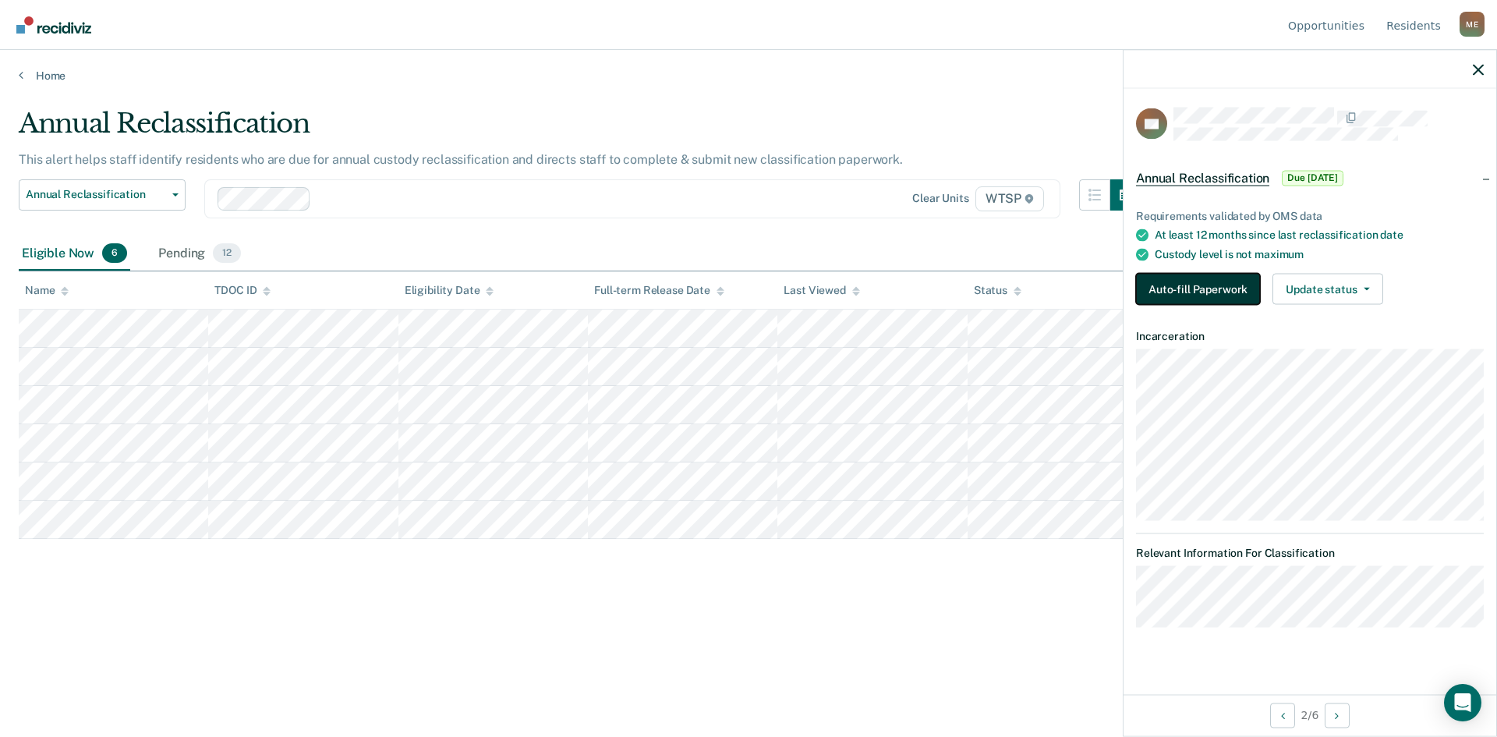
click at [1174, 277] on button "Auto-fill Paperwork" at bounding box center [1198, 289] width 124 height 31
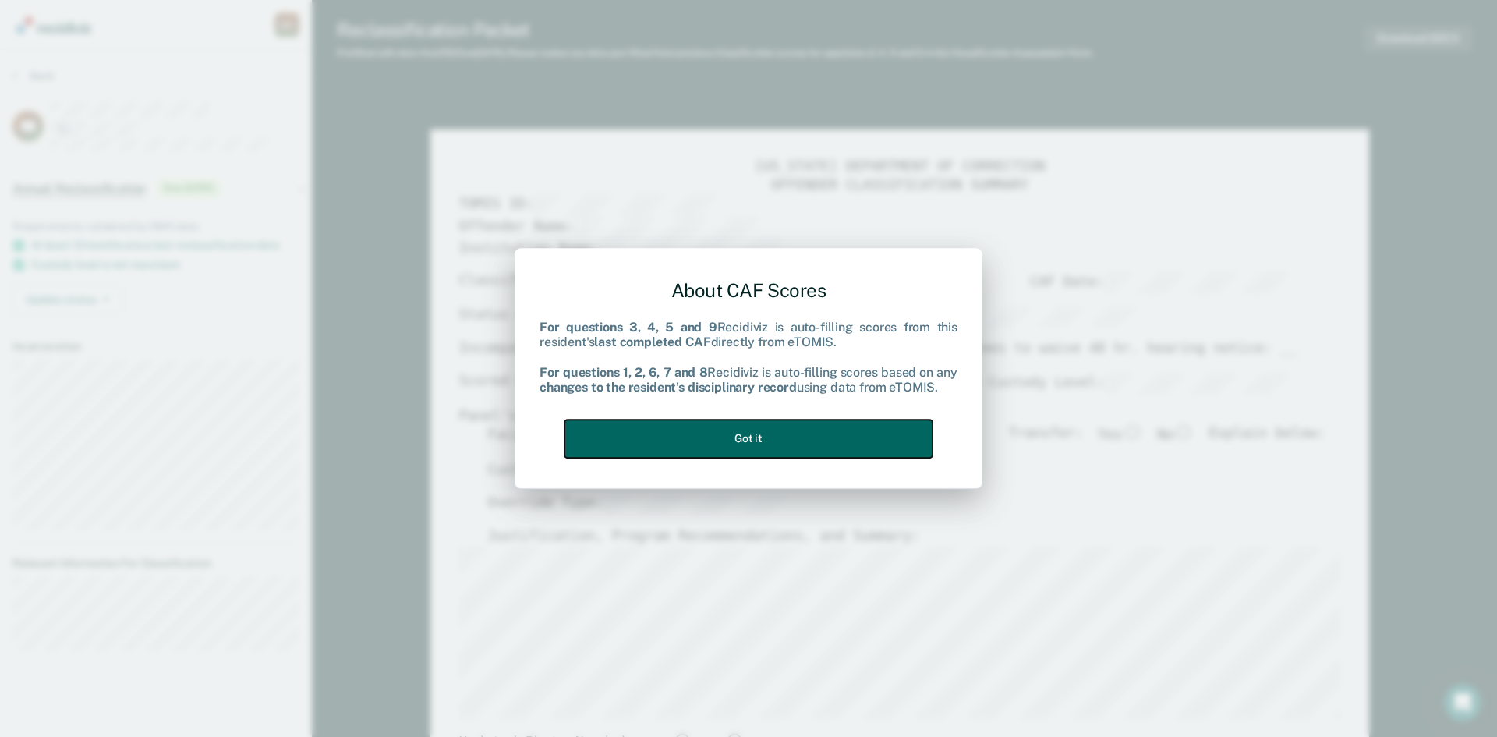
click at [738, 432] on button "Got it" at bounding box center [748, 438] width 368 height 38
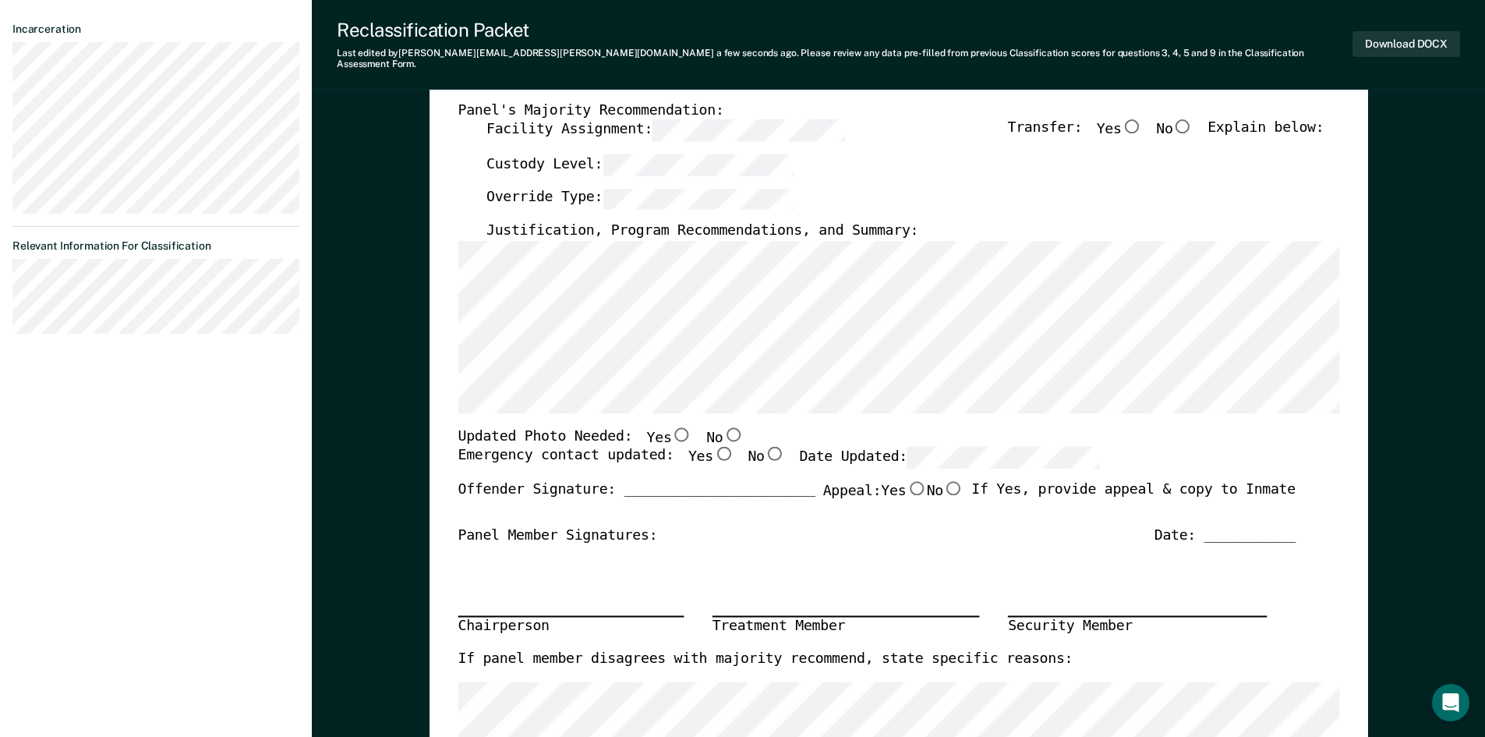
scroll to position [468, 0]
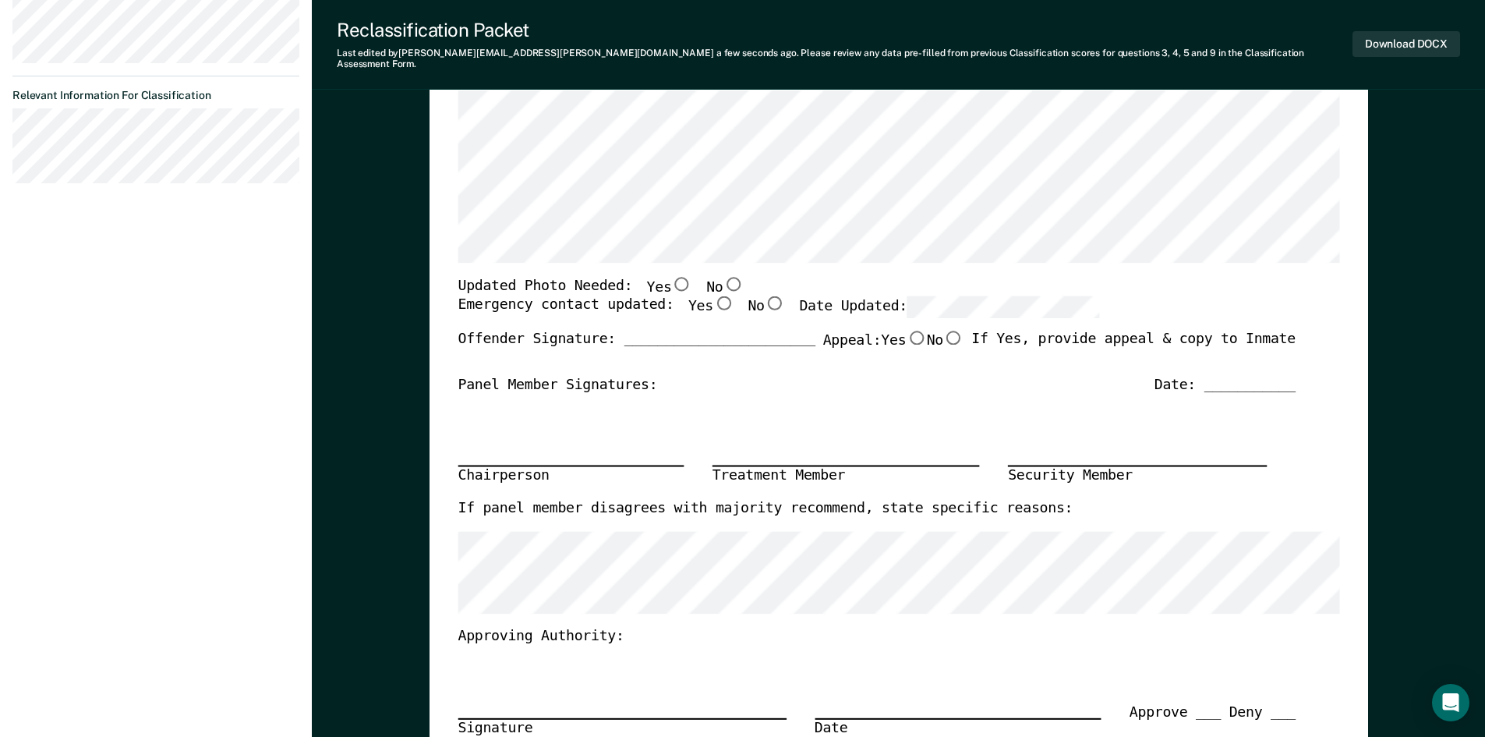
click at [723, 276] on input "No" at bounding box center [733, 283] width 20 height 14
type textarea "x"
radio input "true"
click at [713, 296] on input "Yes" at bounding box center [723, 303] width 20 height 14
type textarea "x"
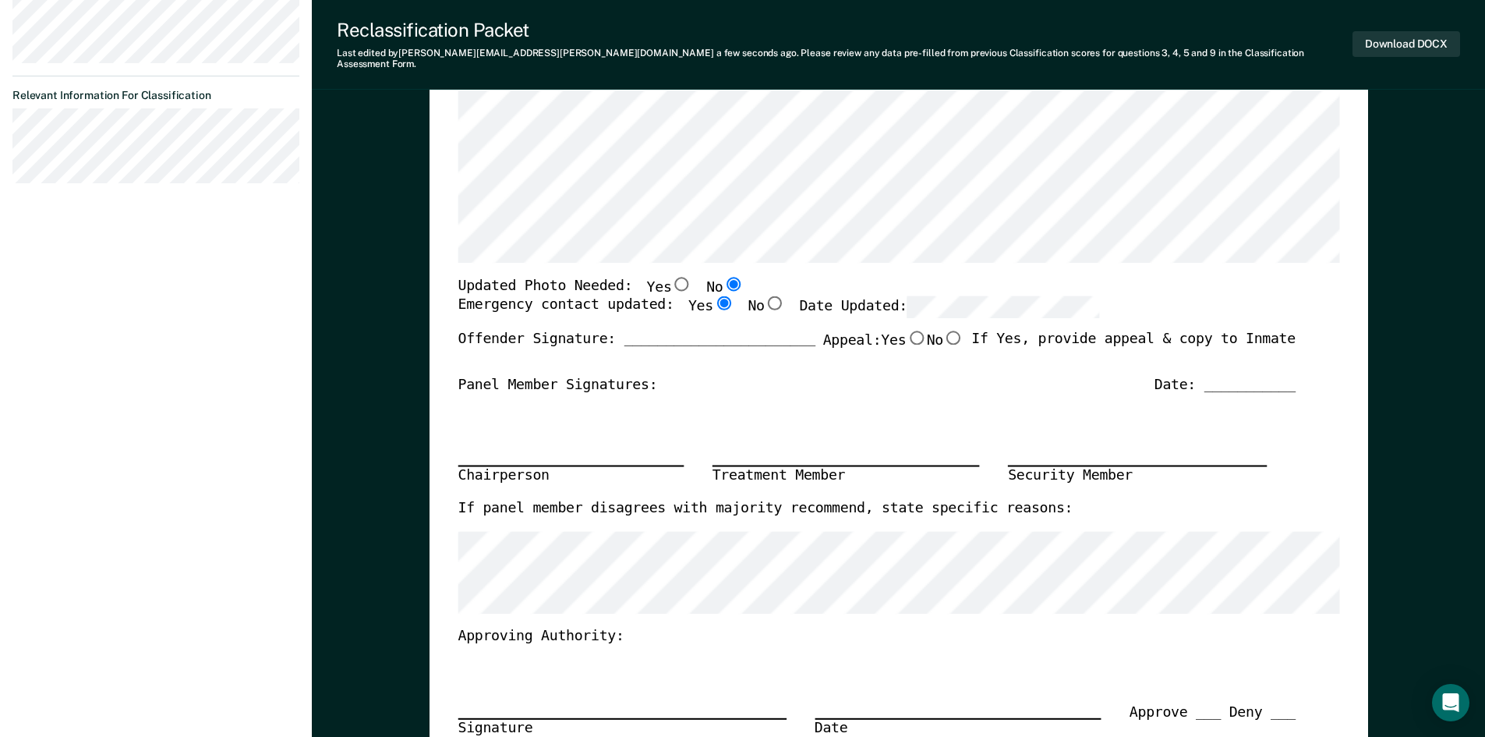
radio input "true"
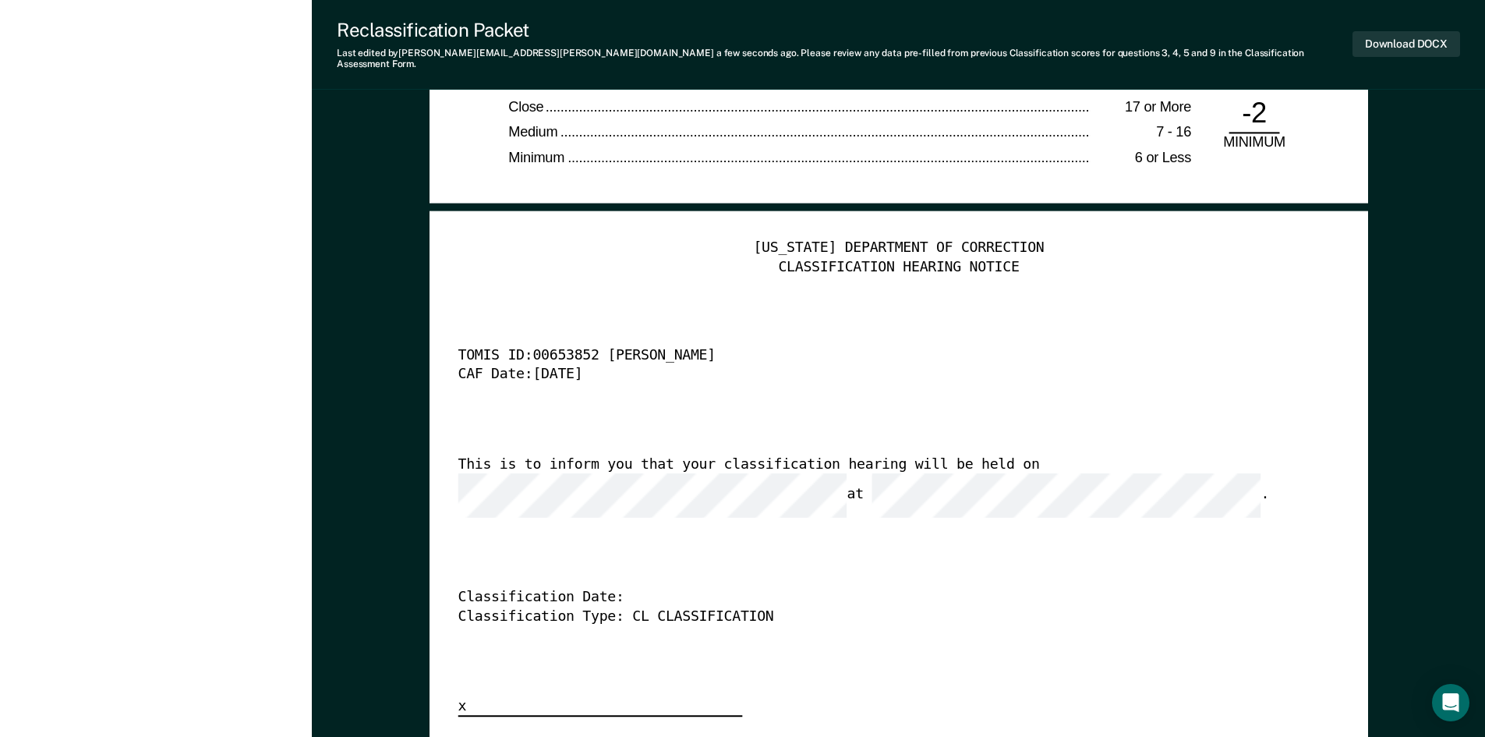
scroll to position [0, 22]
click at [1409, 31] on button "Download DOCX" at bounding box center [1407, 44] width 108 height 26
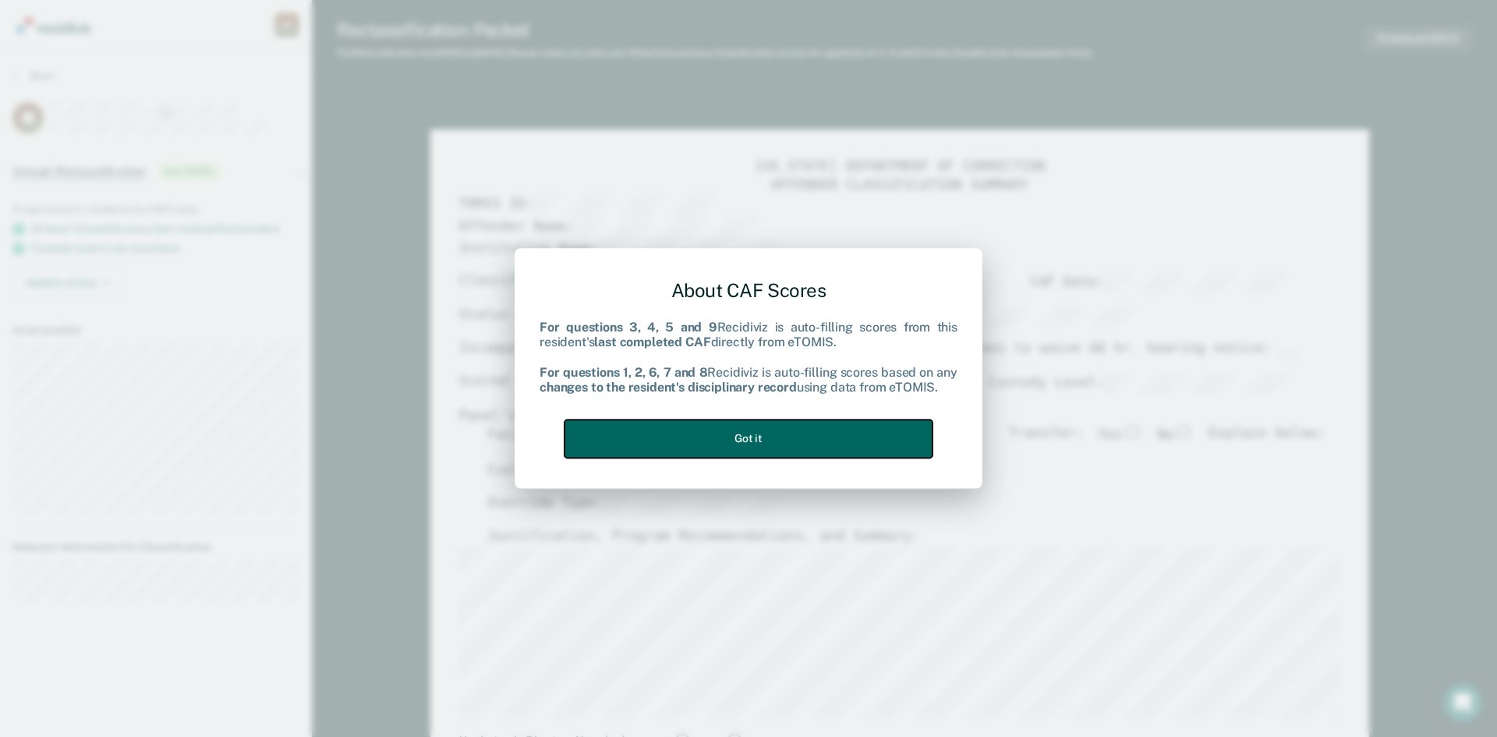
click at [758, 439] on button "Got it" at bounding box center [748, 438] width 368 height 38
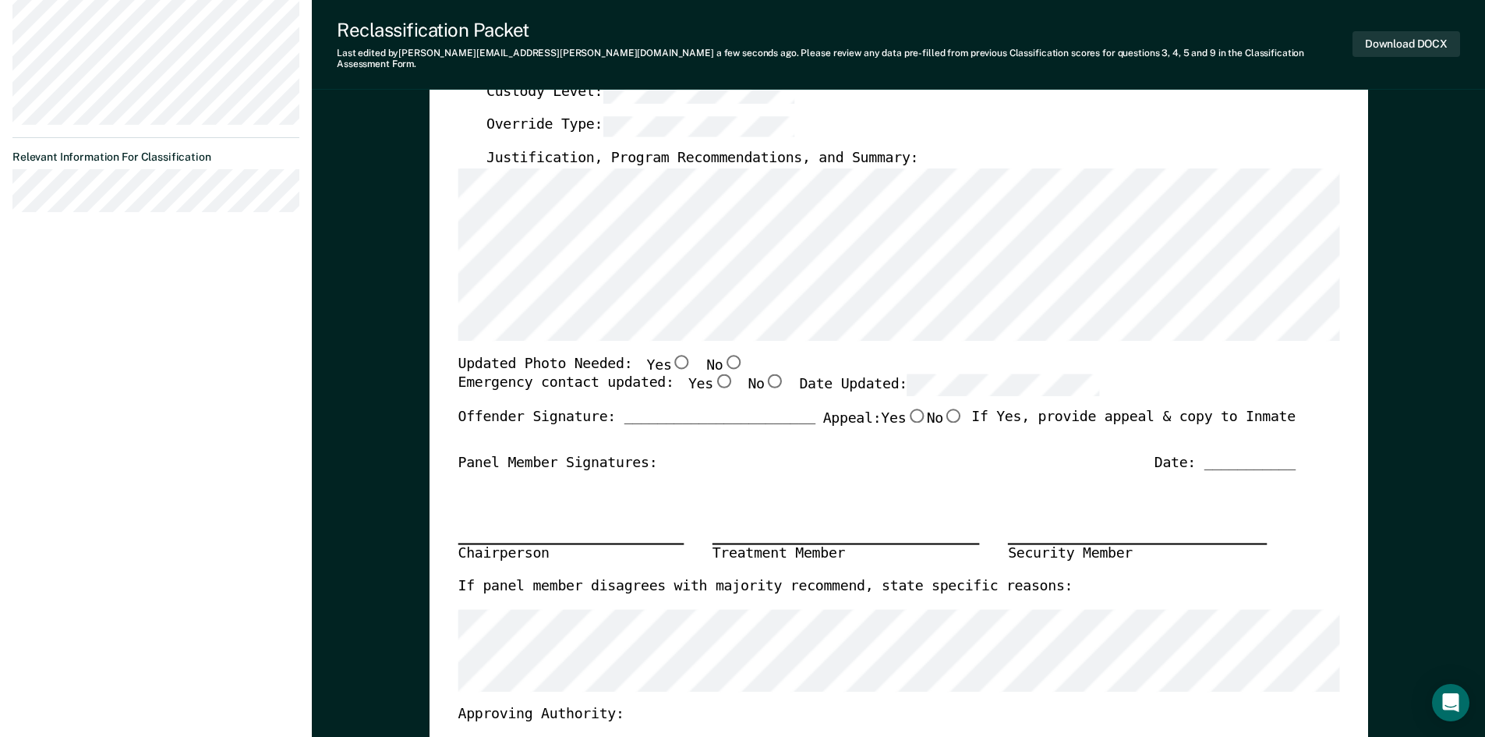
scroll to position [468, 0]
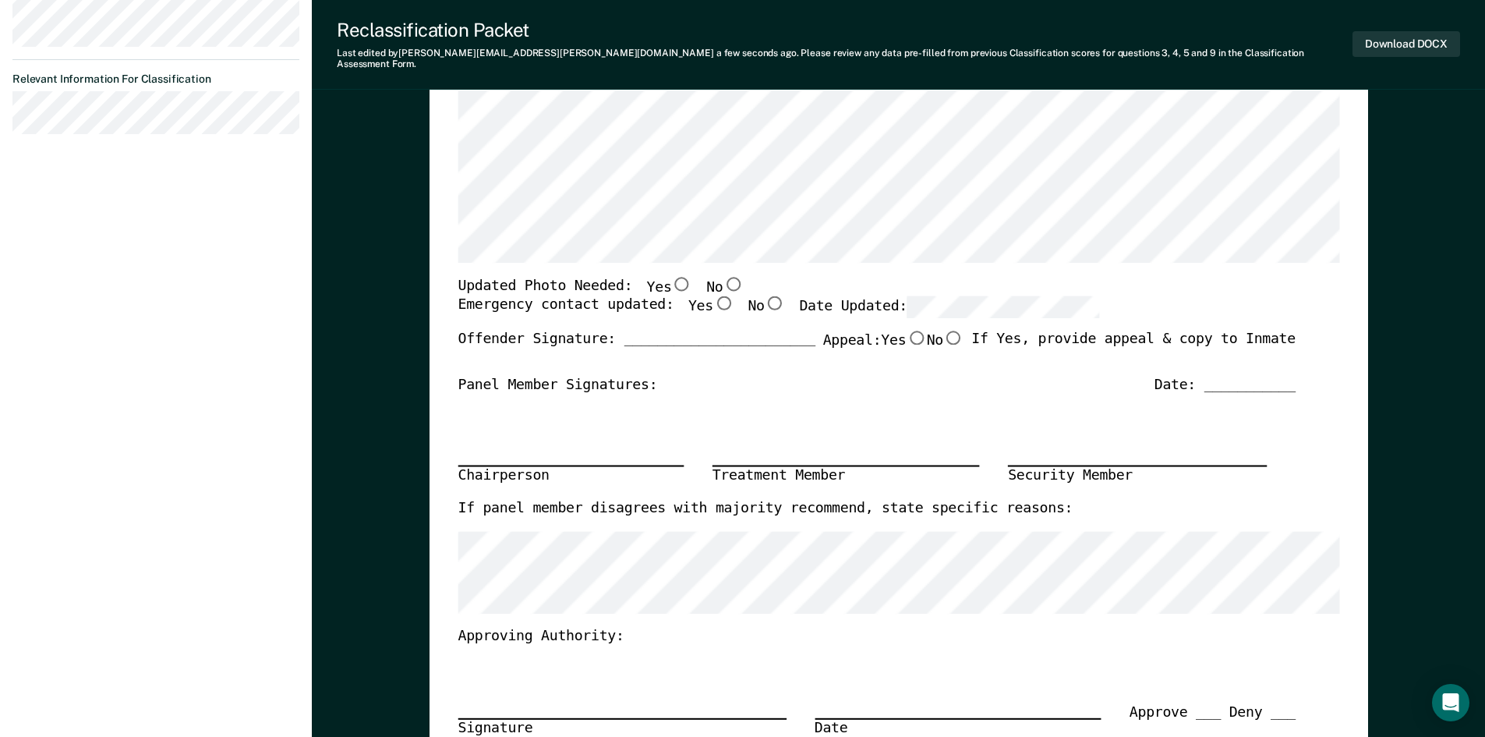
click at [723, 276] on input "No" at bounding box center [733, 283] width 20 height 14
type textarea "x"
radio input "true"
click at [713, 296] on input "Yes" at bounding box center [723, 303] width 20 height 14
type textarea "x"
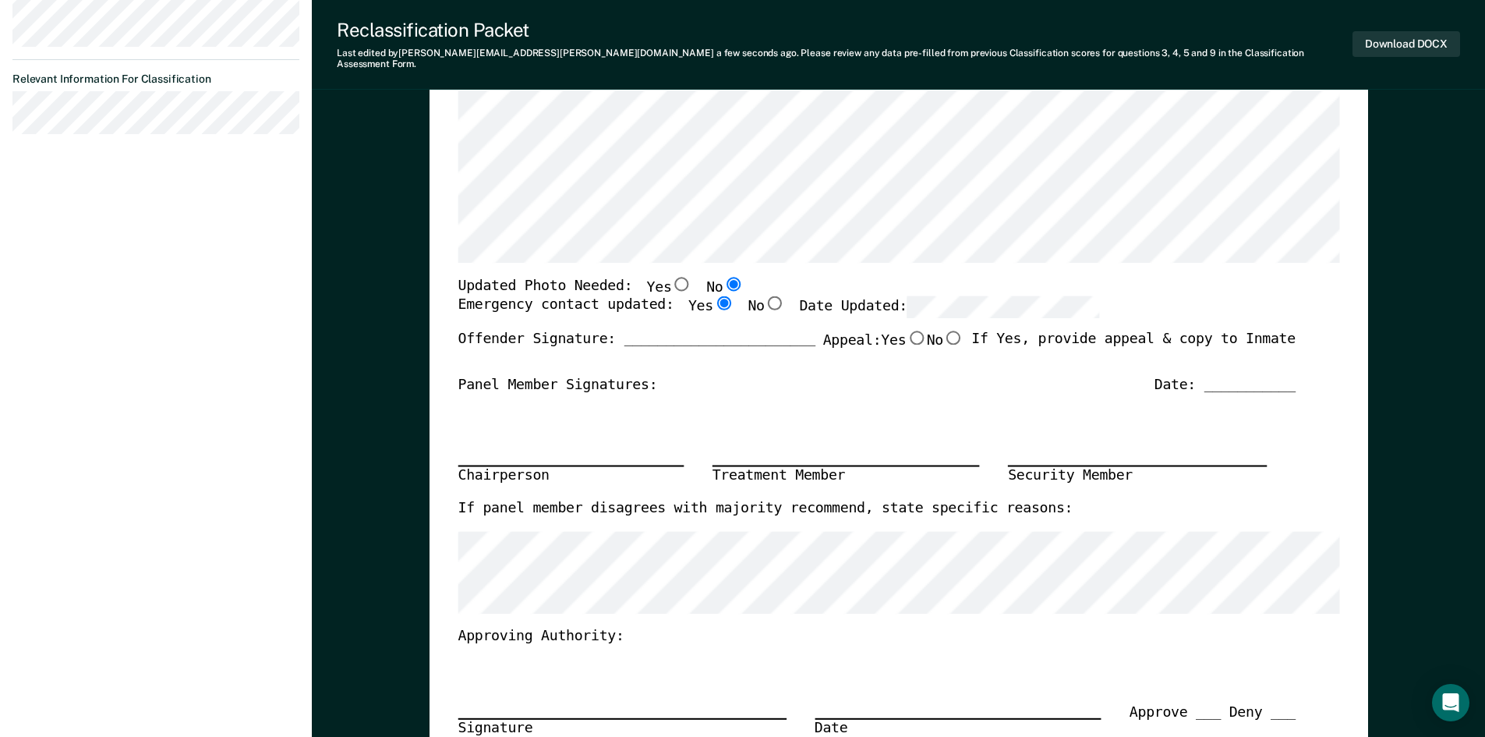
radio input "true"
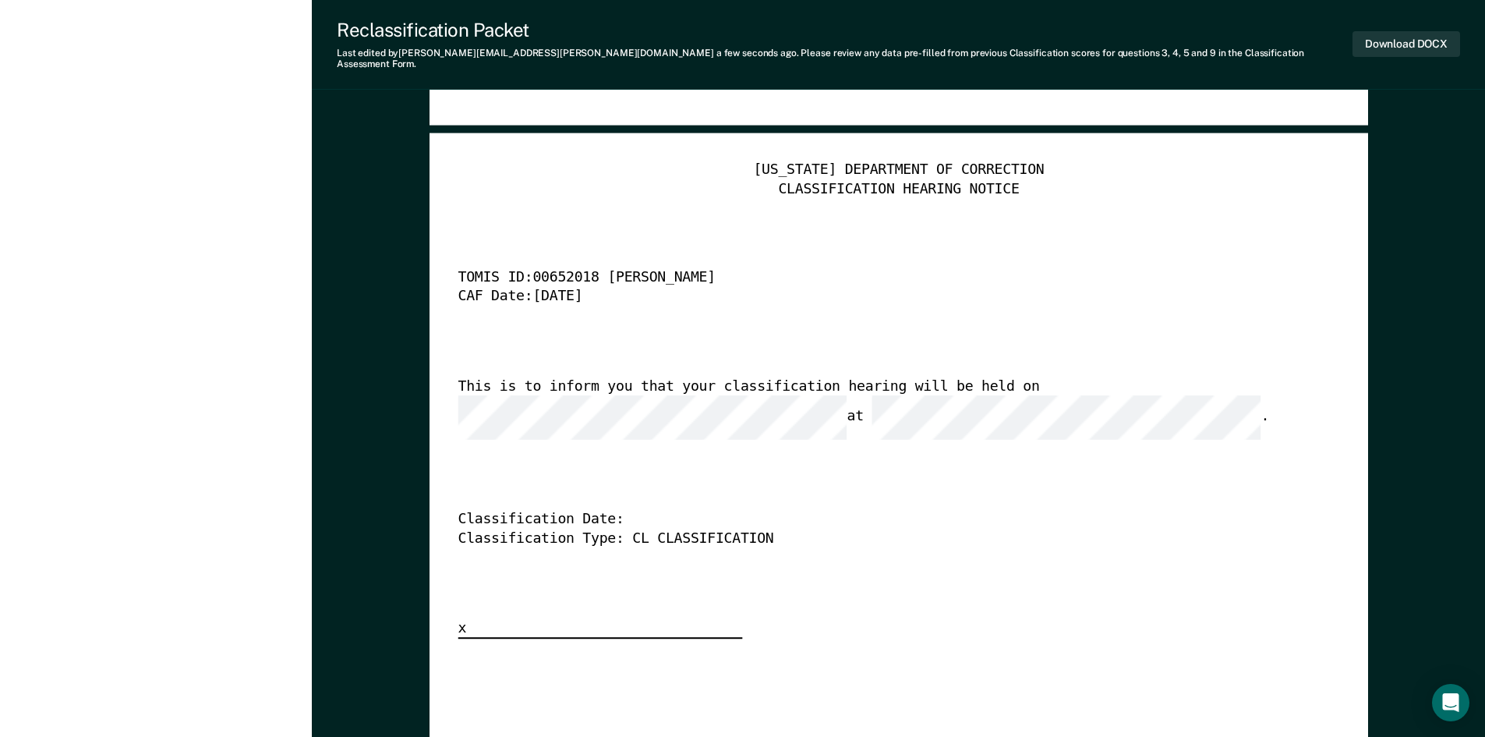
scroll to position [0, 22]
click at [1416, 37] on button "Download DOCX" at bounding box center [1407, 44] width 108 height 26
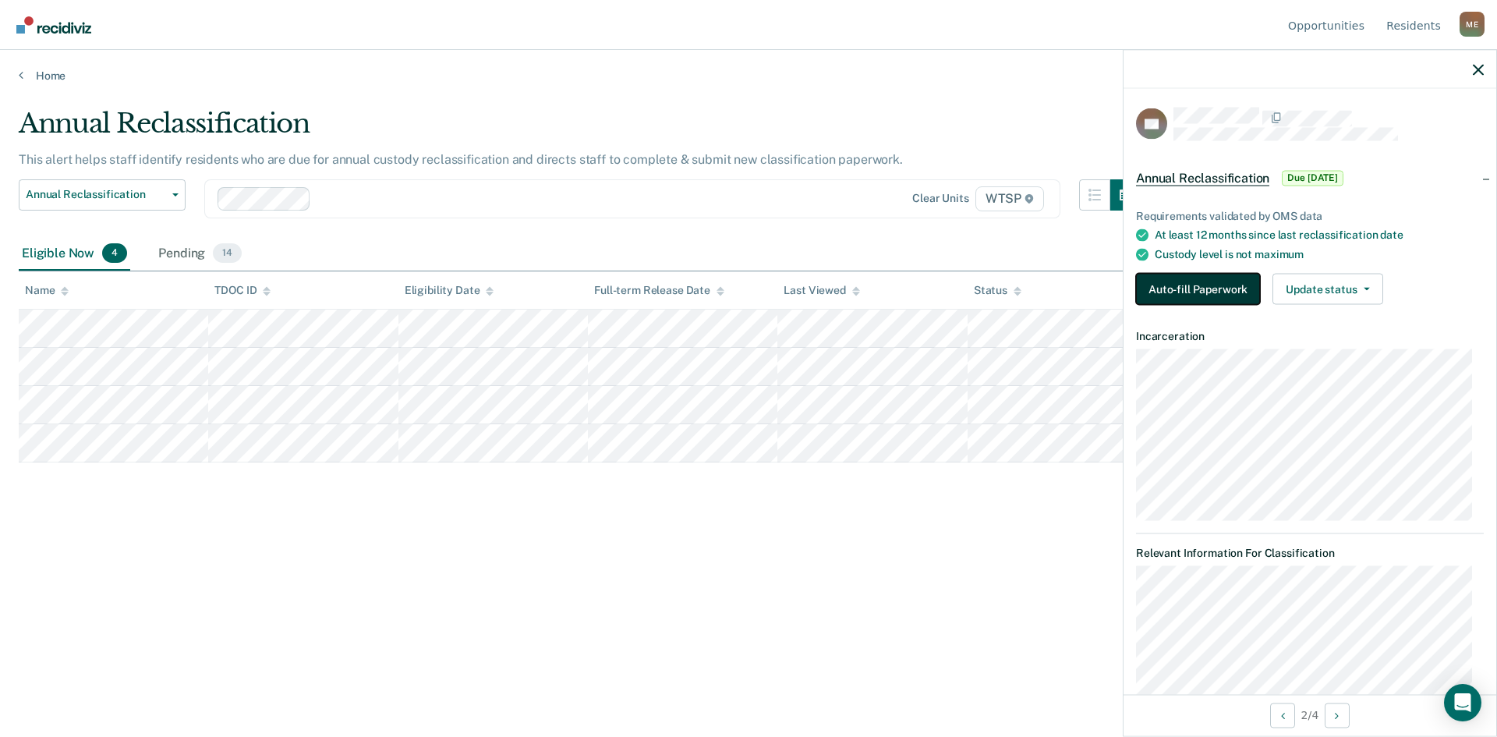
click at [1189, 287] on button "Auto-fill Paperwork" at bounding box center [1198, 289] width 124 height 31
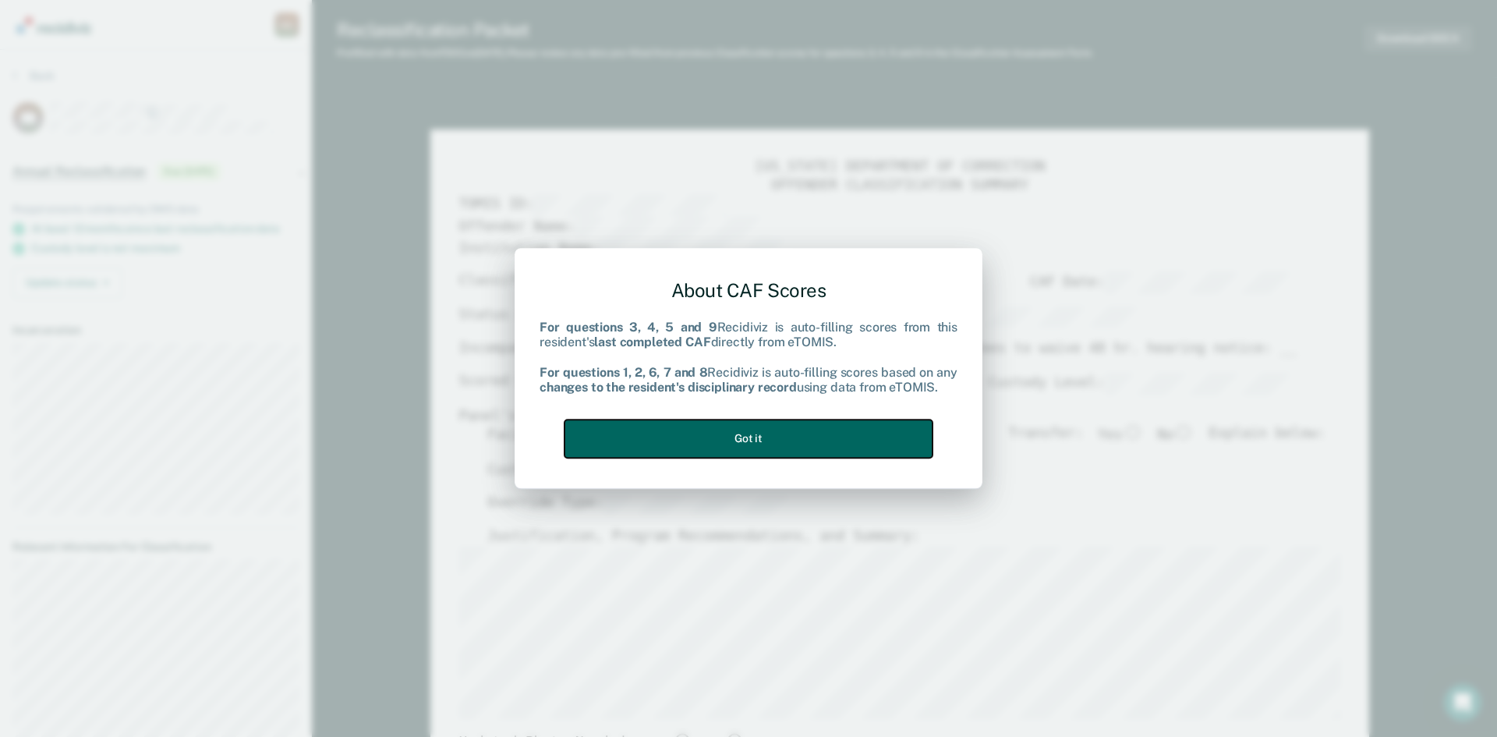
click at [769, 440] on button "Got it" at bounding box center [748, 438] width 368 height 38
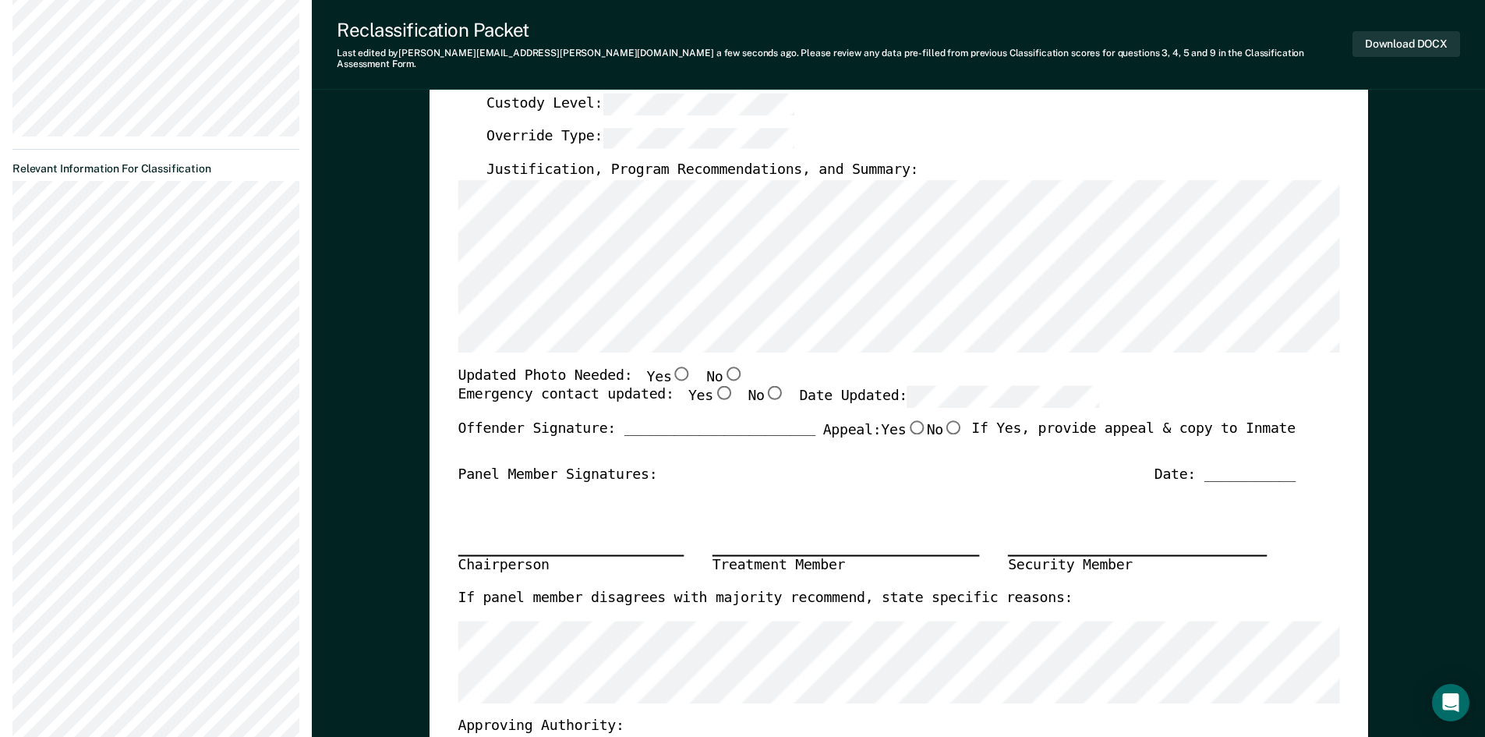
scroll to position [390, 0]
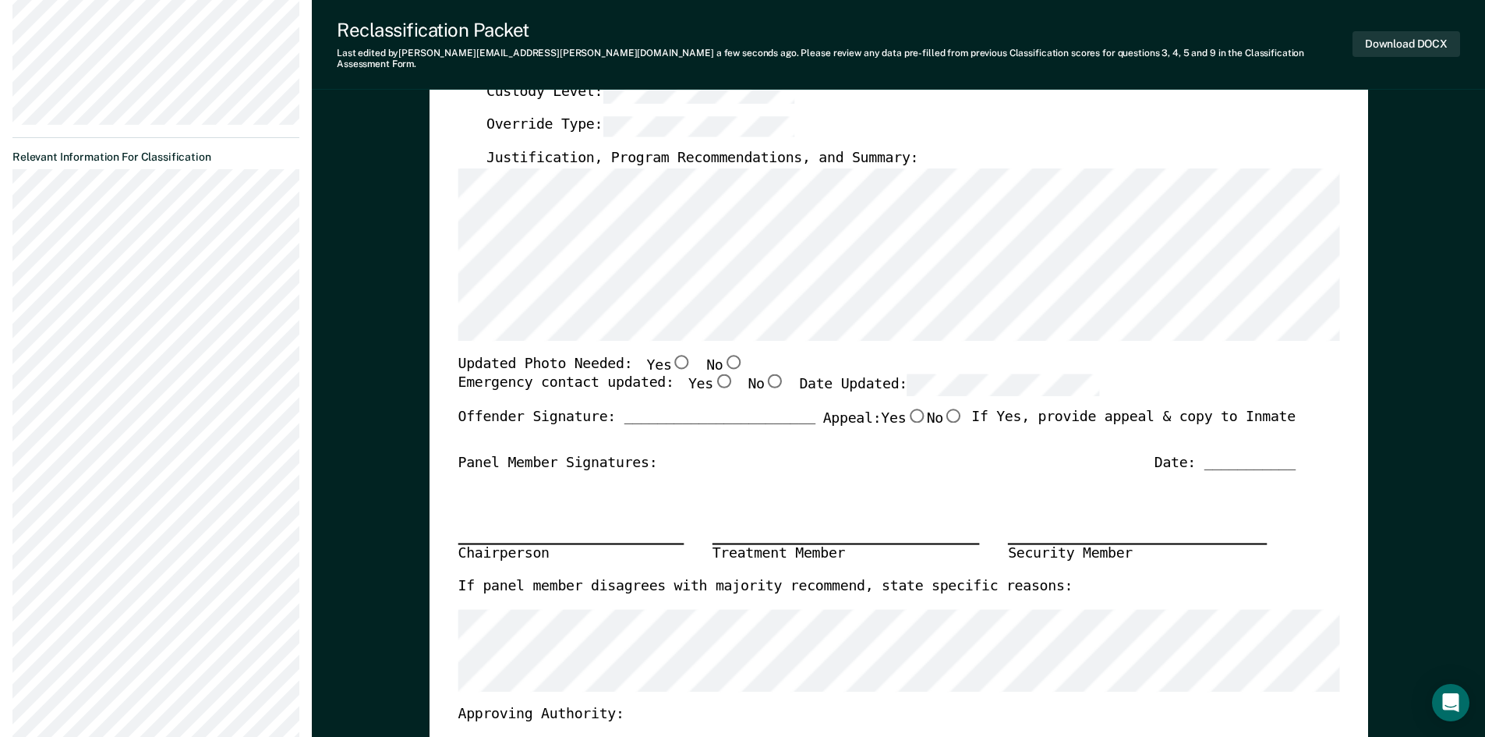
click at [723, 354] on input "No" at bounding box center [733, 361] width 20 height 14
type textarea "x"
radio input "true"
click at [713, 375] on input "Yes" at bounding box center [723, 381] width 20 height 14
type textarea "x"
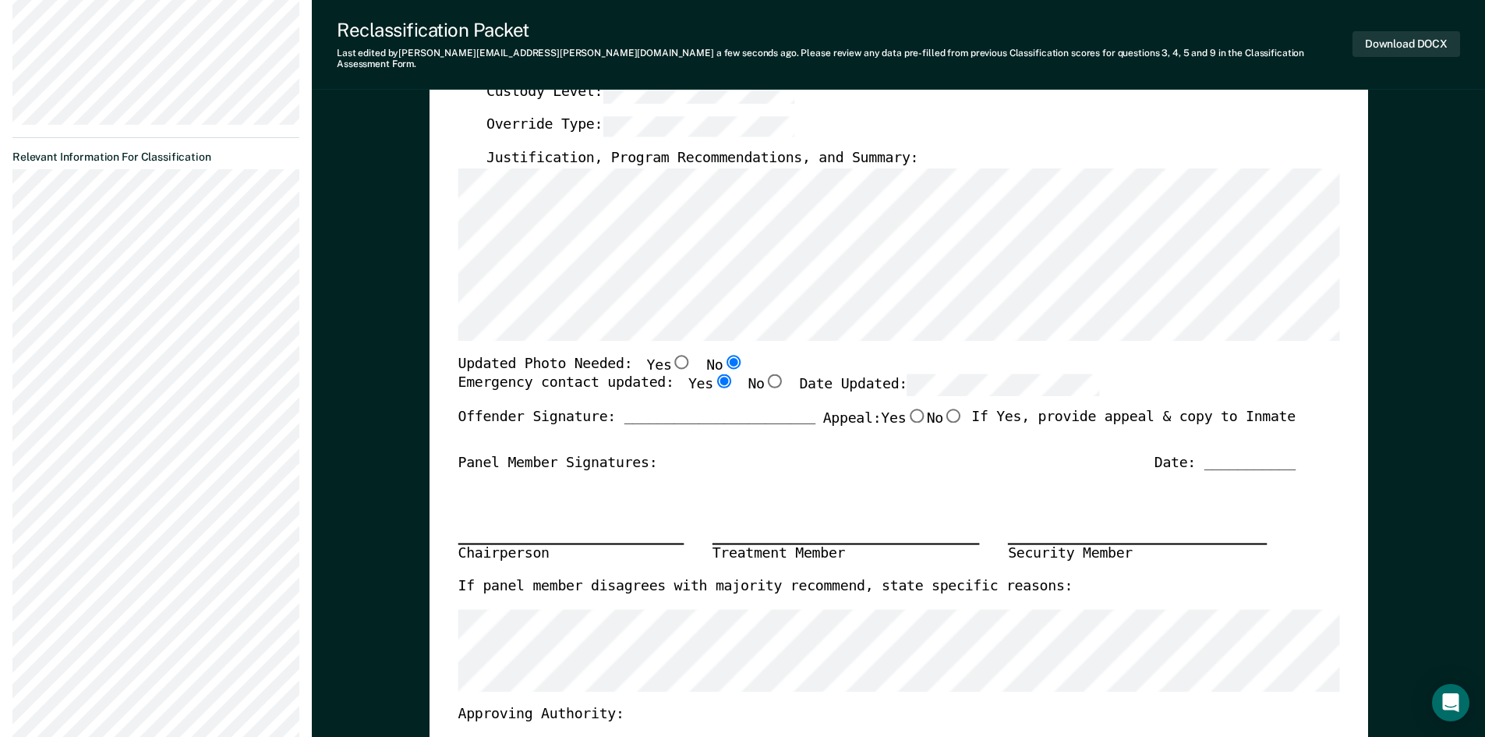
radio input "true"
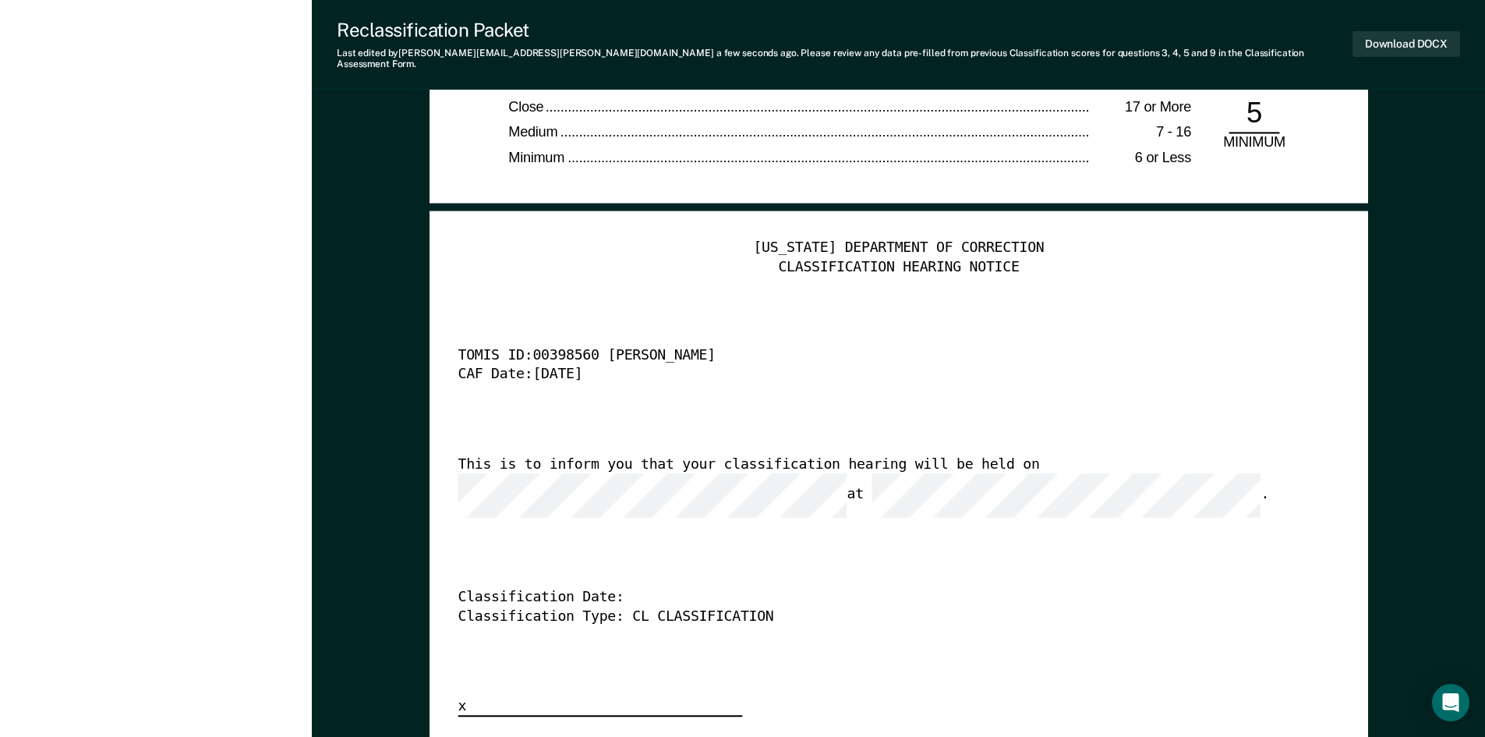
scroll to position [0, 22]
click at [1432, 32] on button "Download DOCX" at bounding box center [1407, 44] width 108 height 26
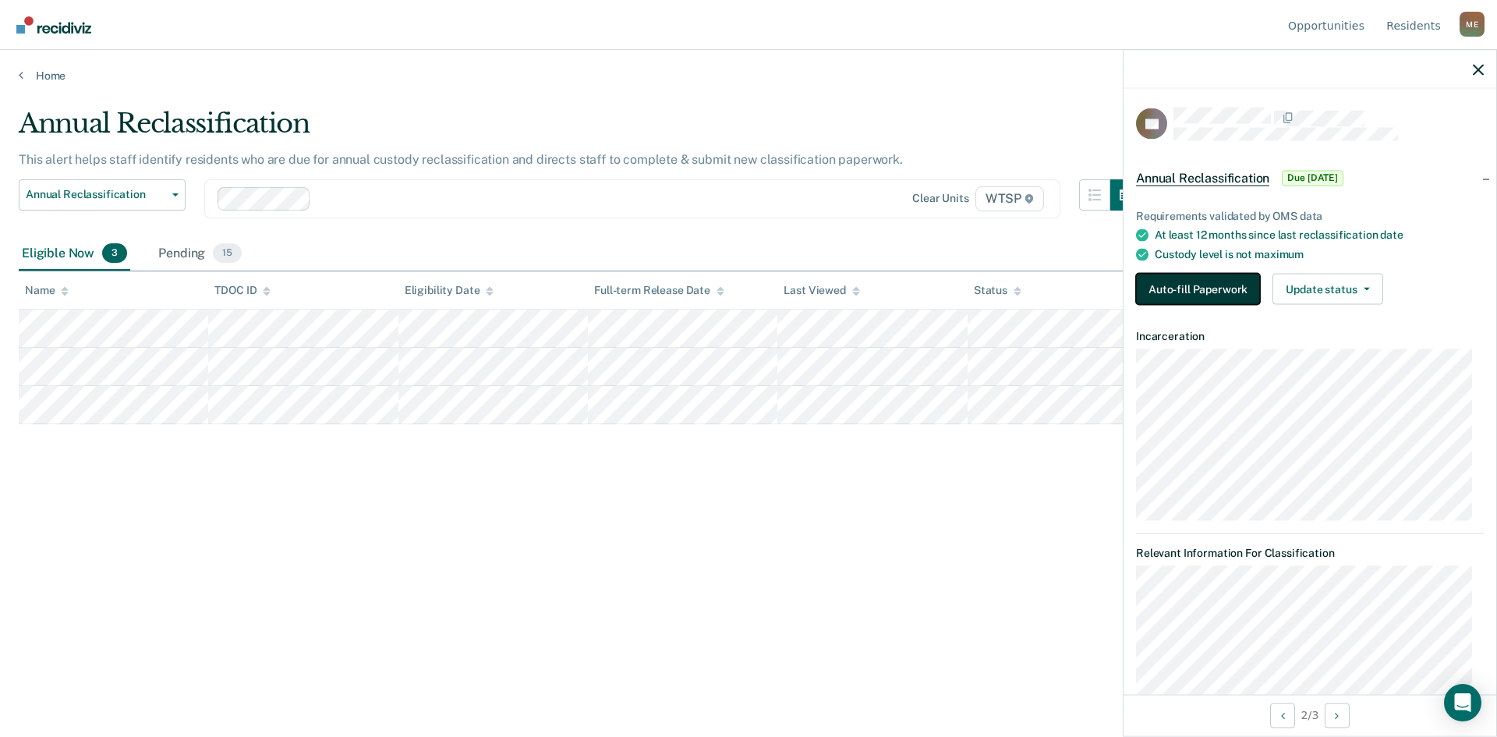
click at [1222, 291] on button "Auto-fill Paperwork" at bounding box center [1198, 289] width 124 height 31
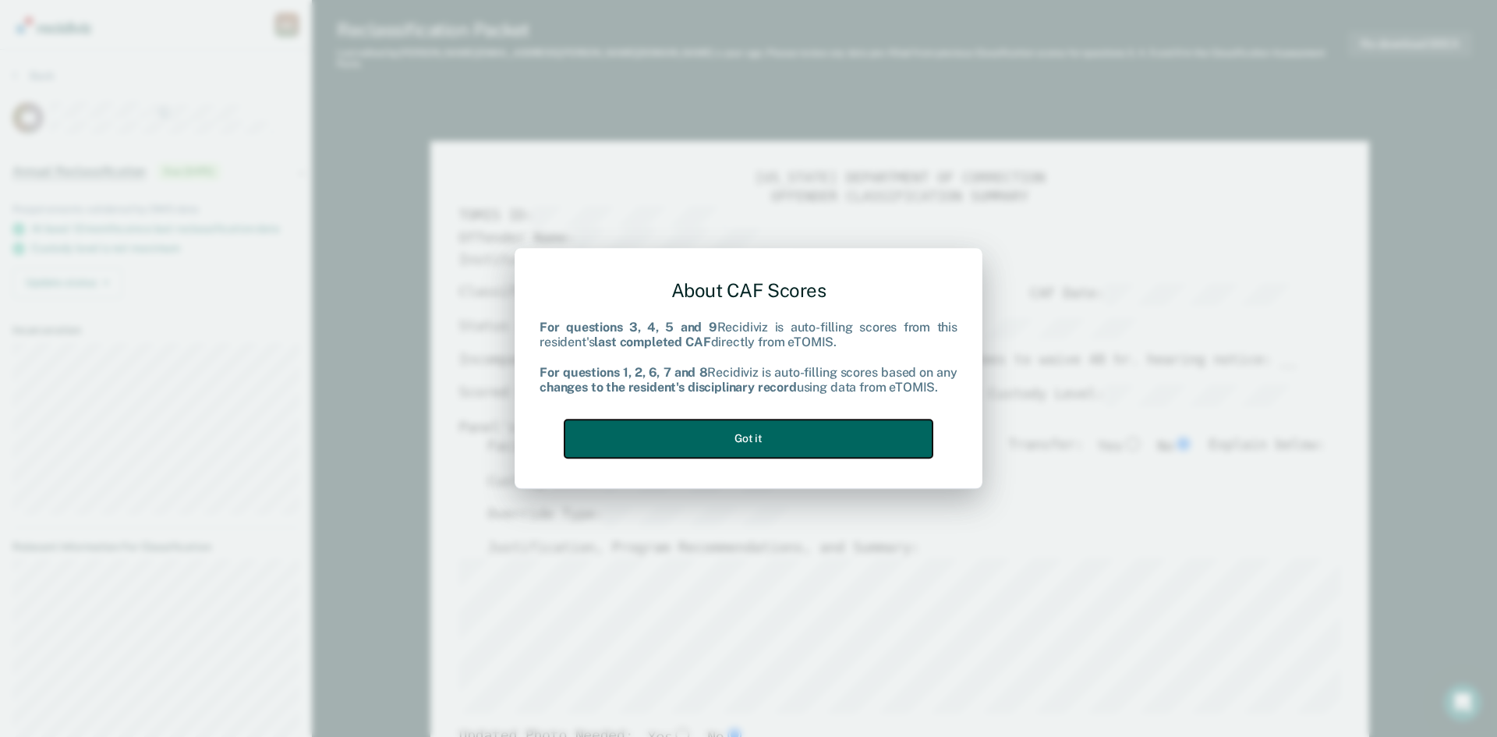
click at [769, 437] on button "Got it" at bounding box center [748, 438] width 368 height 38
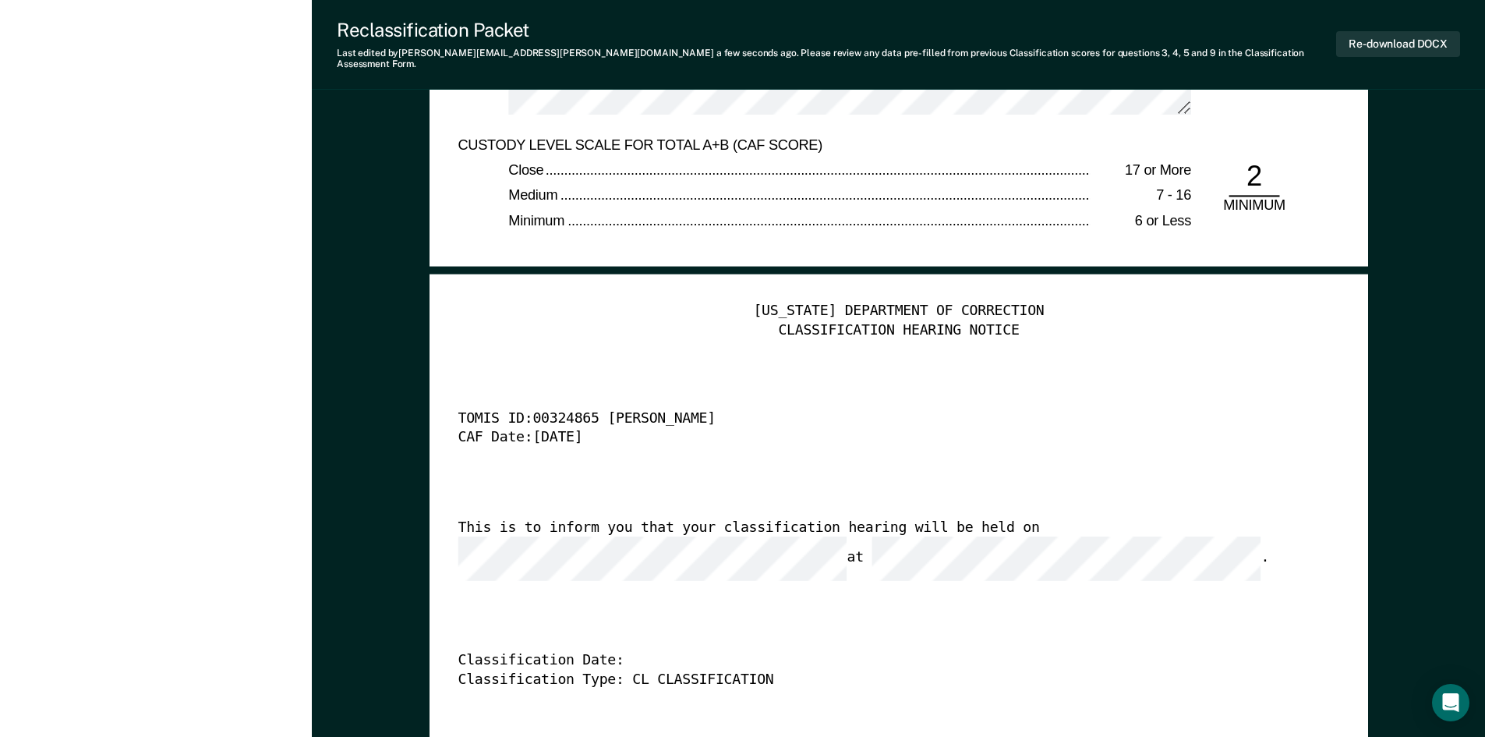
scroll to position [3820, 0]
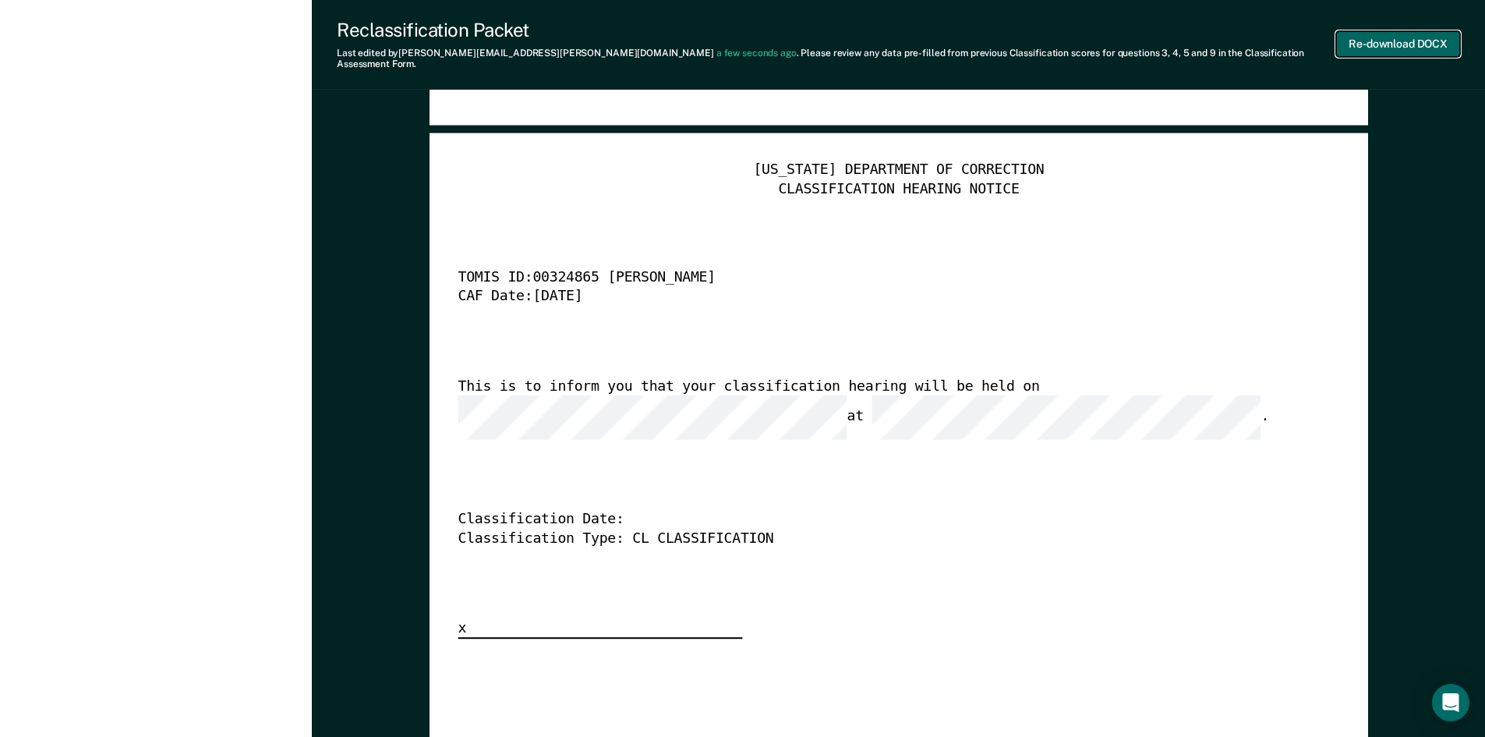
click at [1398, 34] on button "Re-download DOCX" at bounding box center [1398, 44] width 124 height 26
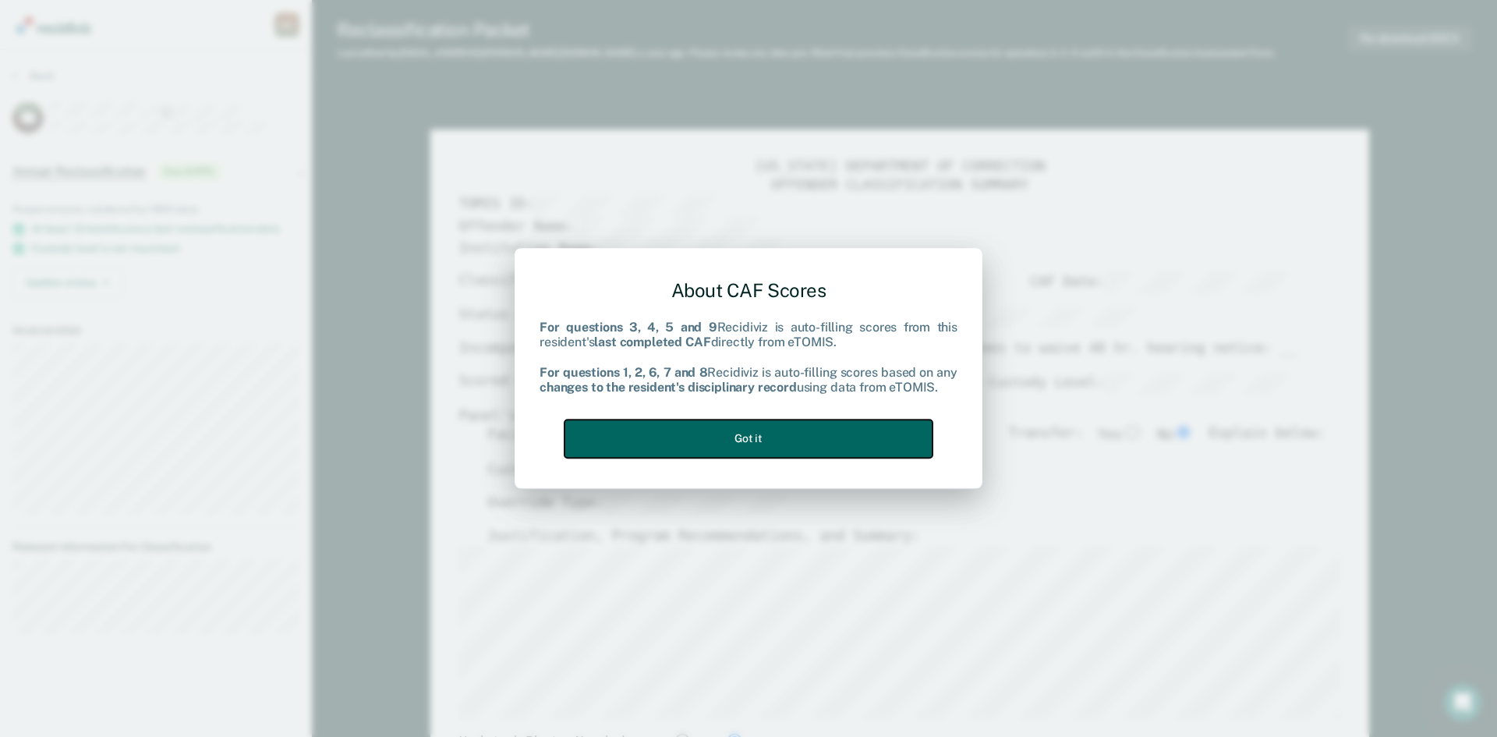
click at [762, 435] on button "Got it" at bounding box center [748, 438] width 368 height 38
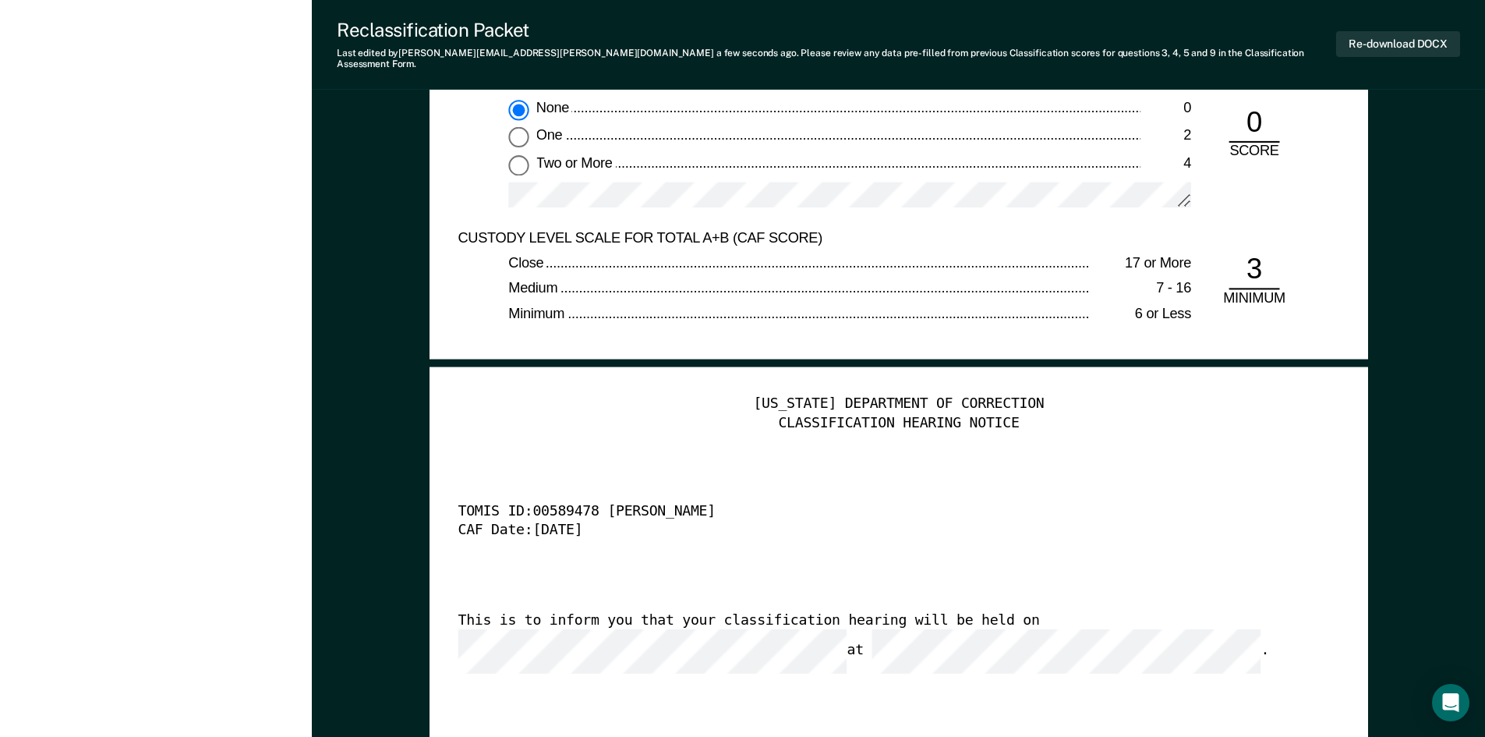
scroll to position [0, 22]
click at [1377, 37] on button "Re-download DOCX" at bounding box center [1398, 44] width 124 height 26
type textarea "x"
